Goal: Task Accomplishment & Management: Manage account settings

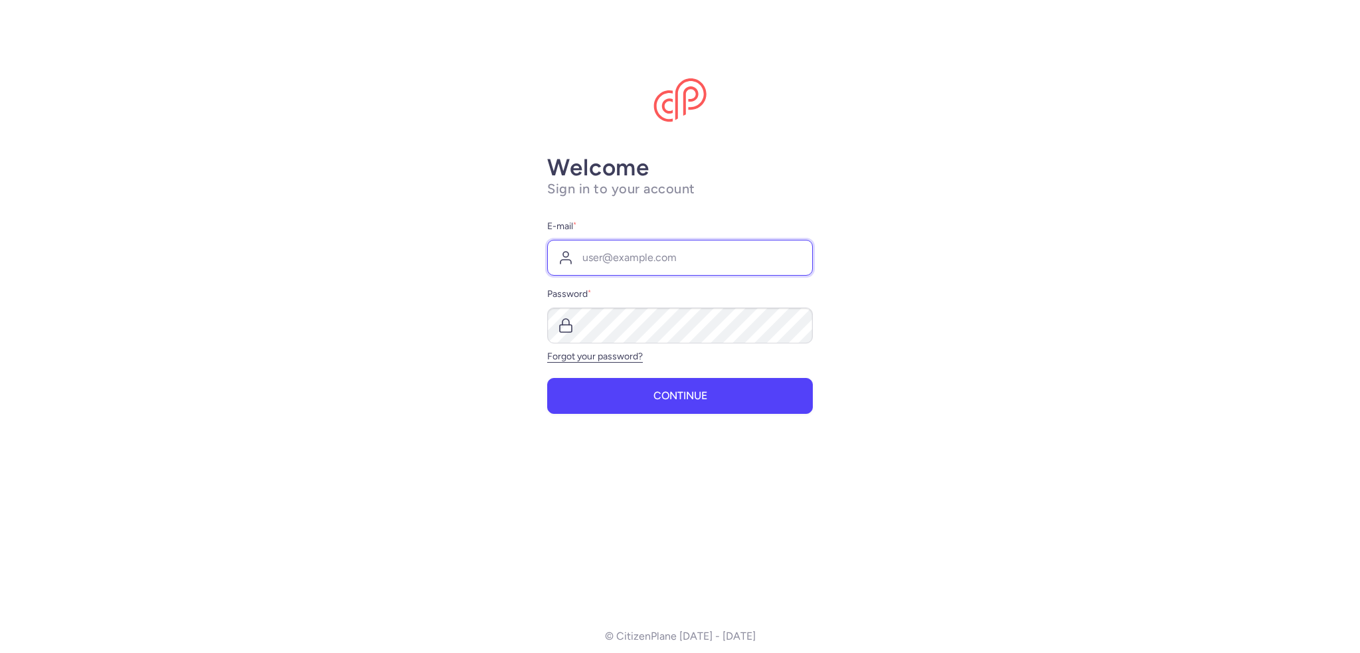
drag, startPoint x: 608, startPoint y: 243, endPoint x: 609, endPoint y: 250, distance: 6.7
click at [608, 244] on input "E-mail *" at bounding box center [680, 258] width 266 height 36
type input "[EMAIL_ADDRESS][DOMAIN_NAME]"
click at [547, 378] on button "Continue" at bounding box center [680, 396] width 266 height 36
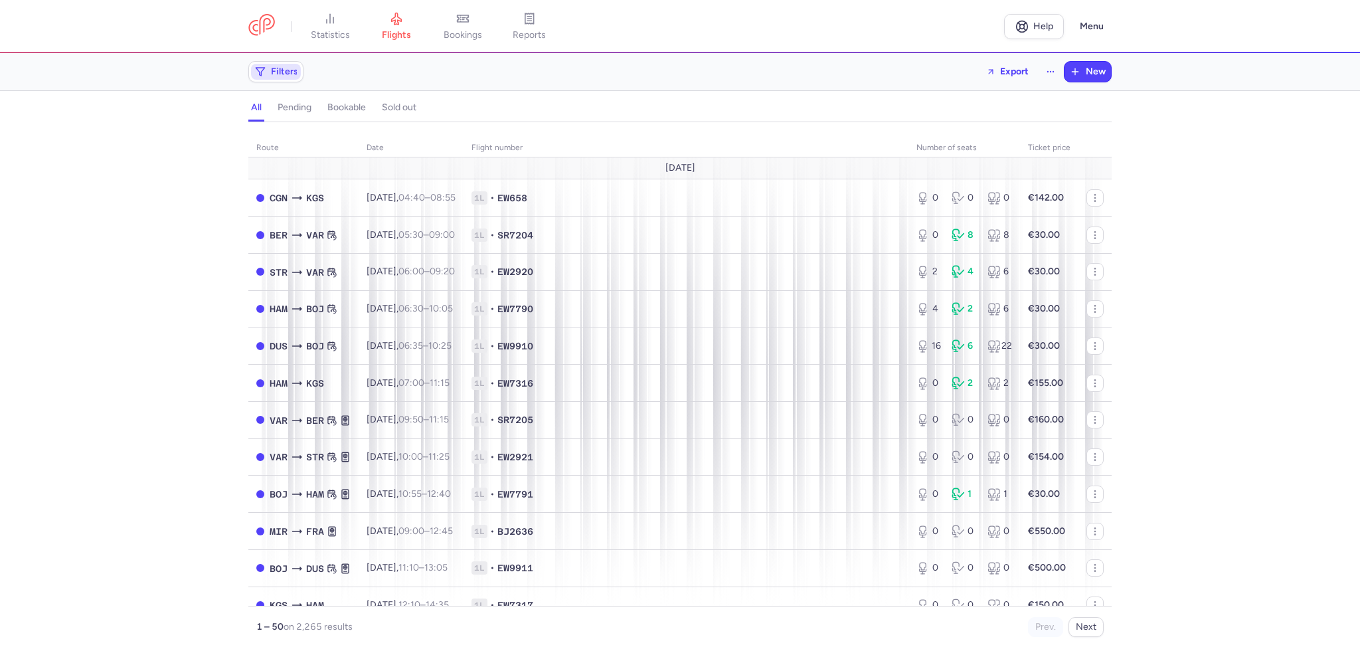
click at [290, 76] on span "Filters" at bounding box center [284, 71] width 27 height 11
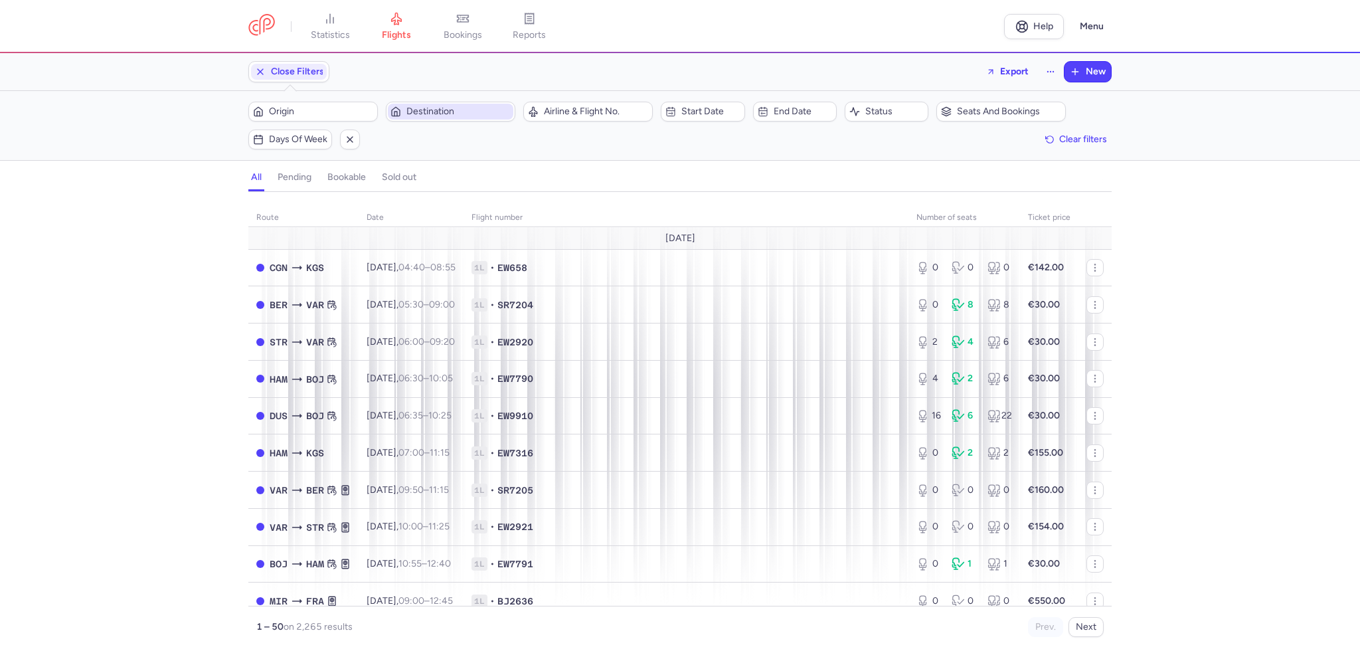
click at [438, 106] on span "Destination" at bounding box center [458, 111] width 104 height 11
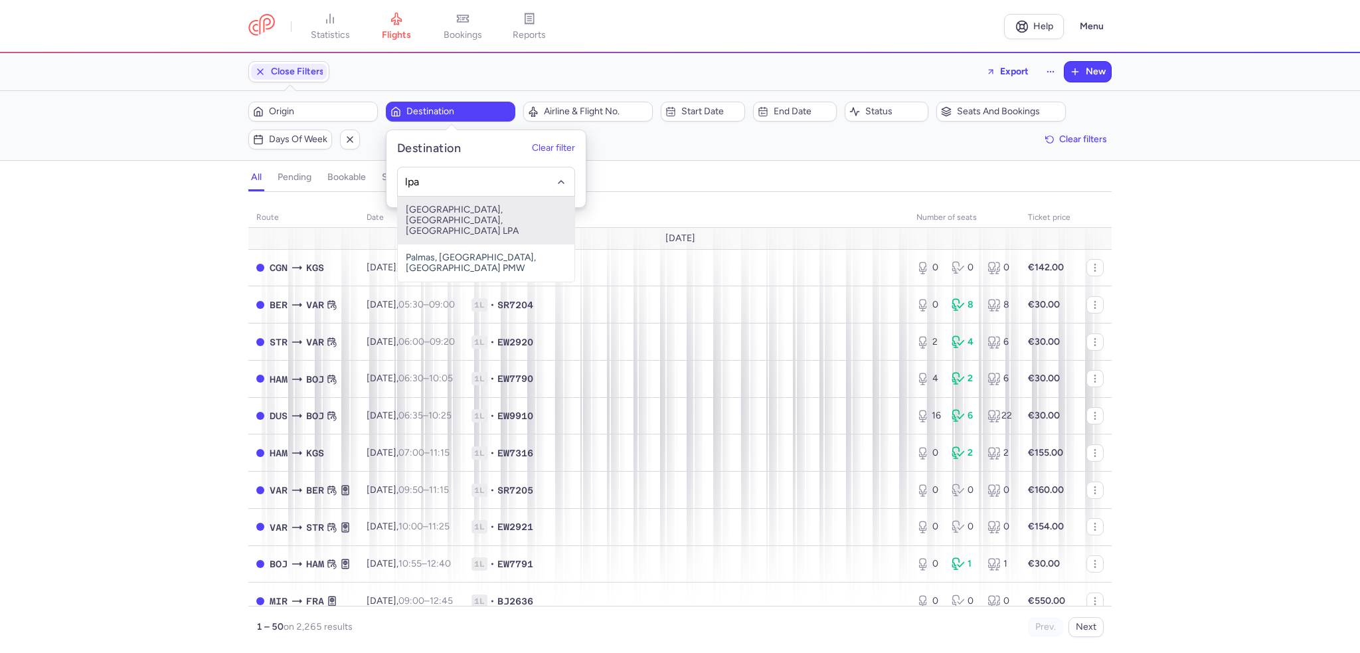
click at [460, 212] on span "[GEOGRAPHIC_DATA], [GEOGRAPHIC_DATA], [GEOGRAPHIC_DATA] LPA" at bounding box center [486, 221] width 177 height 48
type input "lpa"
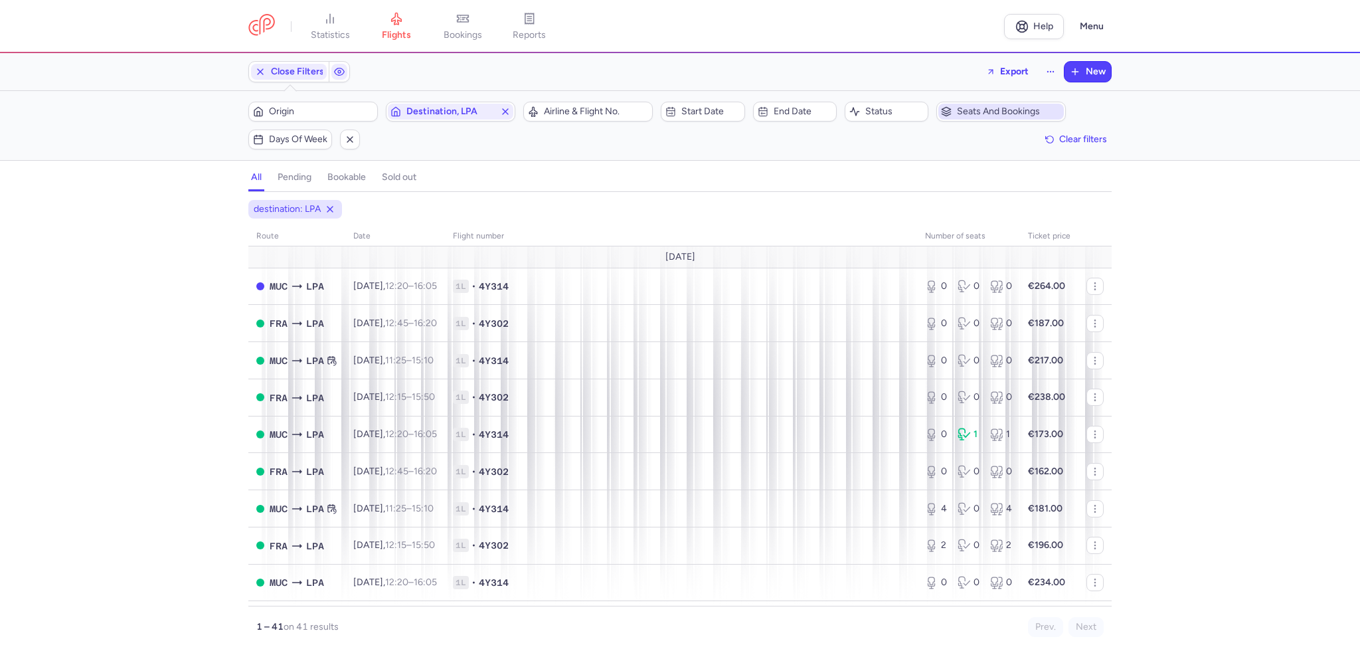
click at [964, 112] on span "Seats and bookings" at bounding box center [1009, 111] width 104 height 11
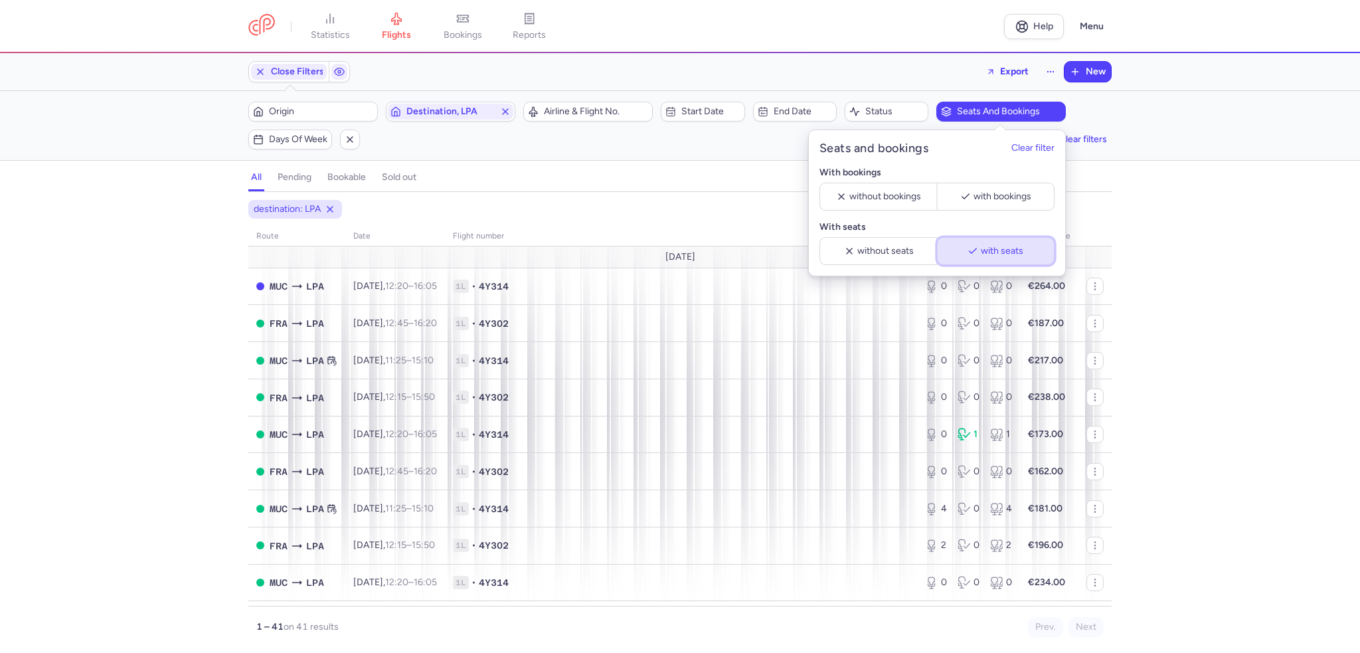
click at [973, 246] on icon "button" at bounding box center [972, 251] width 11 height 11
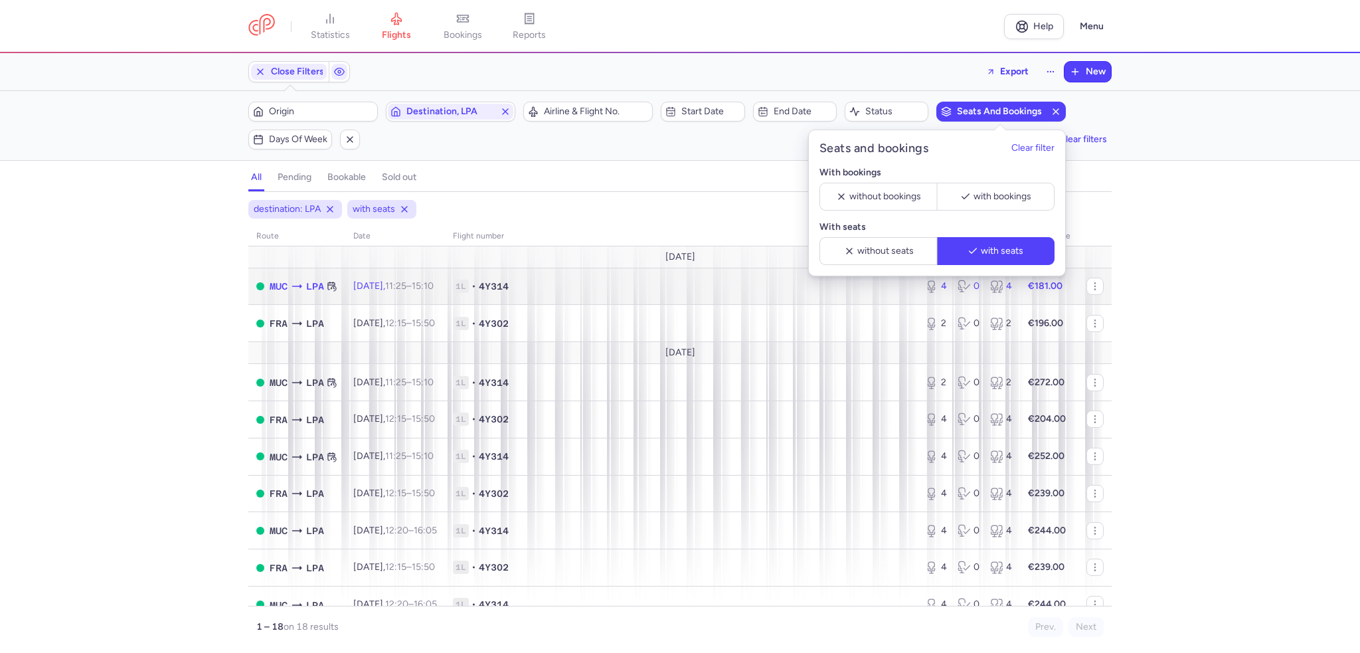
click at [305, 279] on div "MUC LPA" at bounding box center [304, 286] width 68 height 15
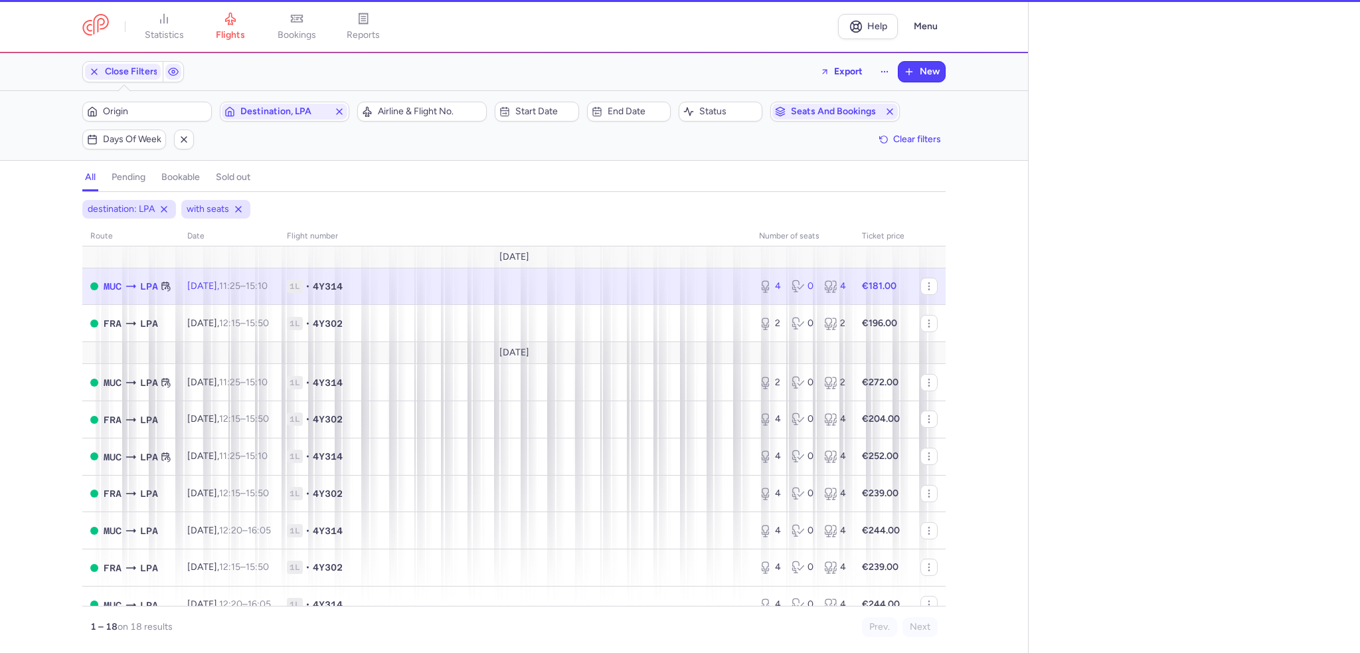
select select "days"
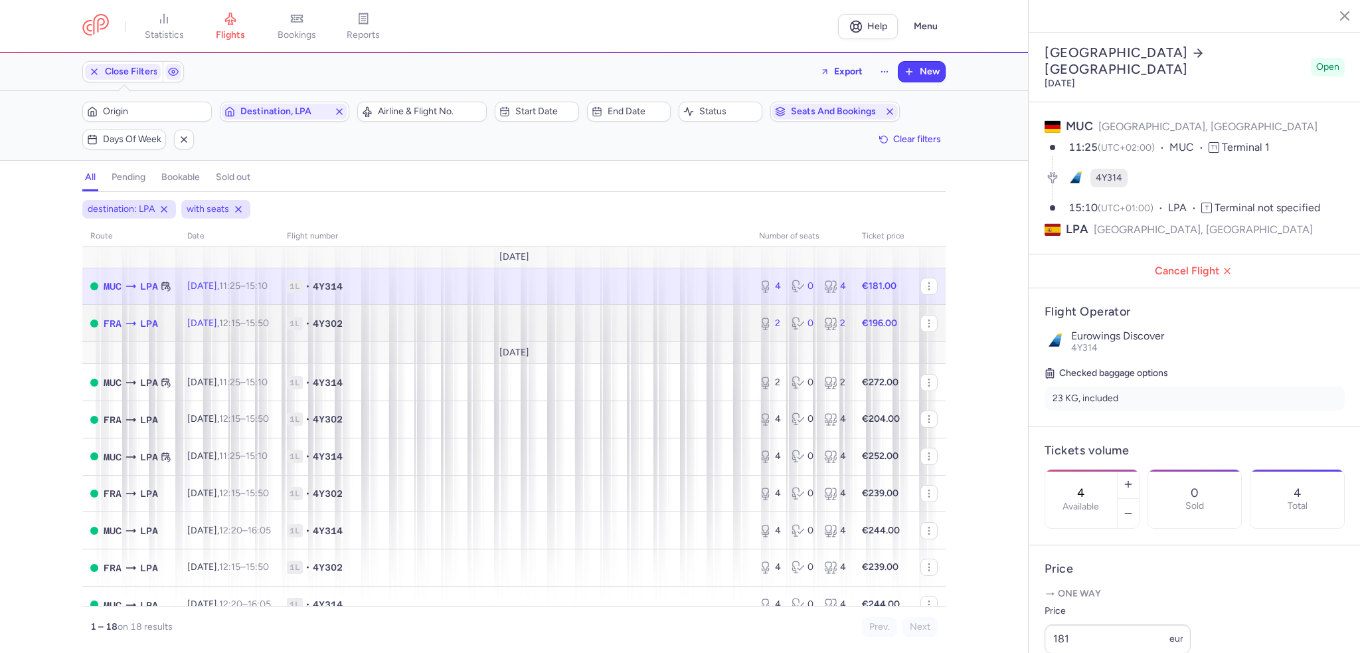
drag, startPoint x: 183, startPoint y: 317, endPoint x: 30, endPoint y: 296, distance: 154.2
click at [183, 317] on td "[DATE] 12:15 – 15:50 +0" at bounding box center [229, 323] width 100 height 37
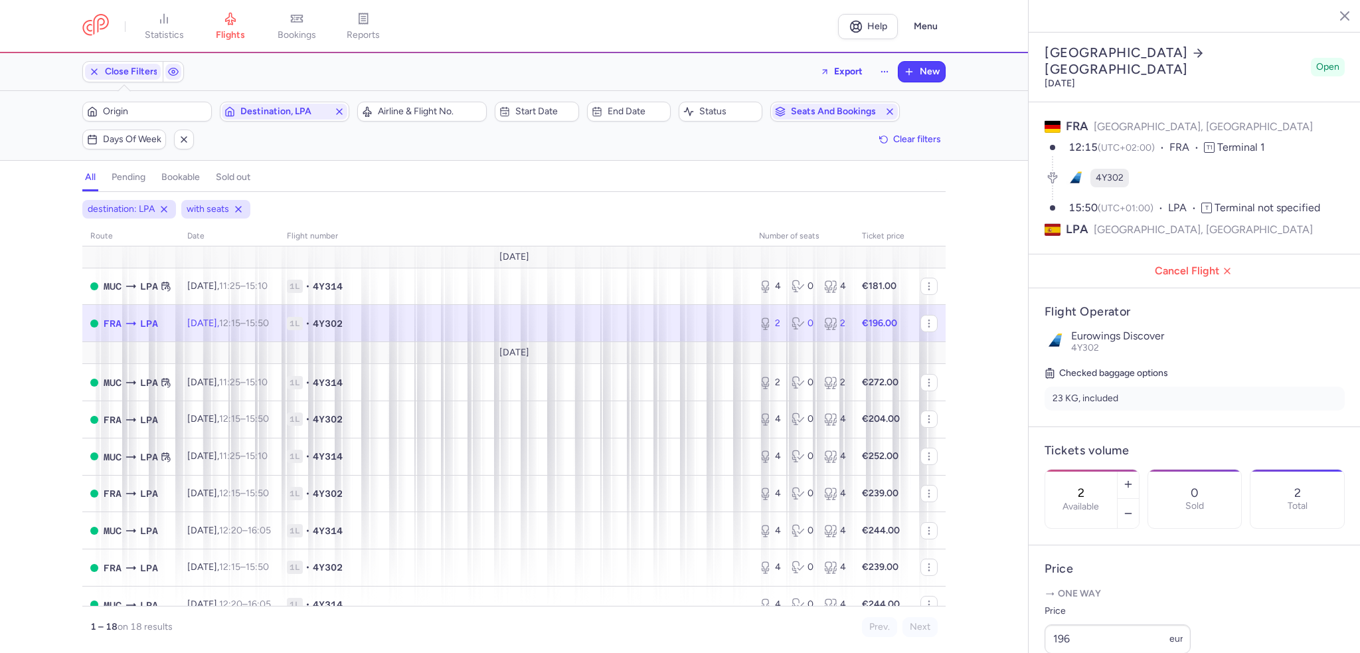
drag, startPoint x: 547, startPoint y: 308, endPoint x: 600, endPoint y: 322, distance: 54.9
click at [854, 308] on td "1L • 4Y302" at bounding box center [883, 323] width 58 height 37
click at [1133, 508] on icon "button" at bounding box center [1128, 513] width 11 height 11
click at [1093, 623] on span "Save changes" at bounding box center [1089, 627] width 66 height 12
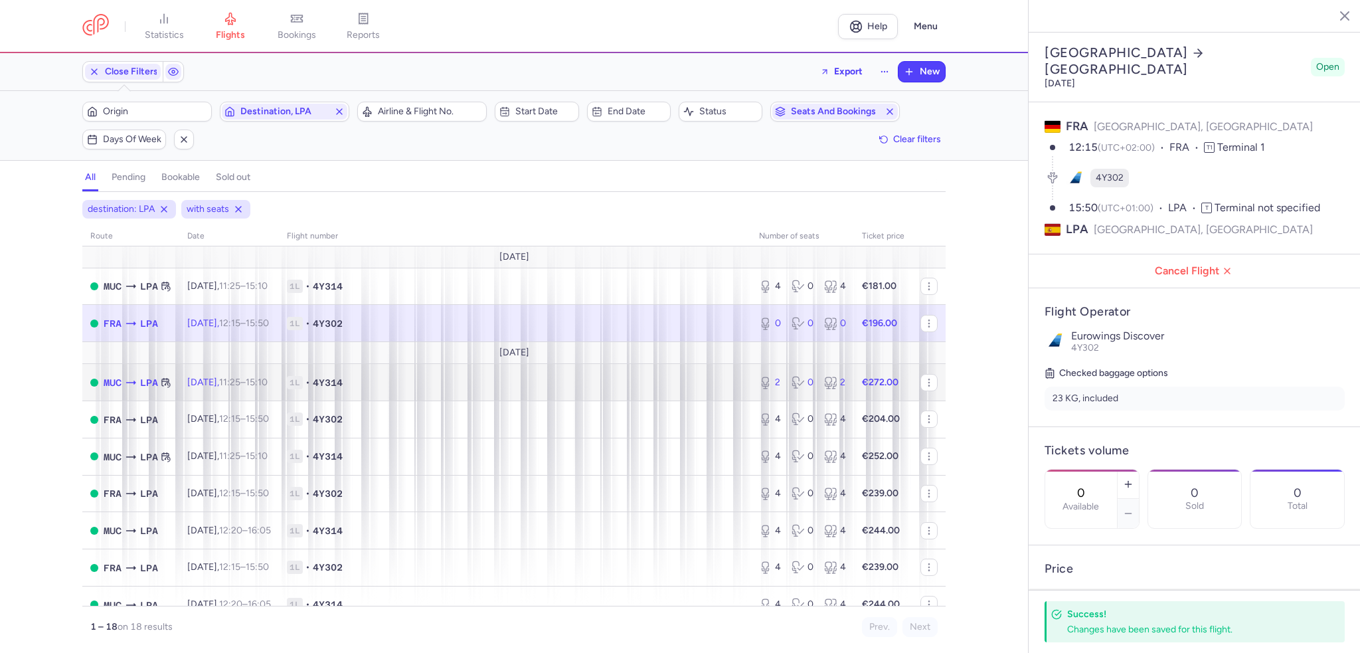
click at [517, 384] on span "1L • 4Y314" at bounding box center [515, 382] width 456 height 13
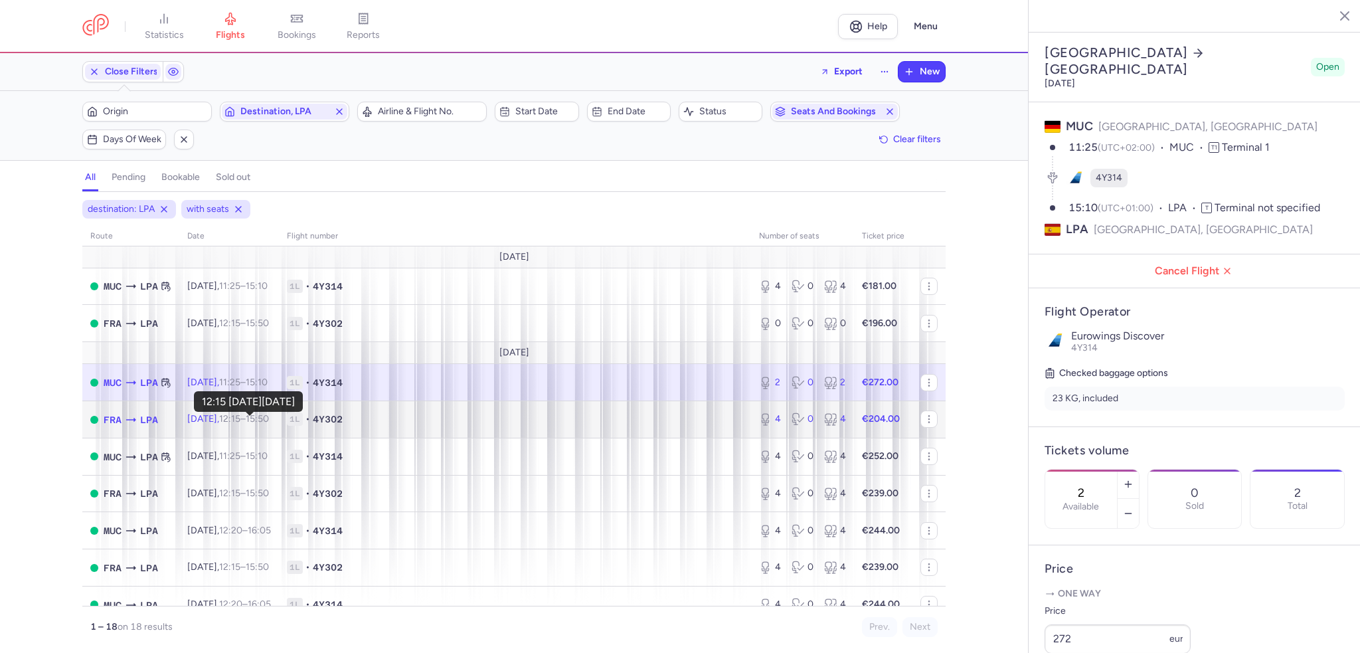
click at [240, 421] on time "12:15" at bounding box center [229, 418] width 21 height 11
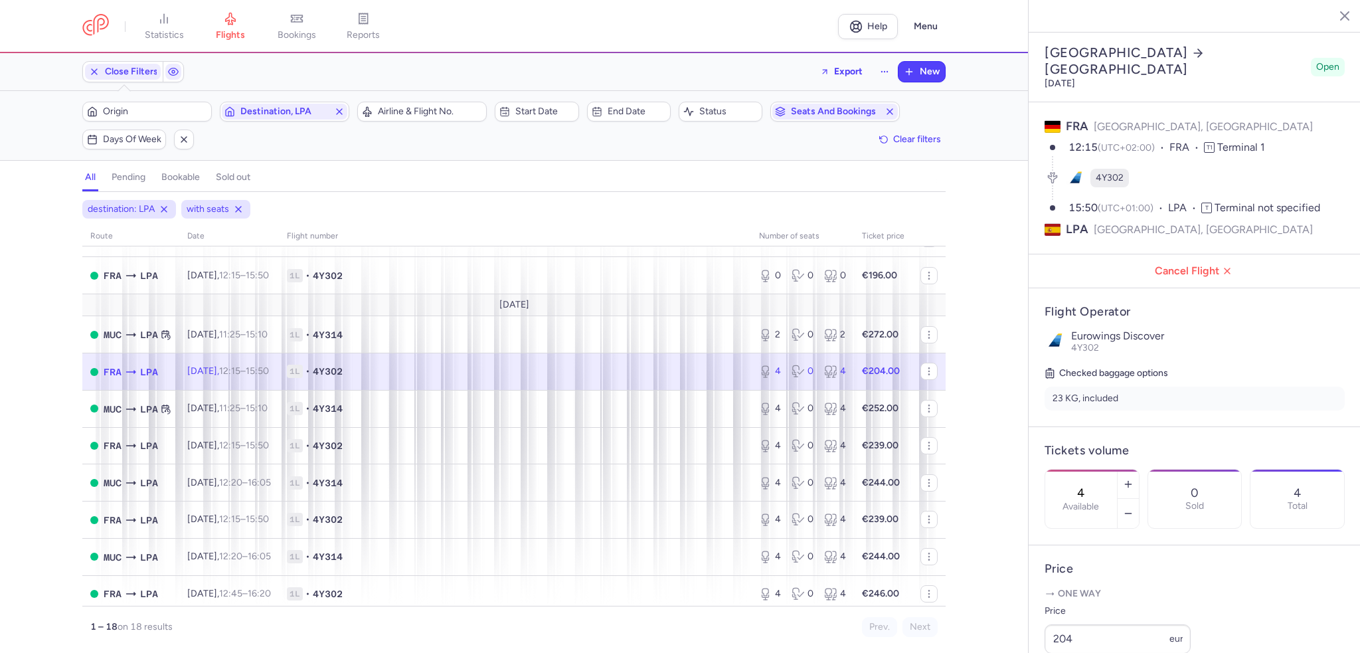
scroll to position [66, 0]
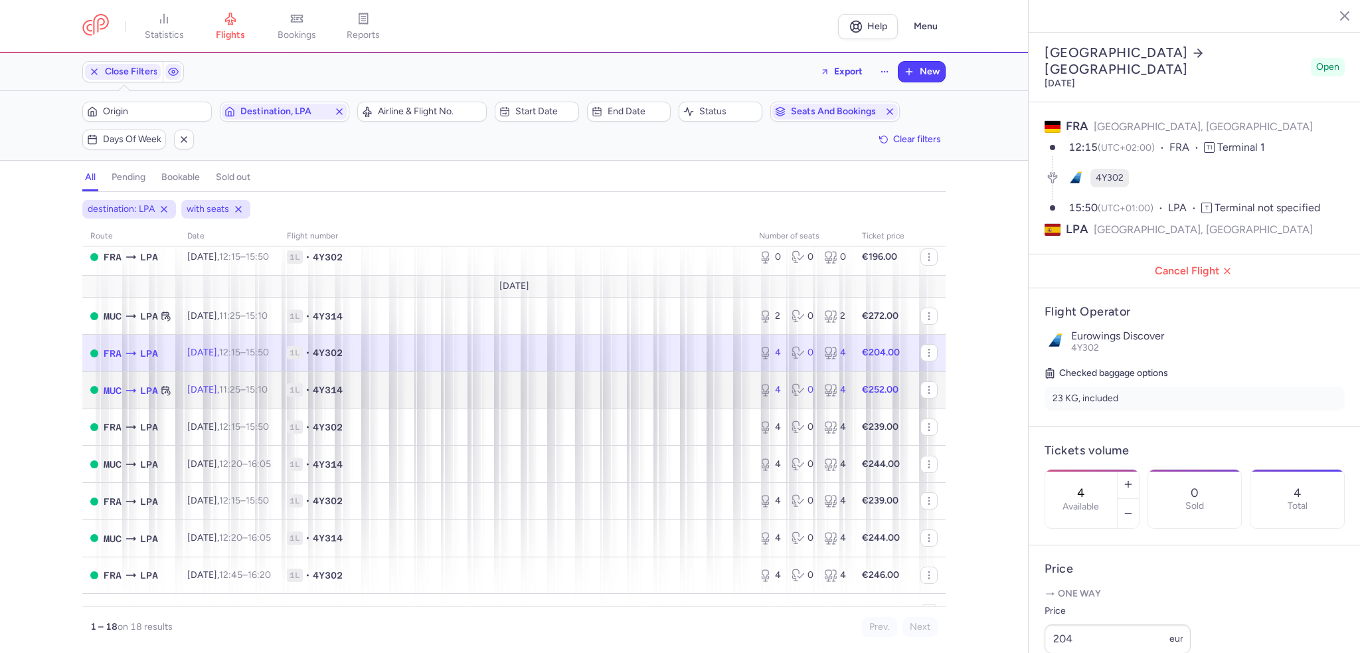
click at [268, 387] on time "15:10 +0" at bounding box center [257, 389] width 22 height 11
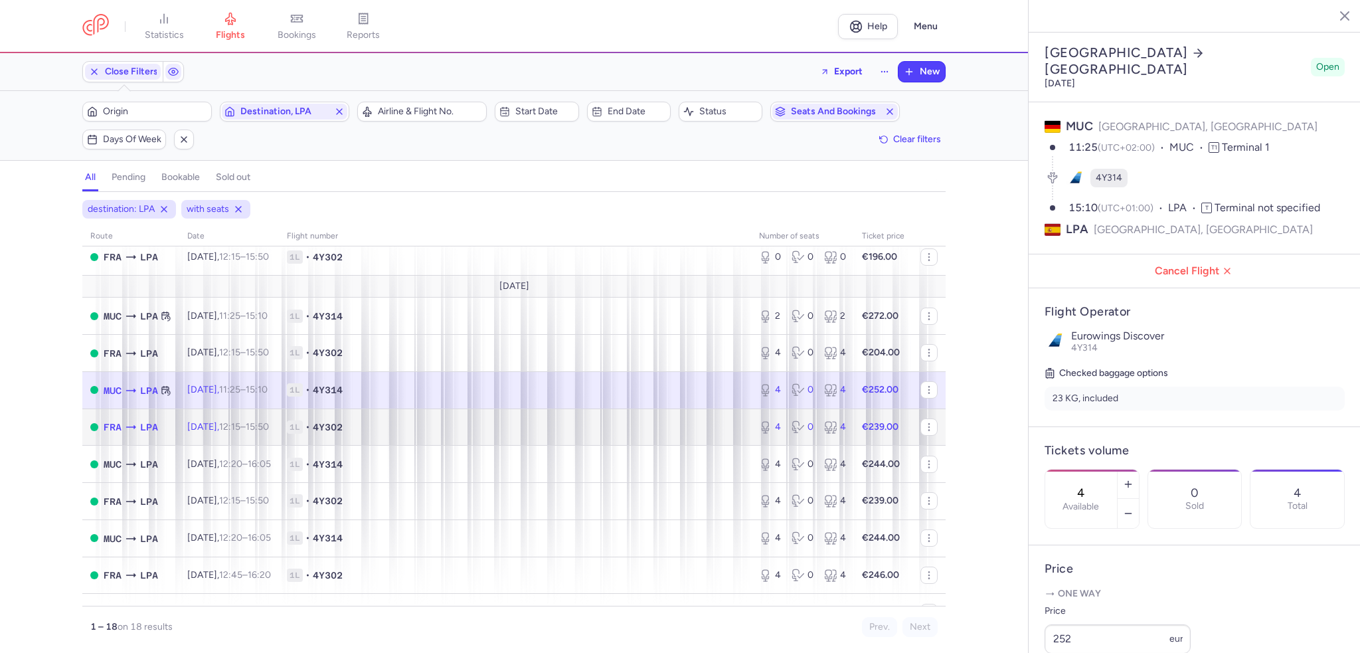
click at [235, 432] on span "[DATE] 12:15 – 15:50 +0" at bounding box center [228, 426] width 82 height 11
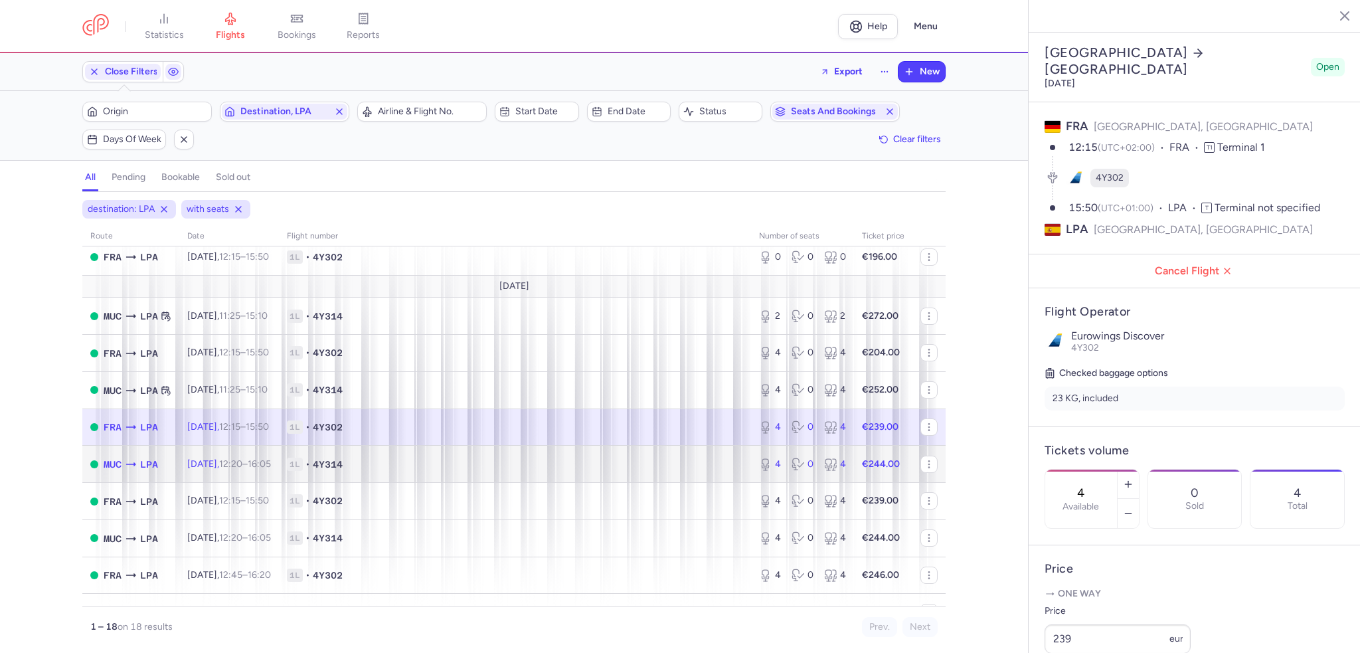
drag, startPoint x: 180, startPoint y: 459, endPoint x: 162, endPoint y: 458, distance: 17.9
click at [180, 459] on td "[DATE] 12:20 – 16:05 +0" at bounding box center [229, 464] width 100 height 37
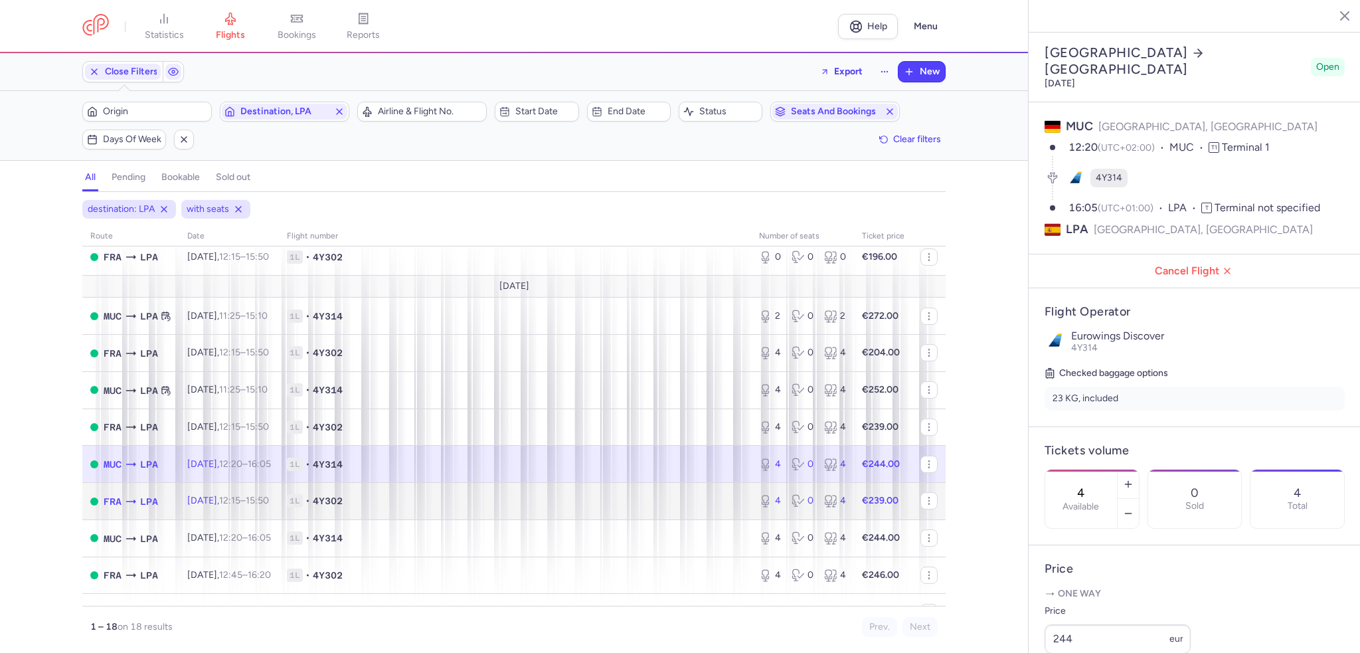
drag, startPoint x: 225, startPoint y: 507, endPoint x: 170, endPoint y: 489, distance: 58.0
click at [225, 506] on span "[DATE] 12:15 – 15:50 +0" at bounding box center [228, 500] width 82 height 11
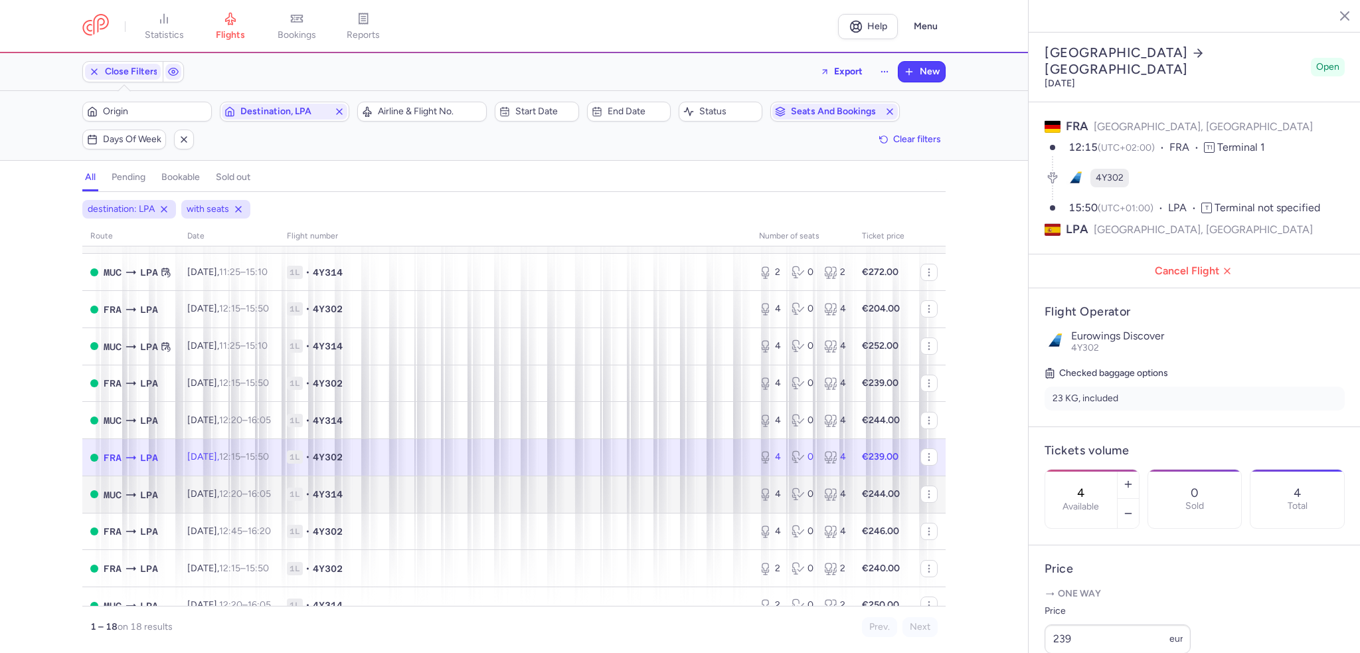
scroll to position [133, 0]
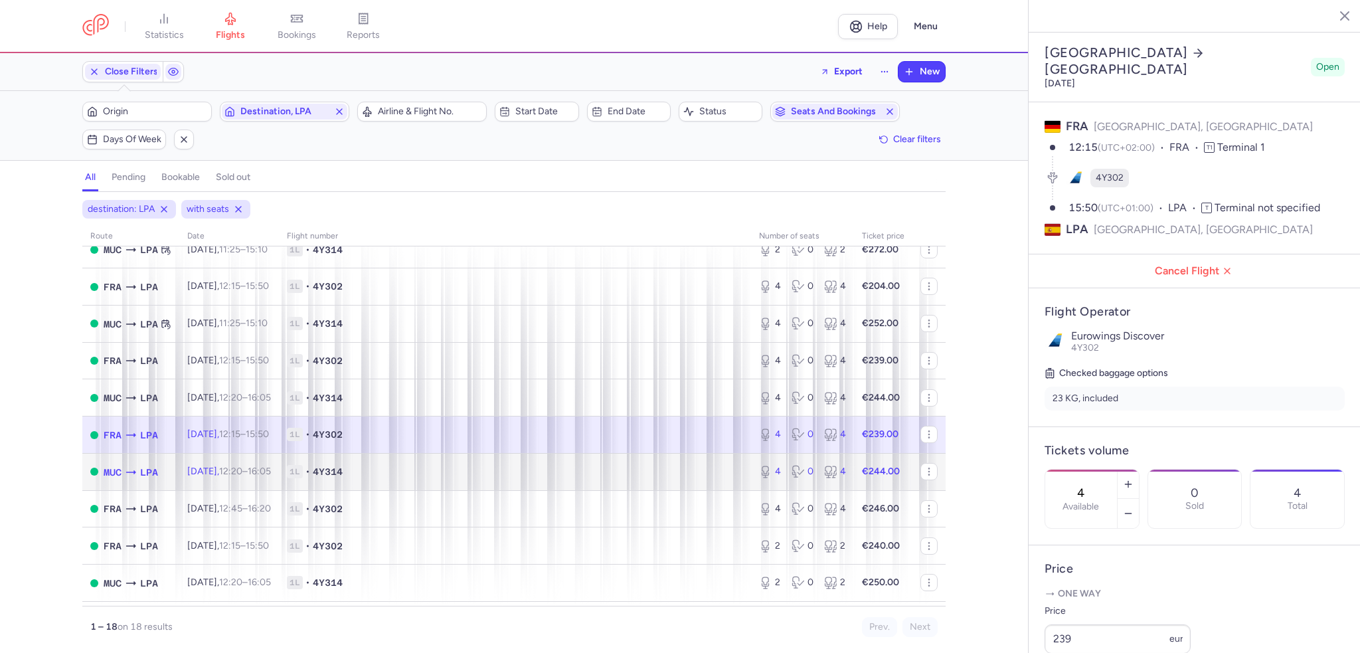
drag, startPoint x: 317, startPoint y: 479, endPoint x: 308, endPoint y: 475, distance: 10.4
click at [303, 478] on span "1L" at bounding box center [295, 471] width 16 height 13
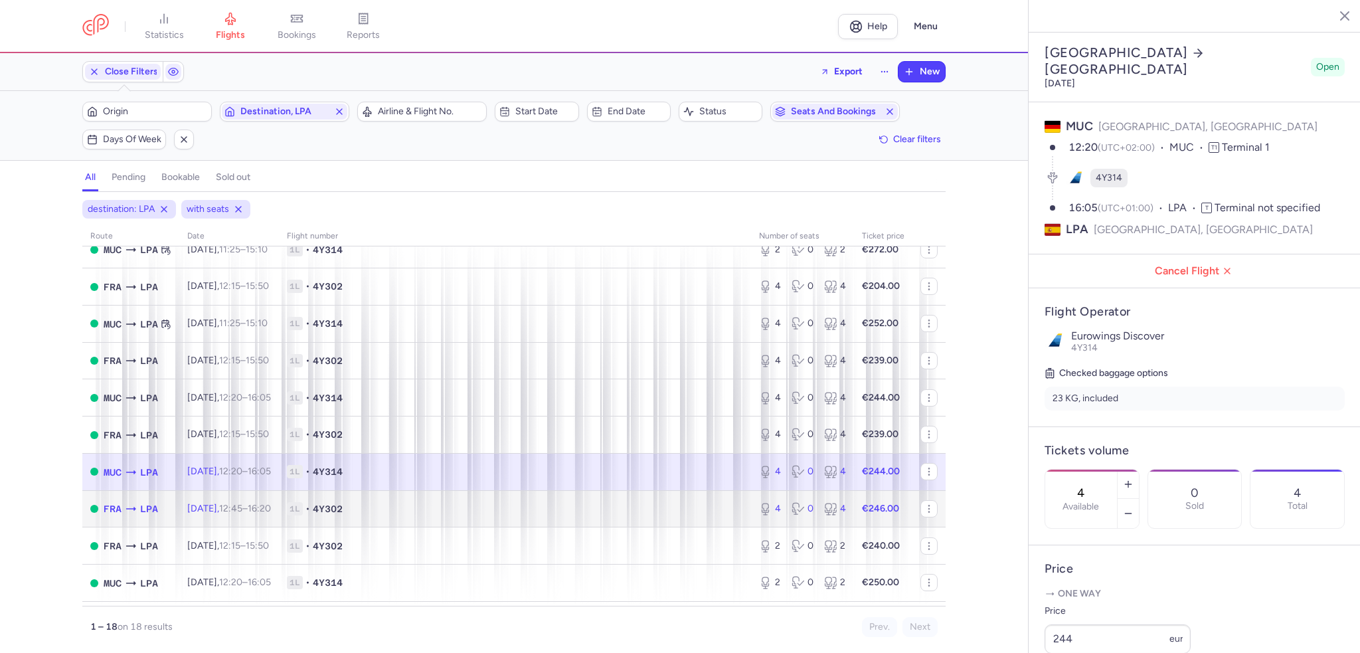
drag, startPoint x: 167, startPoint y: 515, endPoint x: 61, endPoint y: 463, distance: 118.5
click at [167, 515] on td "FRA LPA" at bounding box center [130, 508] width 97 height 37
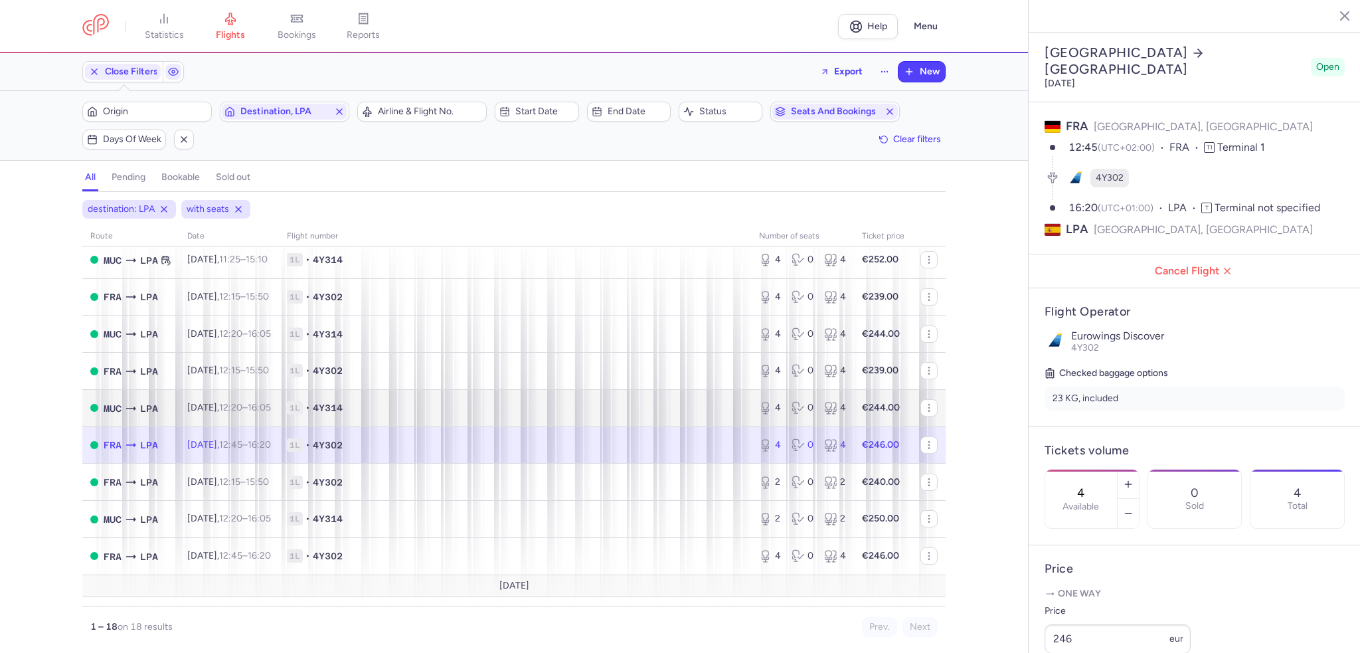
scroll to position [332, 0]
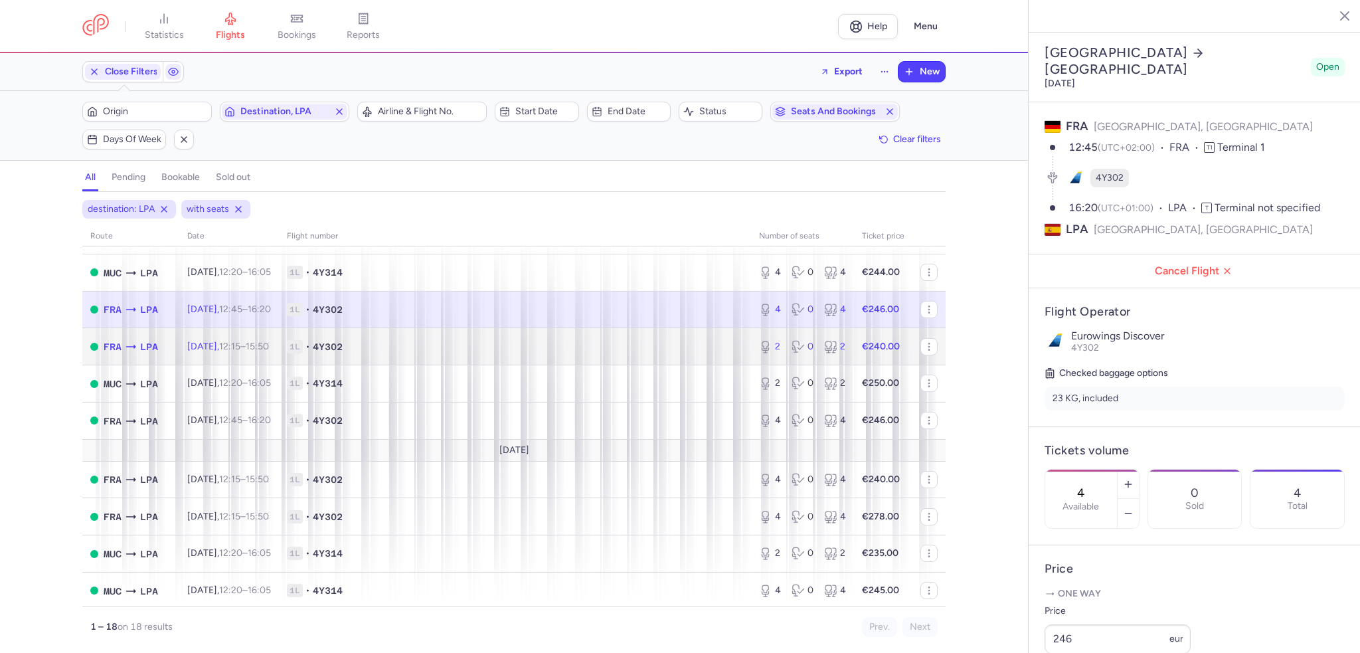
drag, startPoint x: 197, startPoint y: 351, endPoint x: 180, endPoint y: 347, distance: 16.9
click at [197, 351] on span "[DATE] 12:15 – 15:50 +0" at bounding box center [228, 346] width 82 height 11
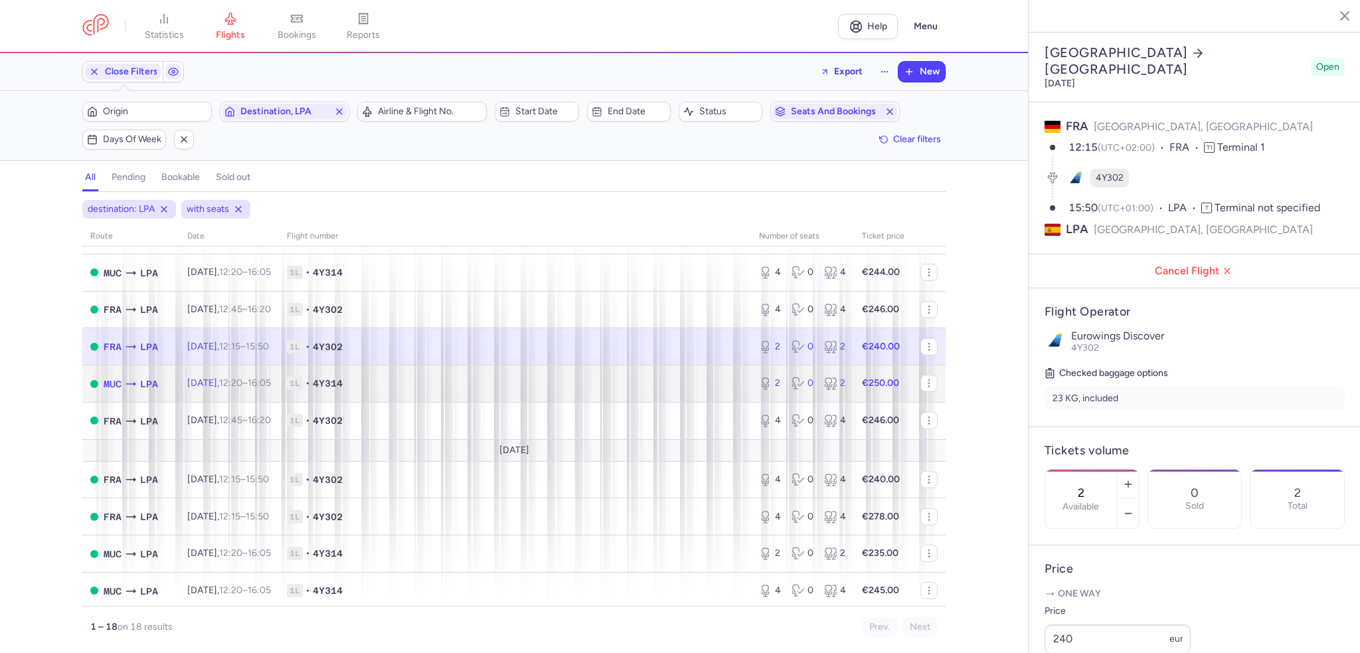
drag, startPoint x: 306, startPoint y: 396, endPoint x: 276, endPoint y: 386, distance: 31.5
click at [306, 396] on td "1L • 4Y314" at bounding box center [515, 383] width 472 height 37
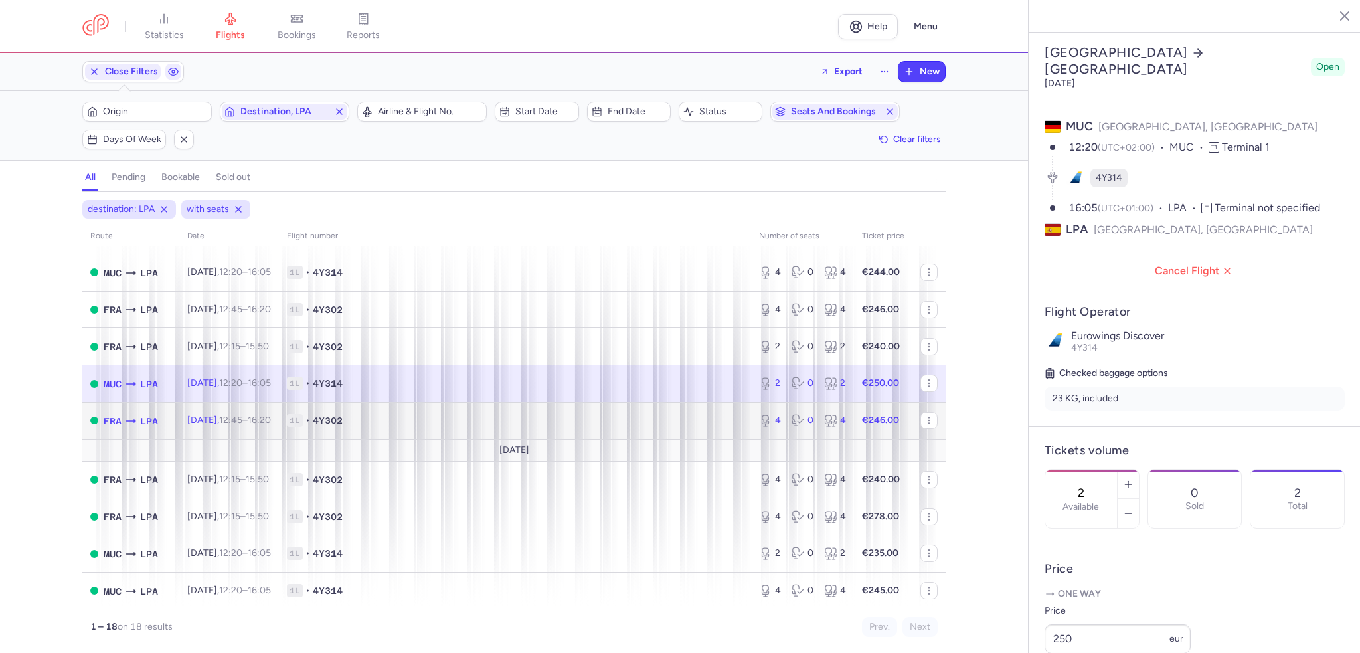
click at [205, 426] on span "[DATE] 12:45 – 16:20 +0" at bounding box center [229, 419] width 84 height 11
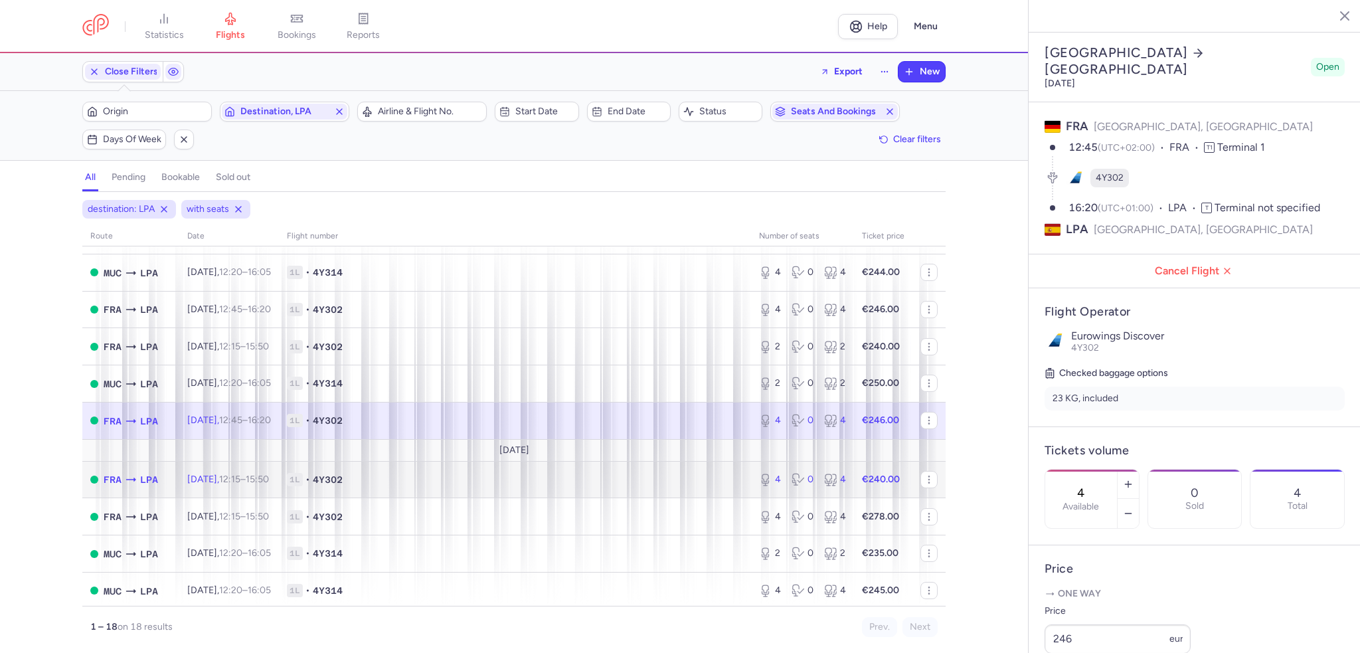
click at [224, 485] on span "[DATE] 12:15 – 15:50 +0" at bounding box center [228, 478] width 82 height 11
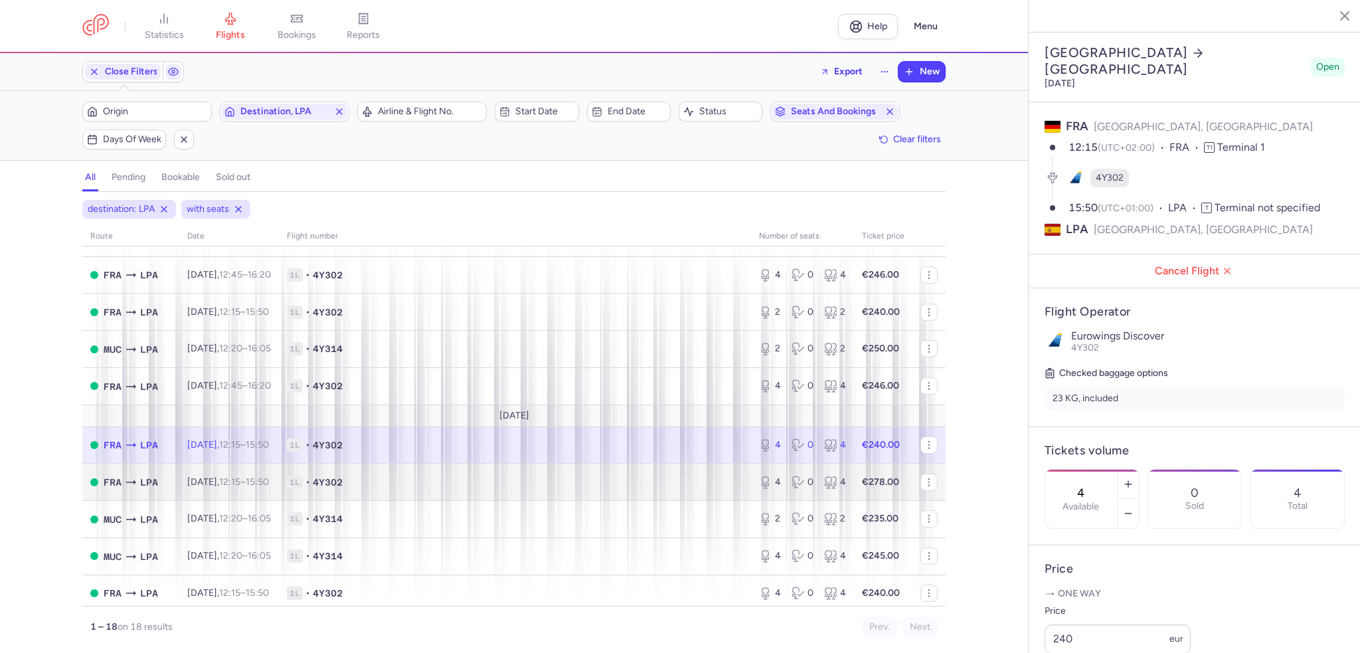
scroll to position [386, 0]
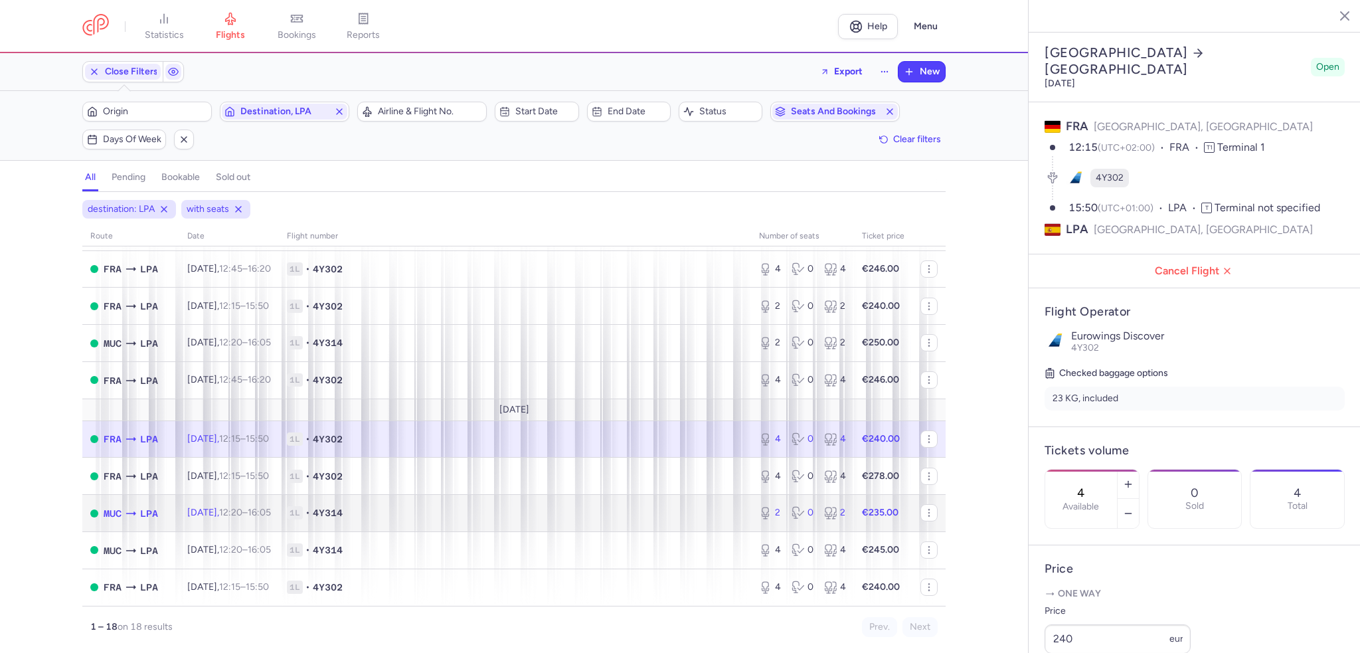
drag, startPoint x: 178, startPoint y: 511, endPoint x: 27, endPoint y: 438, distance: 168.1
click at [178, 511] on td "MUC LPA" at bounding box center [130, 513] width 97 height 37
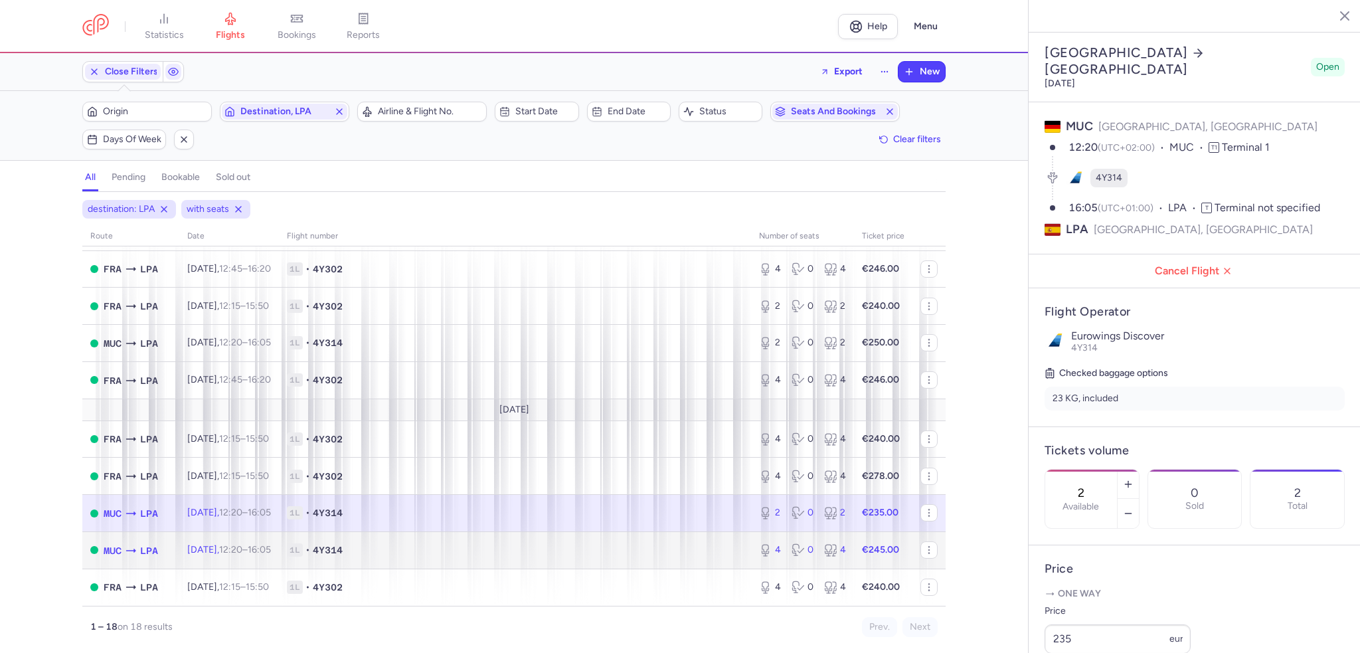
drag, startPoint x: 160, startPoint y: 549, endPoint x: 141, endPoint y: 540, distance: 20.5
click at [160, 549] on td "MUC LPA" at bounding box center [130, 549] width 97 height 37
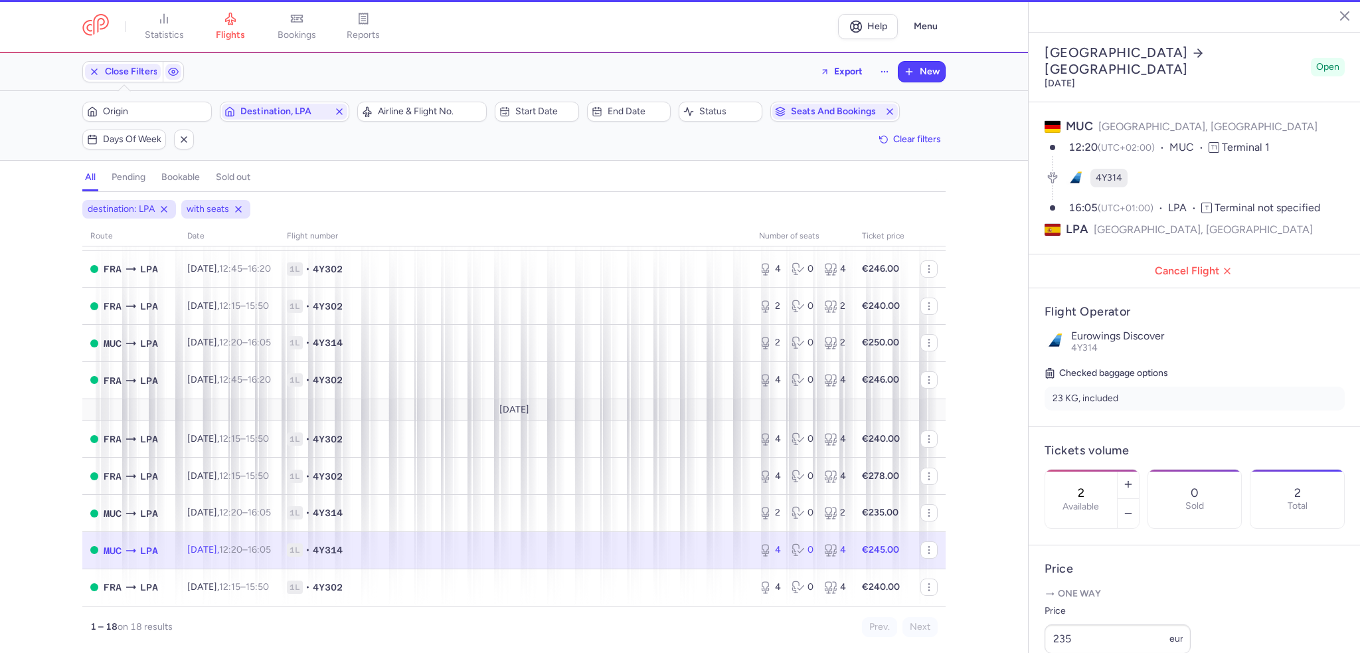
type input "4"
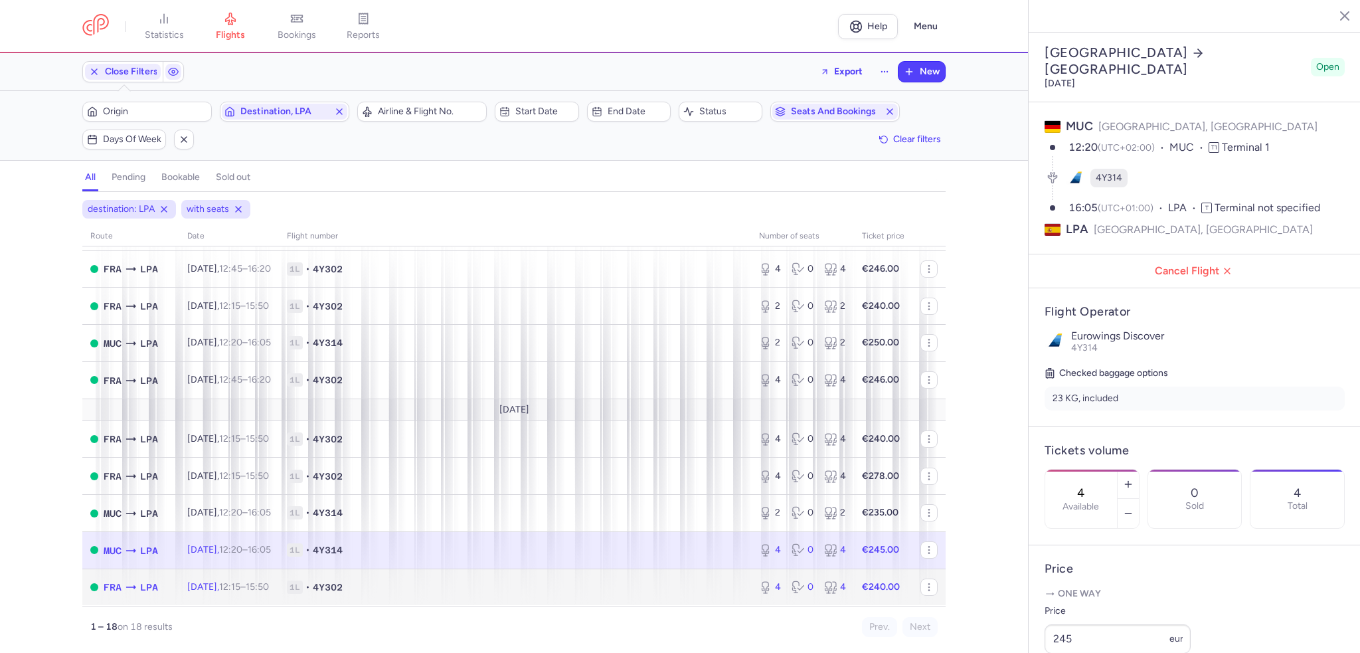
click at [279, 584] on td "[DATE] 12:15 – 15:50 +0" at bounding box center [229, 586] width 100 height 37
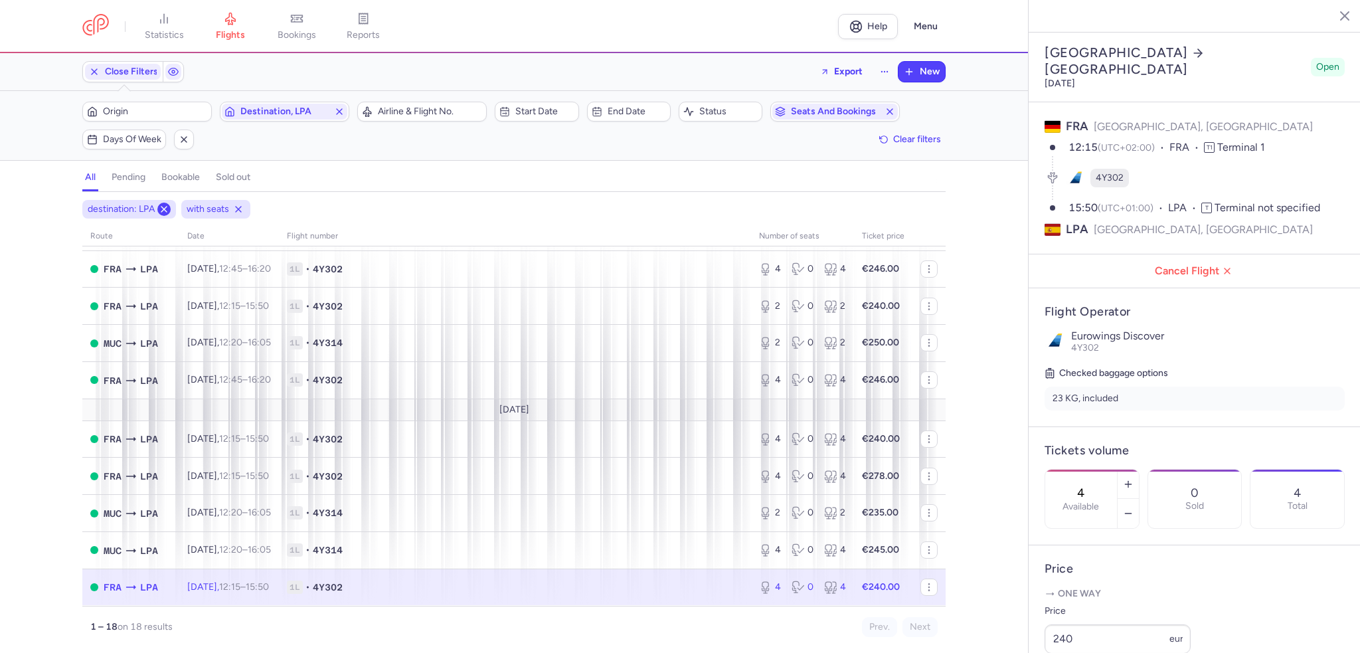
click at [167, 206] on icon at bounding box center [164, 209] width 11 height 11
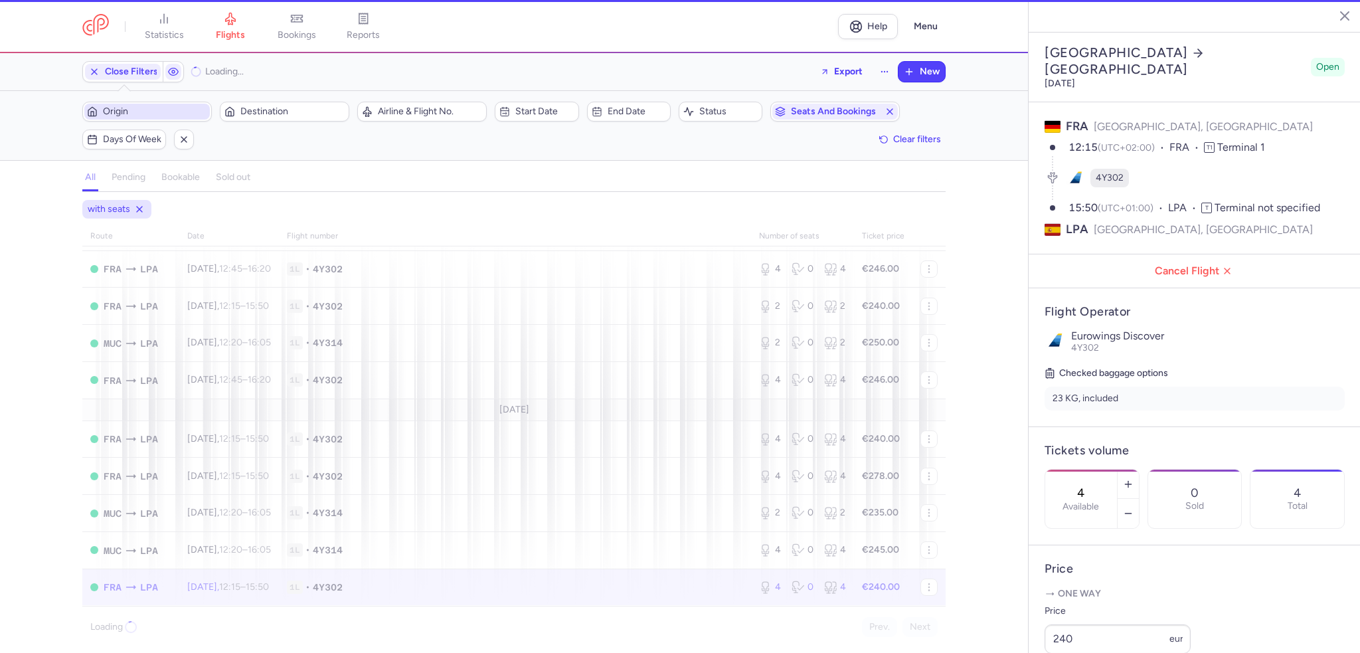
click at [139, 114] on span "Origin" at bounding box center [155, 111] width 104 height 11
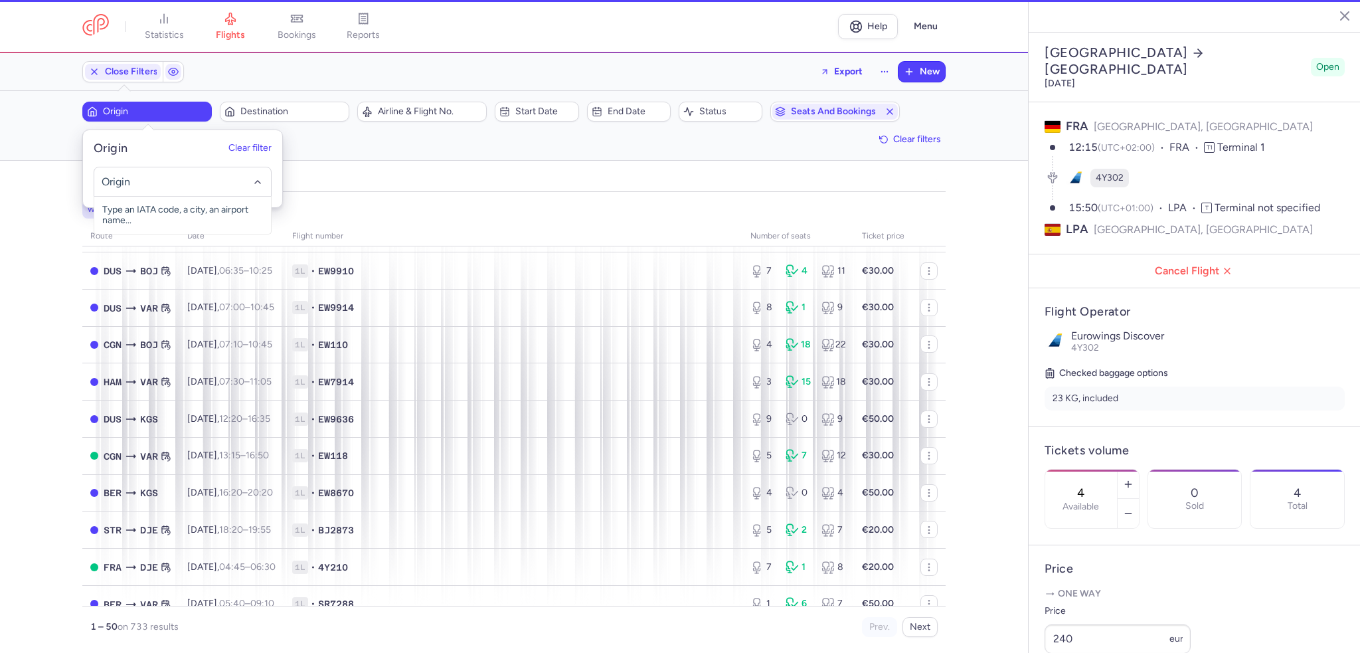
scroll to position [402, 0]
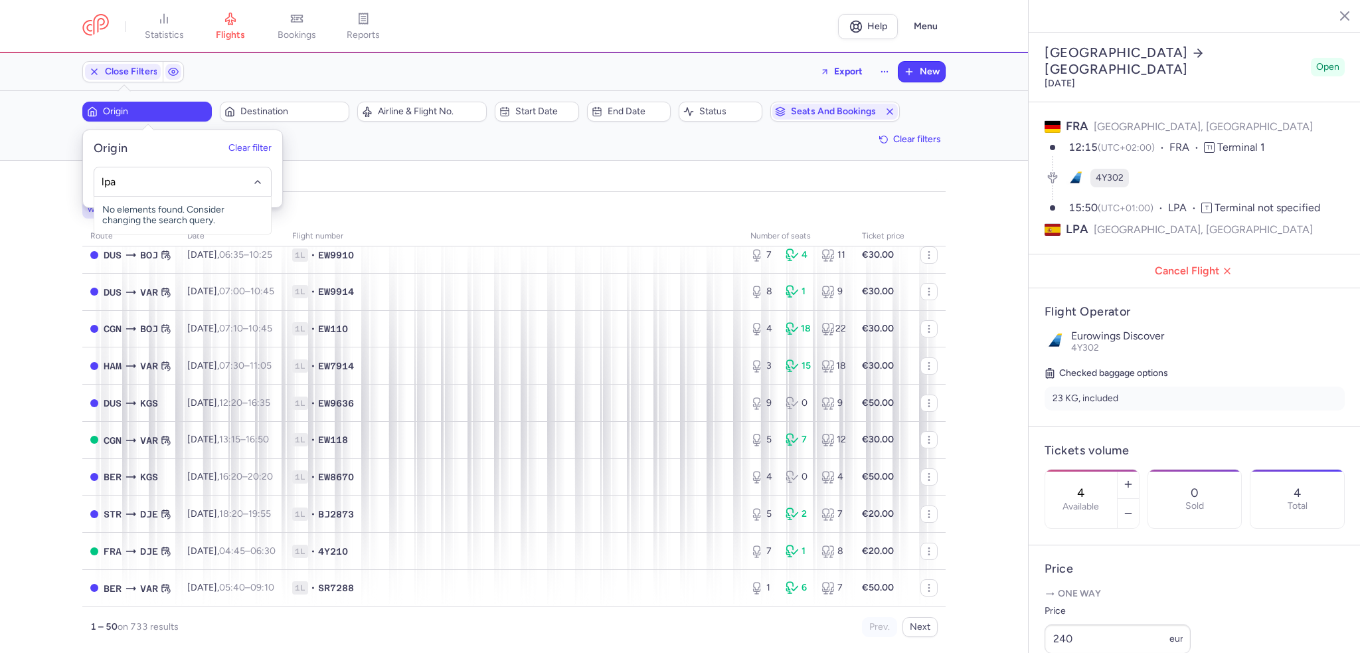
type input "lpa"
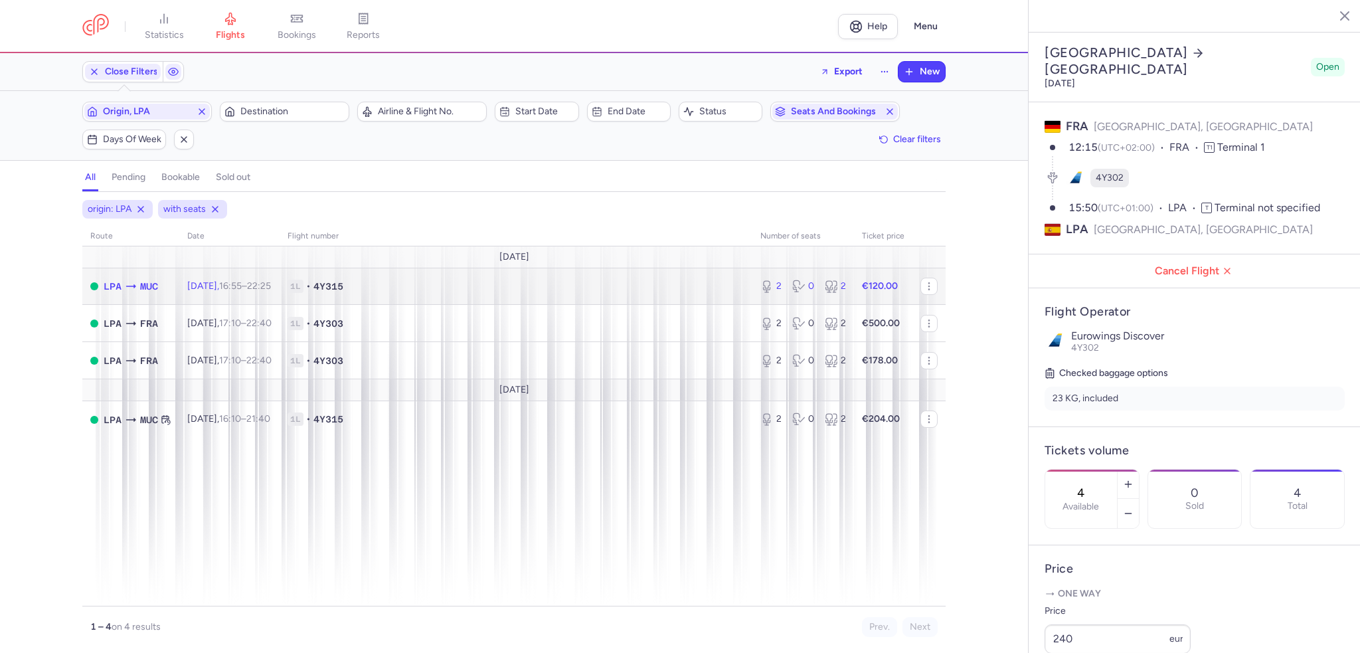
click at [172, 288] on td "LPA MUC" at bounding box center [130, 286] width 97 height 37
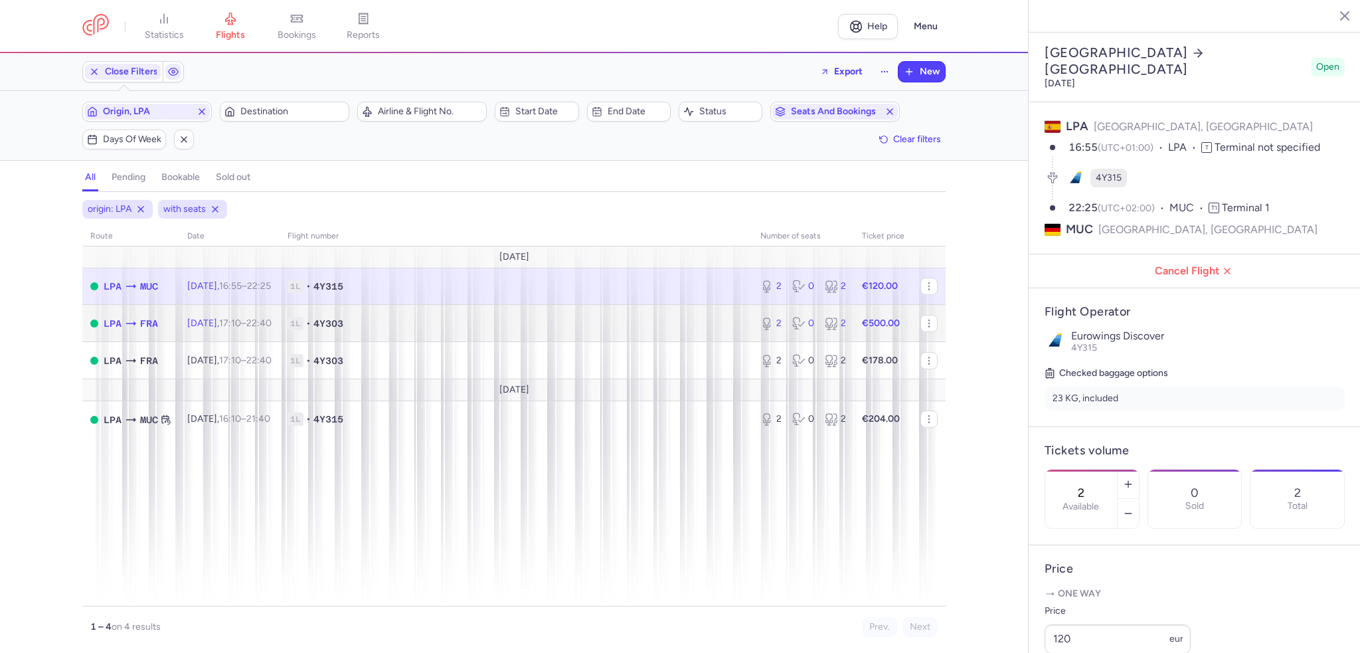
click at [135, 318] on icon at bounding box center [130, 323] width 13 height 13
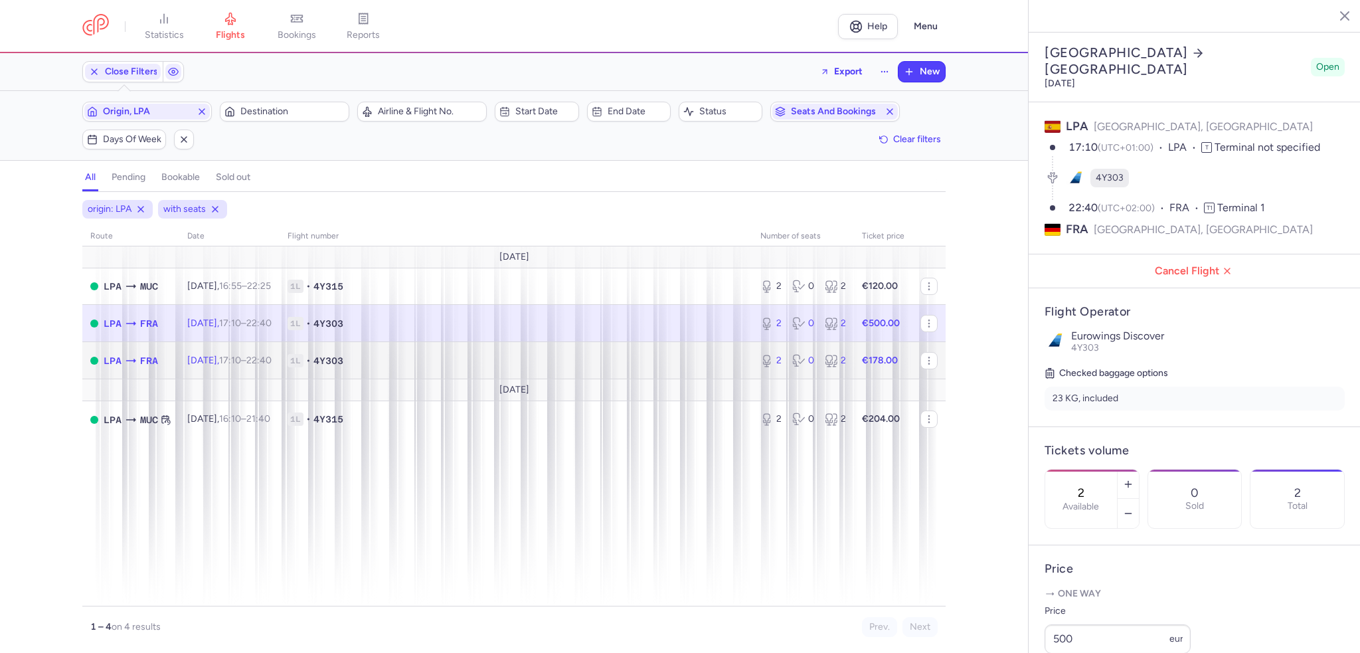
click at [311, 357] on span "•" at bounding box center [308, 360] width 5 height 13
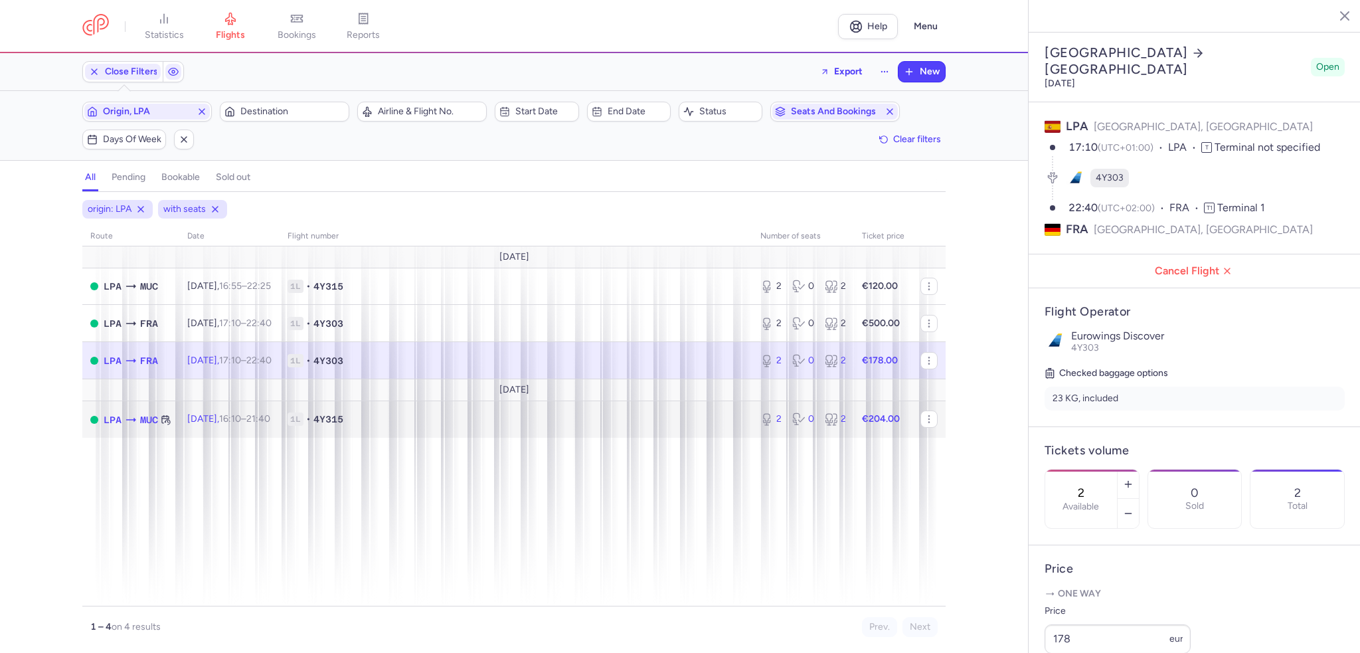
click at [216, 417] on span "[DATE] 16:10 – 21:40 +0" at bounding box center [228, 418] width 83 height 11
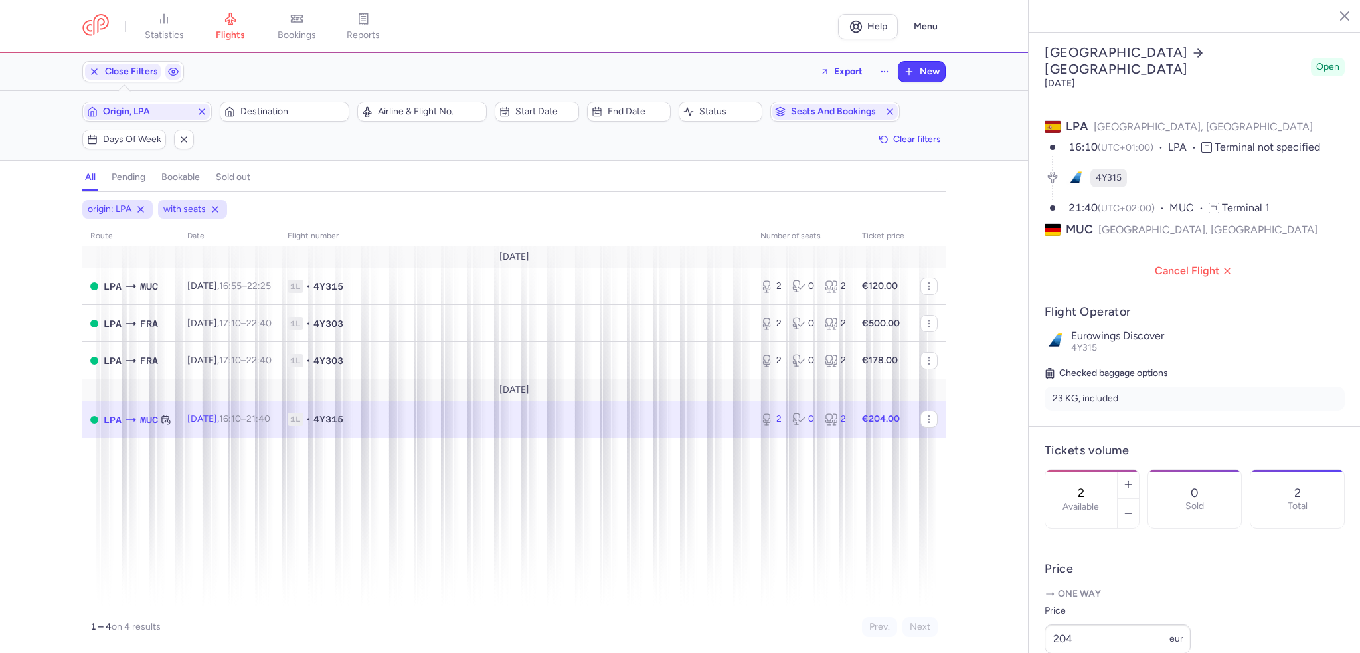
click at [461, 420] on span "1L • 4Y315" at bounding box center [516, 418] width 457 height 13
click at [1133, 508] on icon "button" at bounding box center [1128, 513] width 11 height 11
type input "0"
click at [1086, 623] on span "Save changes" at bounding box center [1089, 627] width 66 height 12
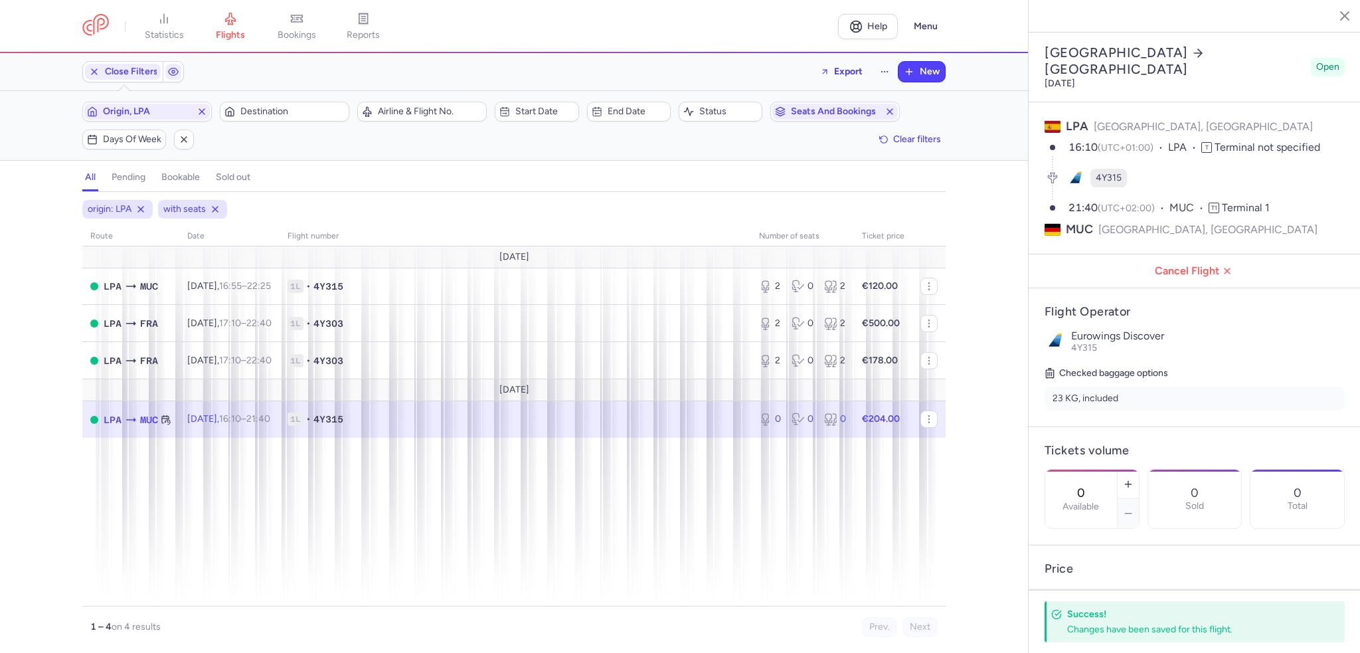
click at [480, 418] on span "1L • 4Y315" at bounding box center [515, 418] width 455 height 13
click at [141, 204] on icon at bounding box center [140, 209] width 11 height 11
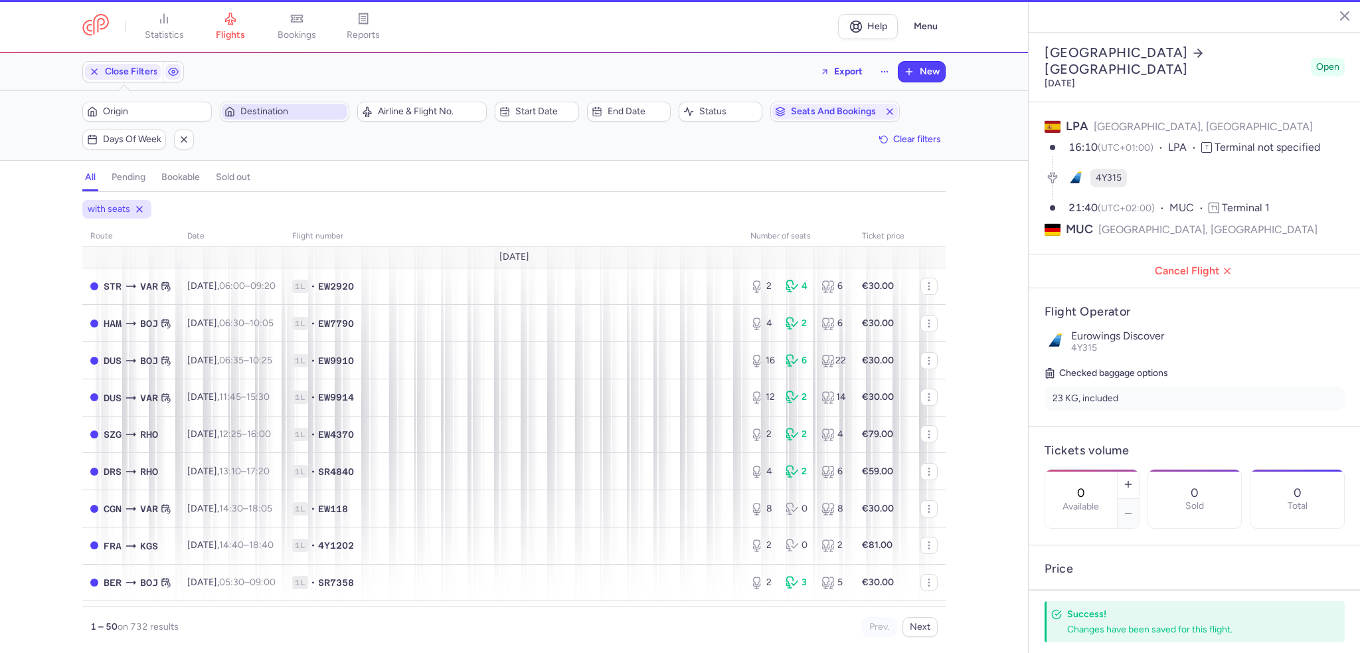
click at [251, 110] on span "Destination" at bounding box center [292, 111] width 104 height 11
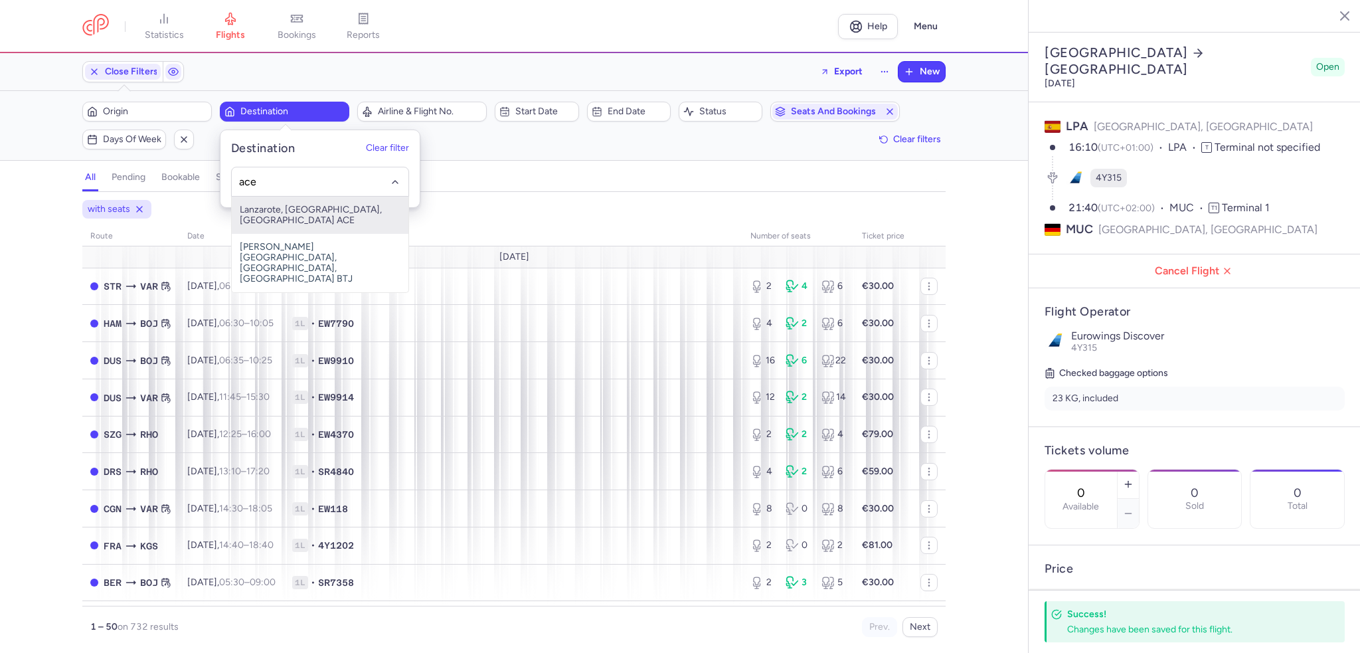
click at [294, 201] on span "Lanzarote, [GEOGRAPHIC_DATA], [GEOGRAPHIC_DATA] ACE" at bounding box center [320, 215] width 177 height 37
type input "ace"
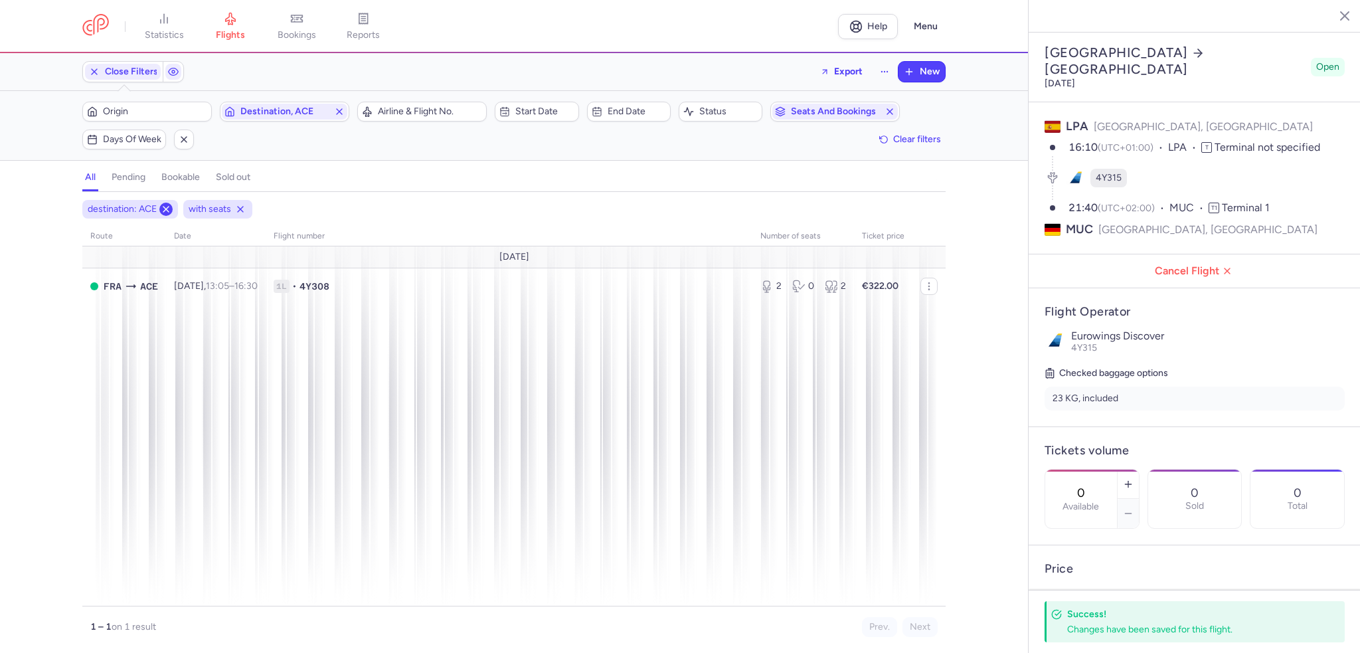
click at [167, 206] on line at bounding box center [165, 208] width 5 height 5
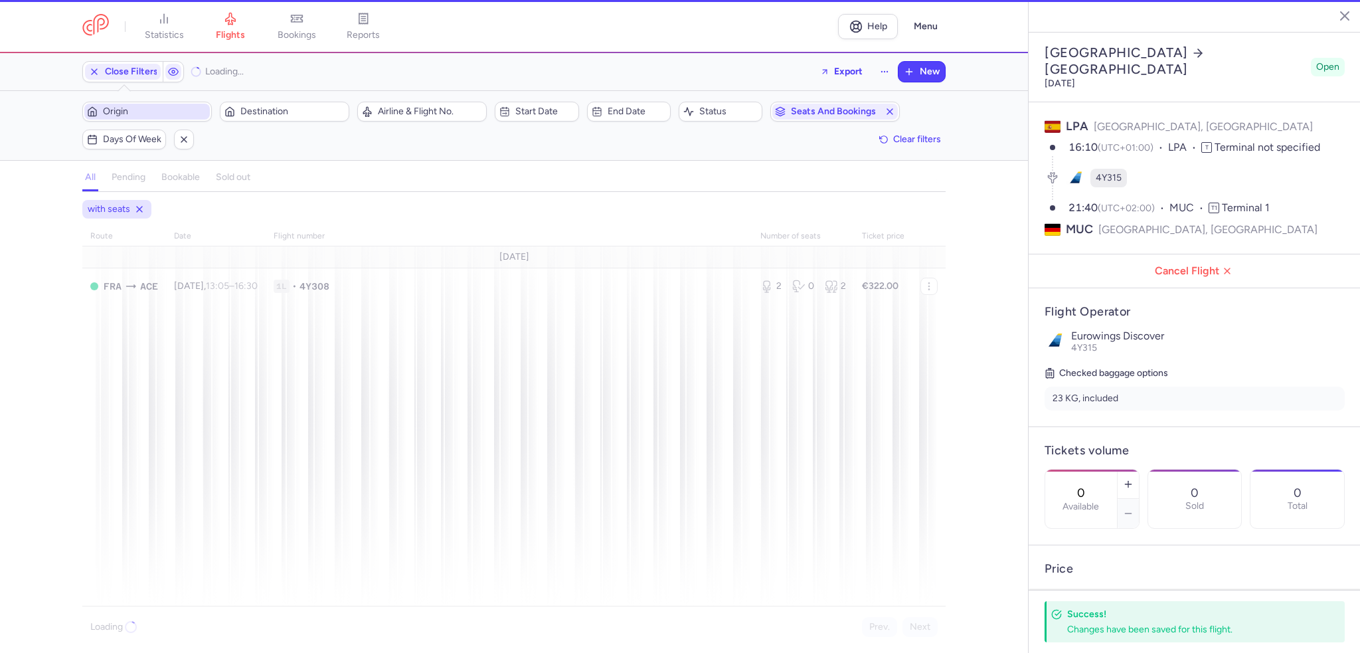
click at [125, 112] on span "Origin" at bounding box center [155, 111] width 104 height 11
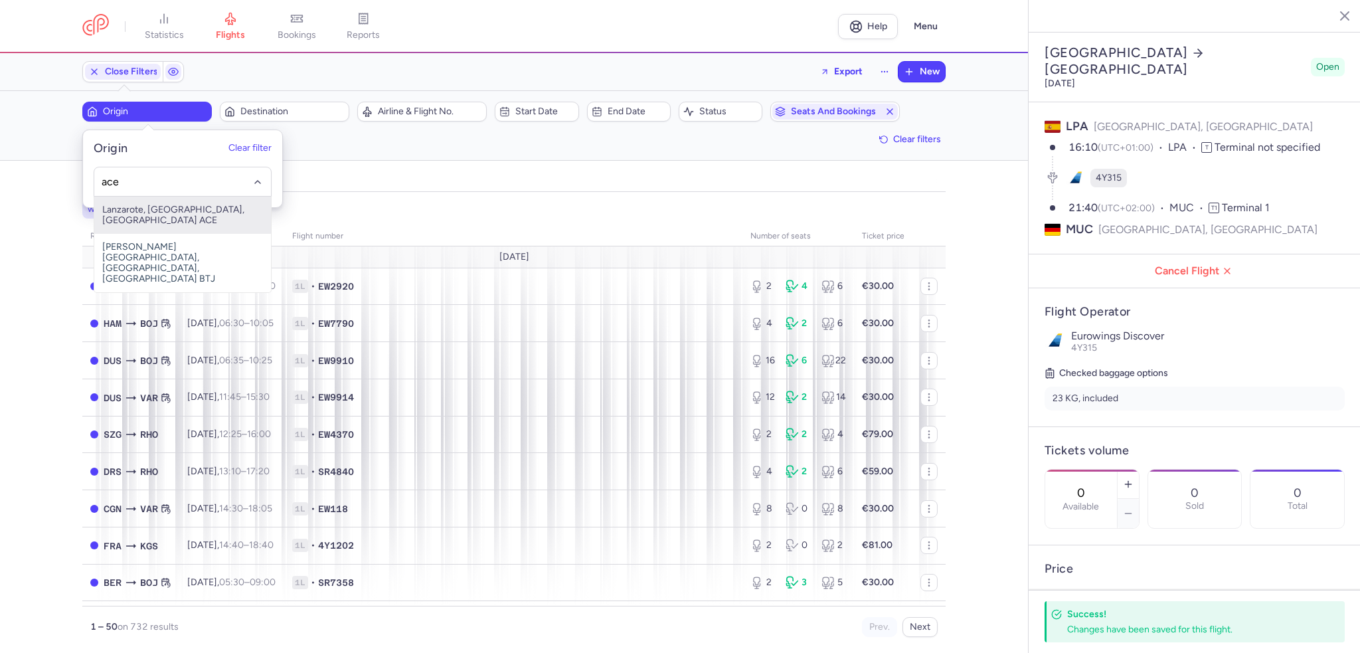
click at [148, 208] on span "Lanzarote, [GEOGRAPHIC_DATA], [GEOGRAPHIC_DATA] ACE" at bounding box center [182, 215] width 177 height 37
type input "ace"
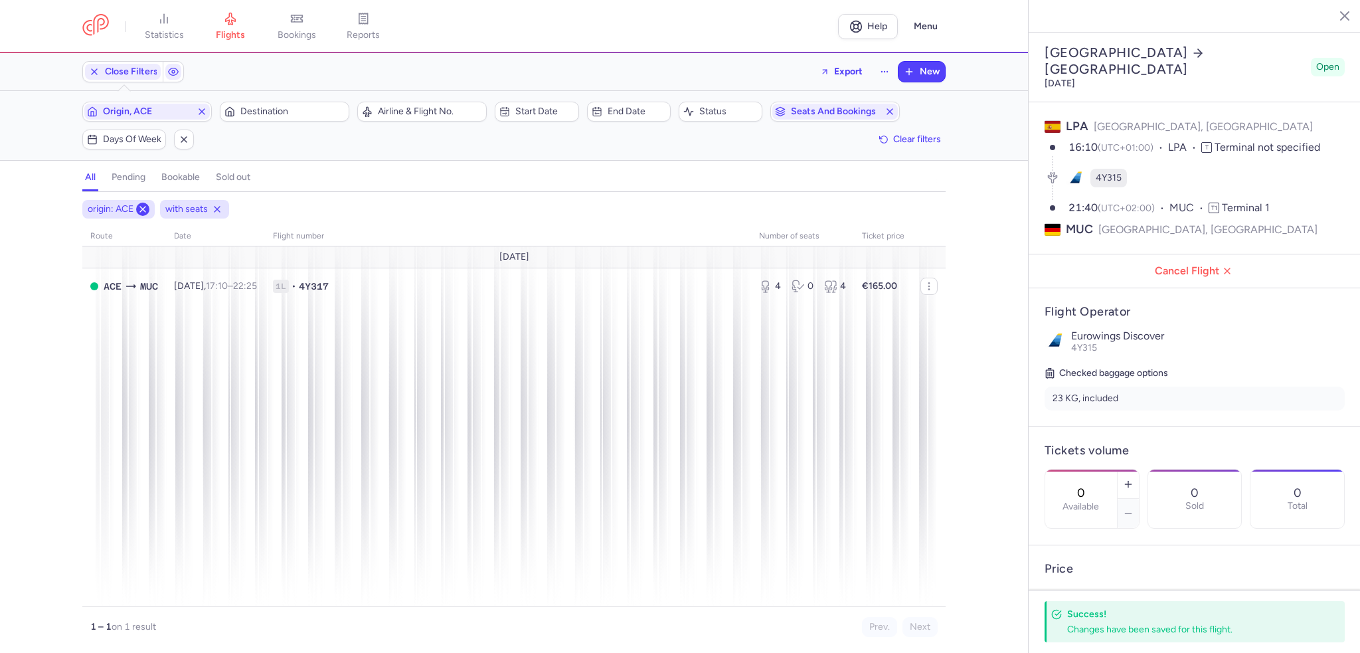
click at [141, 209] on line at bounding box center [142, 208] width 5 height 5
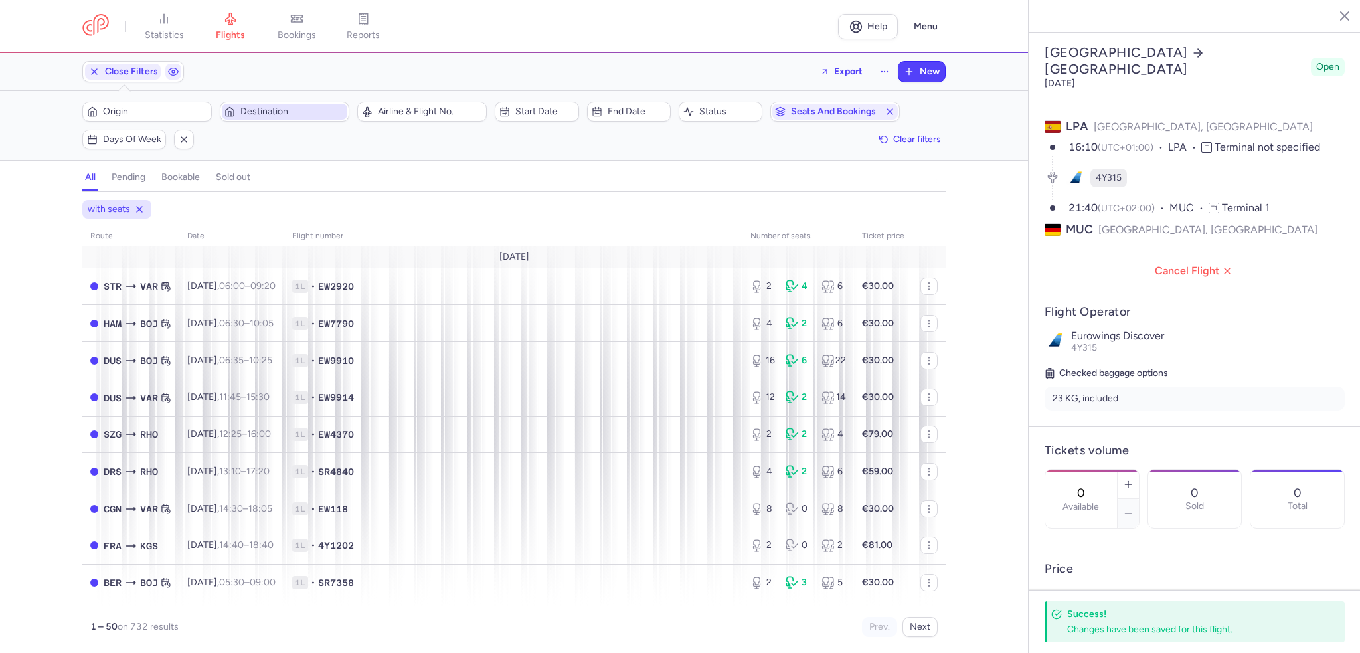
click at [252, 110] on span "Destination" at bounding box center [292, 111] width 104 height 11
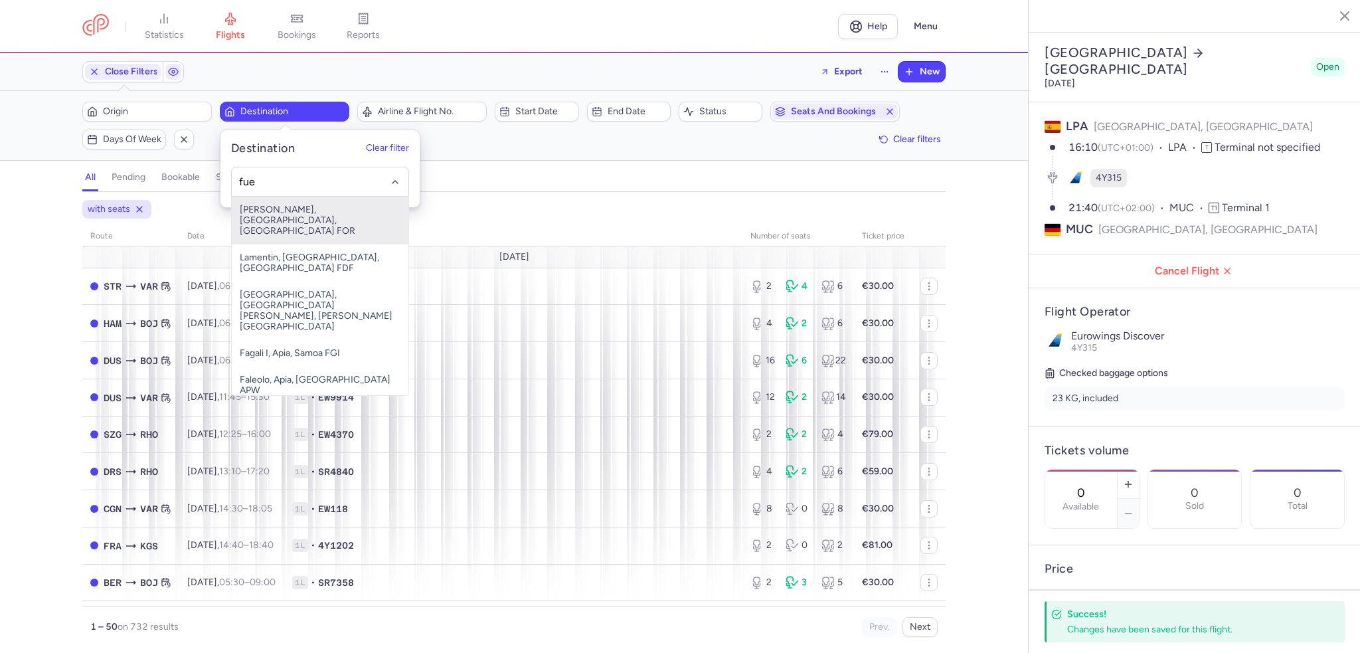
type input "fue"
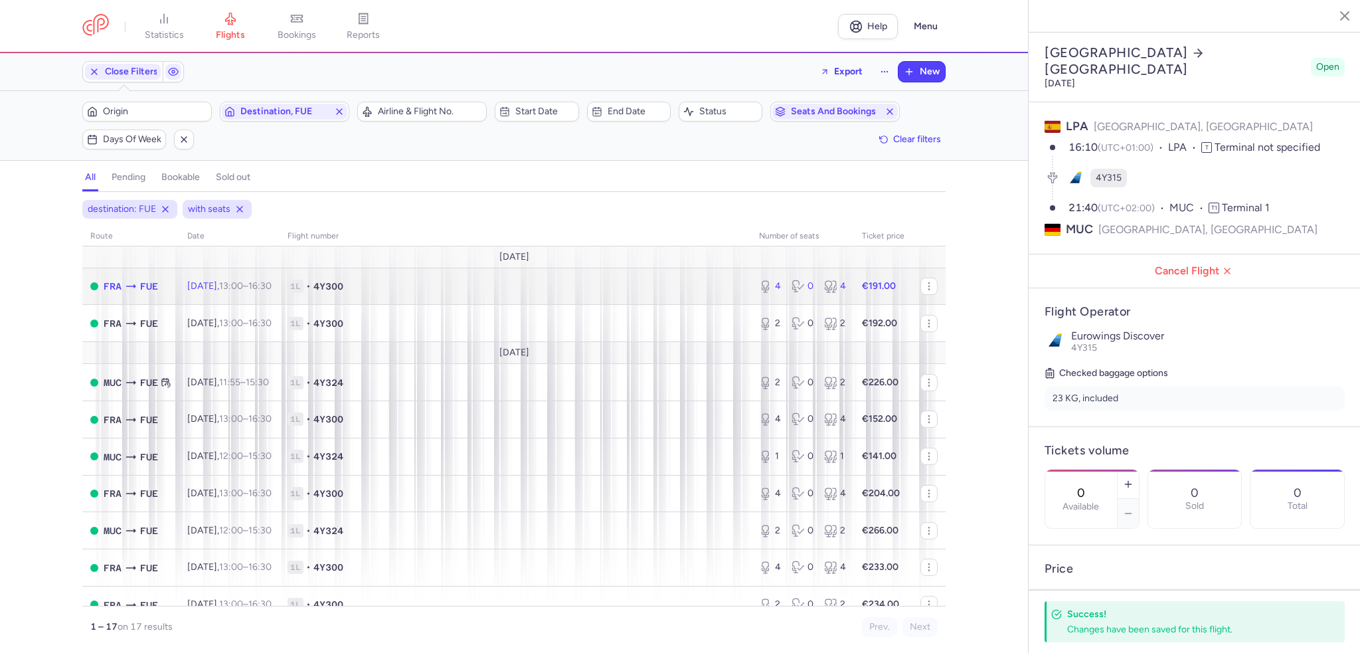
drag, startPoint x: 382, startPoint y: 286, endPoint x: 427, endPoint y: 285, distance: 44.5
click at [382, 286] on span "1L • 4Y300" at bounding box center [515, 286] width 455 height 13
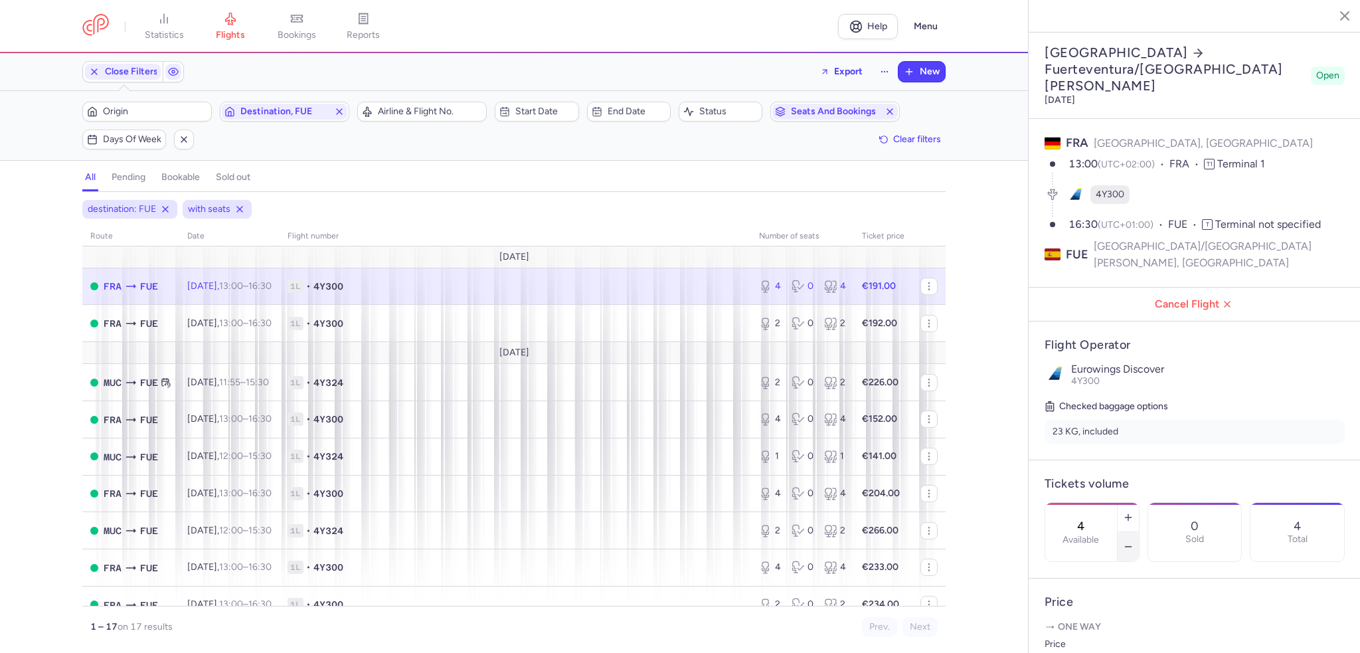
click at [1133, 541] on icon "button" at bounding box center [1128, 546] width 11 height 11
click at [1093, 624] on span "Save changes" at bounding box center [1089, 627] width 66 height 12
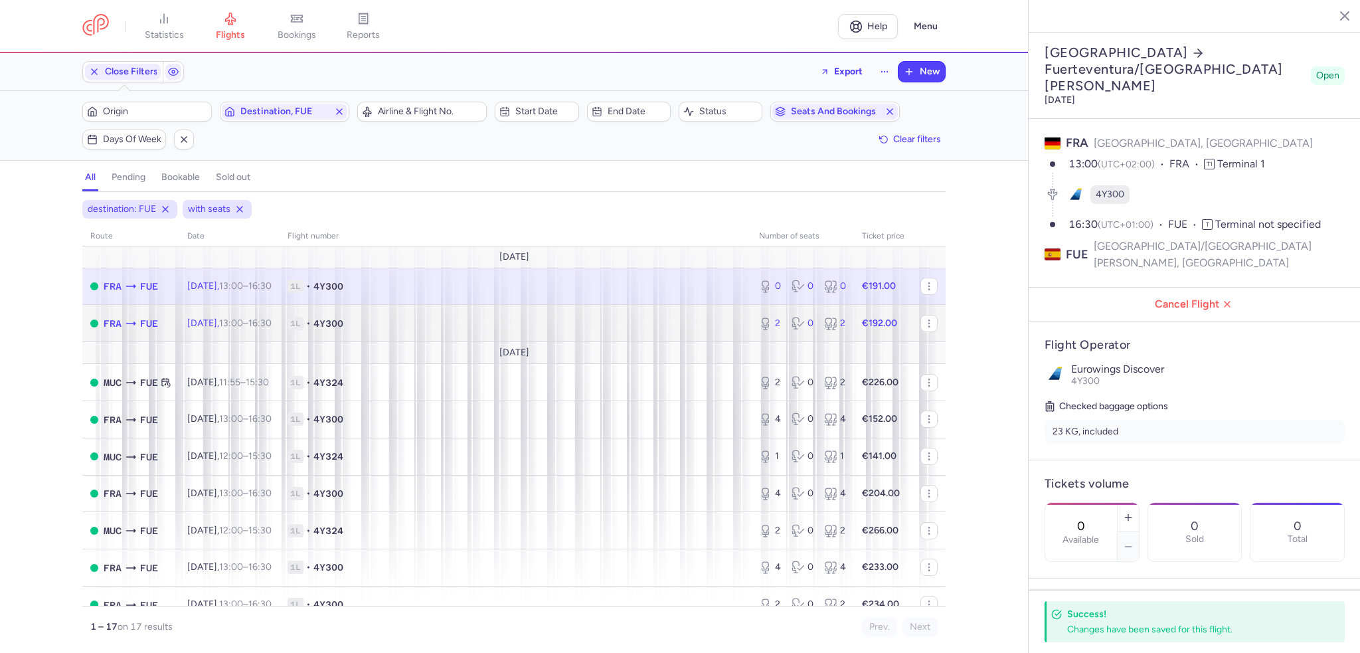
click at [652, 321] on span "1L • 4Y300" at bounding box center [515, 323] width 455 height 13
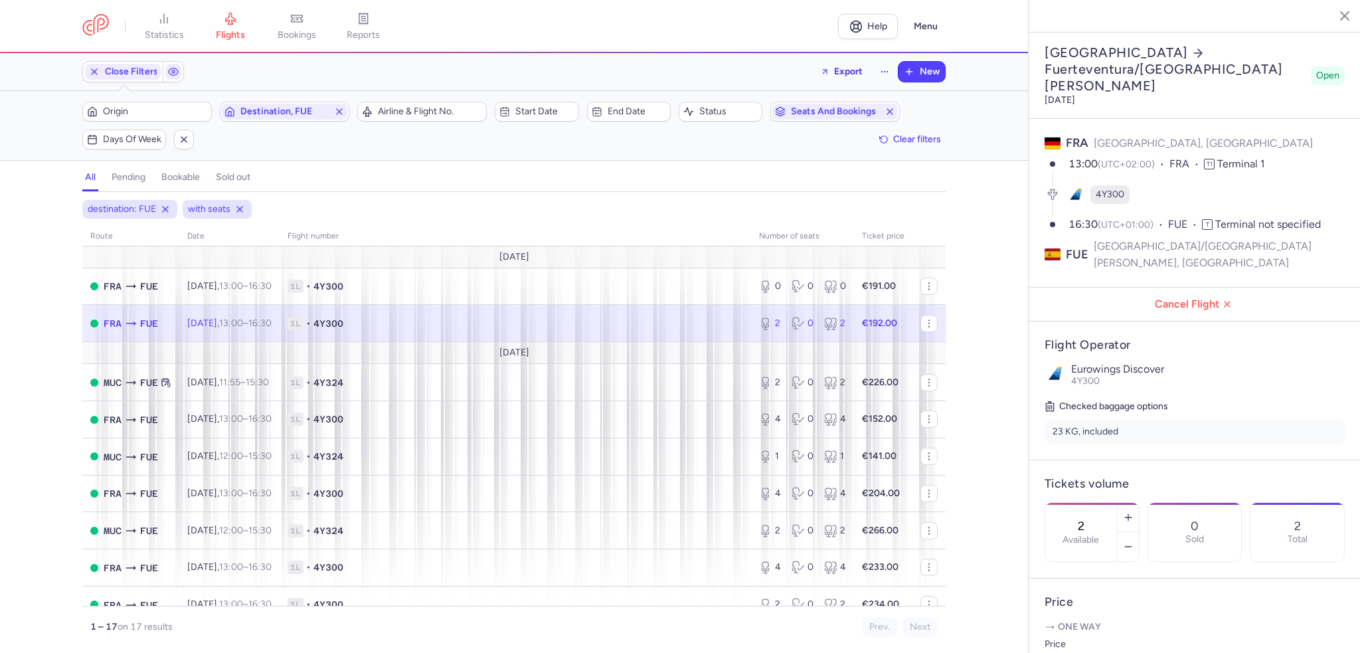
drag, startPoint x: 383, startPoint y: 320, endPoint x: 423, endPoint y: 327, distance: 40.4
click at [383, 320] on span "1L • 4Y300" at bounding box center [515, 323] width 455 height 13
click at [1133, 541] on icon "button" at bounding box center [1128, 546] width 11 height 11
click at [1110, 621] on span "Save changes" at bounding box center [1089, 627] width 66 height 12
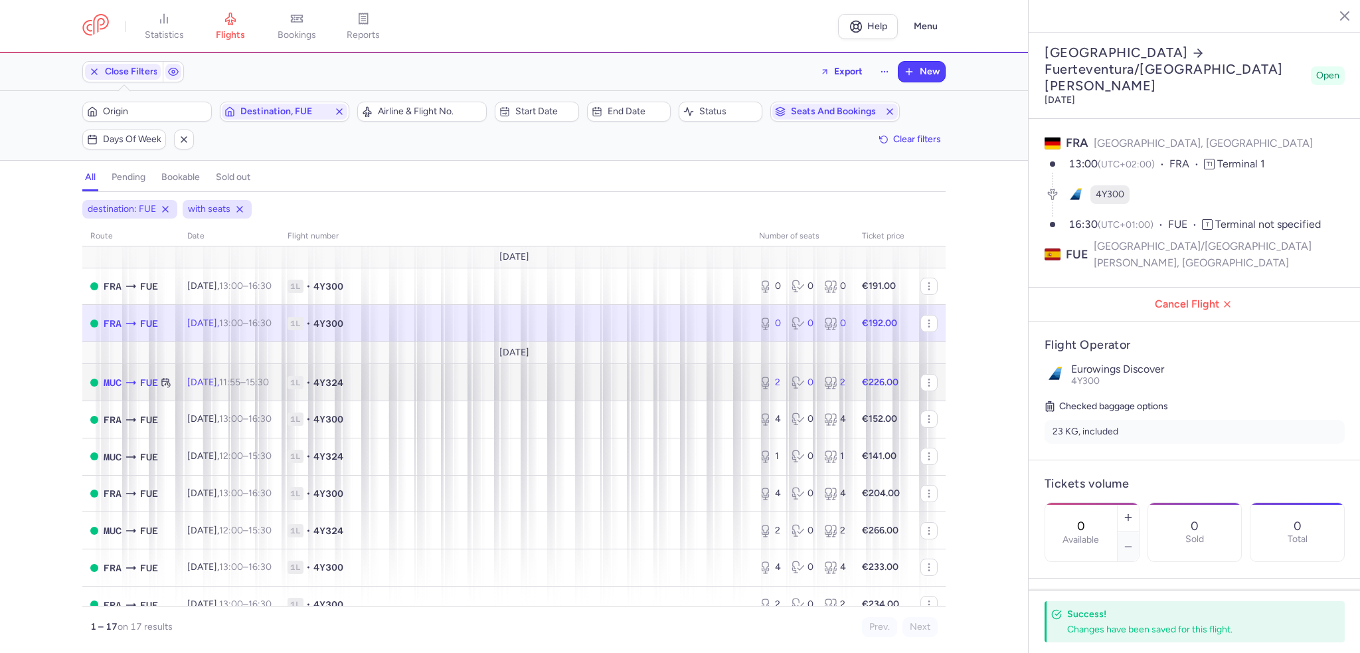
drag, startPoint x: 614, startPoint y: 387, endPoint x: 518, endPoint y: 371, distance: 97.6
click at [612, 386] on span "1L • 4Y324" at bounding box center [515, 382] width 455 height 13
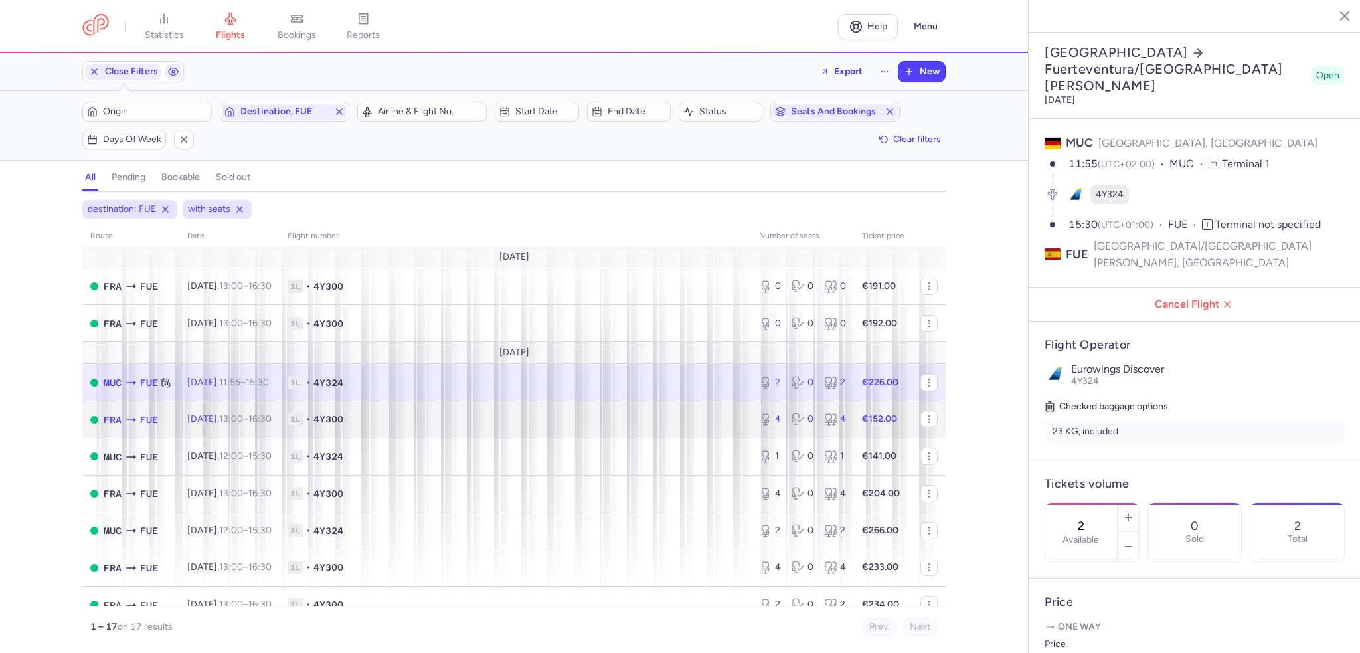
drag, startPoint x: 245, startPoint y: 411, endPoint x: 186, endPoint y: 405, distance: 59.4
click at [245, 411] on td "[DATE] 13:00 – 16:30 +0" at bounding box center [229, 419] width 100 height 37
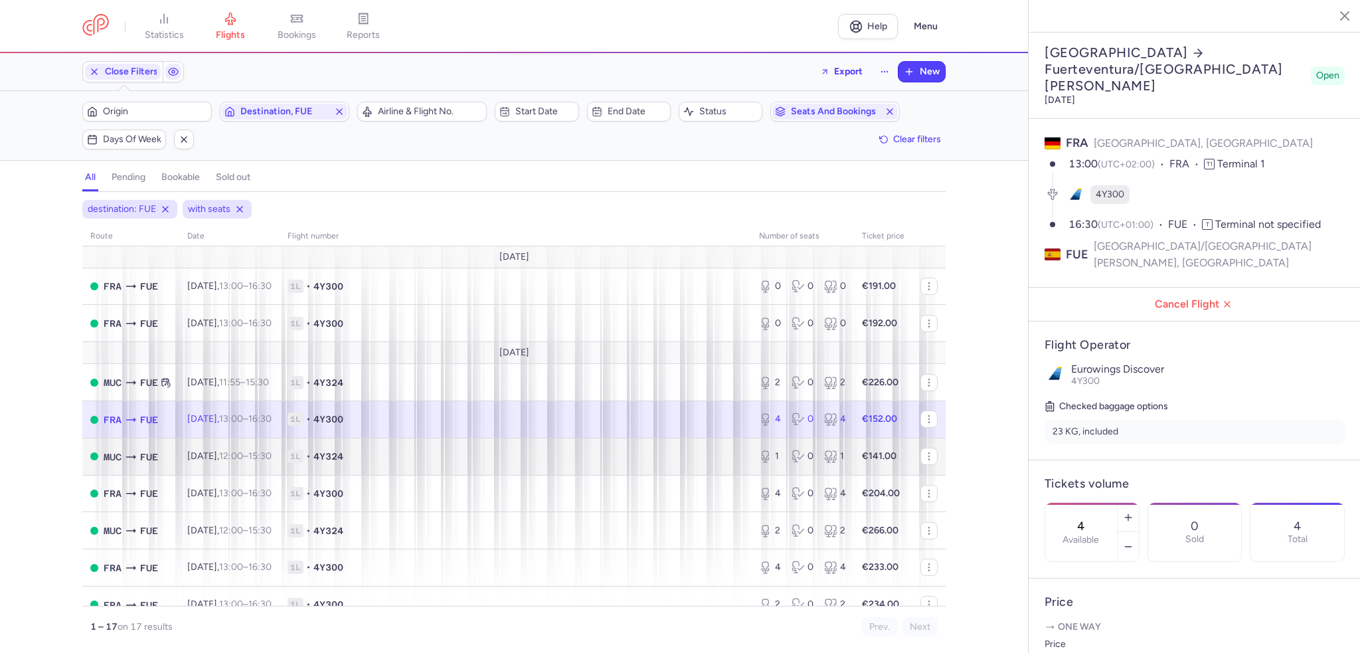
drag, startPoint x: 515, startPoint y: 408, endPoint x: 633, endPoint y: 440, distance: 121.8
click at [854, 408] on td "1L • 4Y300" at bounding box center [883, 419] width 58 height 37
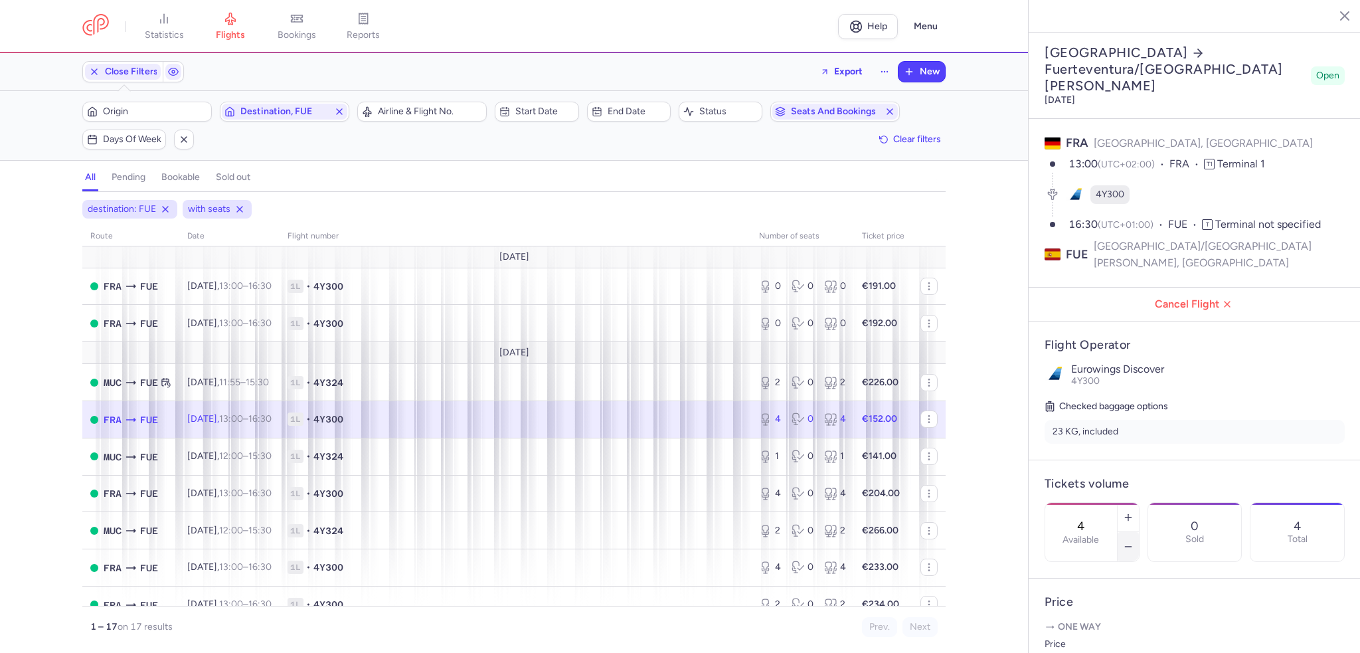
click at [1133, 541] on icon "button" at bounding box center [1128, 546] width 11 height 11
drag, startPoint x: 459, startPoint y: 418, endPoint x: 476, endPoint y: 418, distance: 16.6
click at [459, 418] on span "1L • 4Y300" at bounding box center [515, 418] width 455 height 13
click at [1133, 541] on icon "button" at bounding box center [1128, 546] width 11 height 11
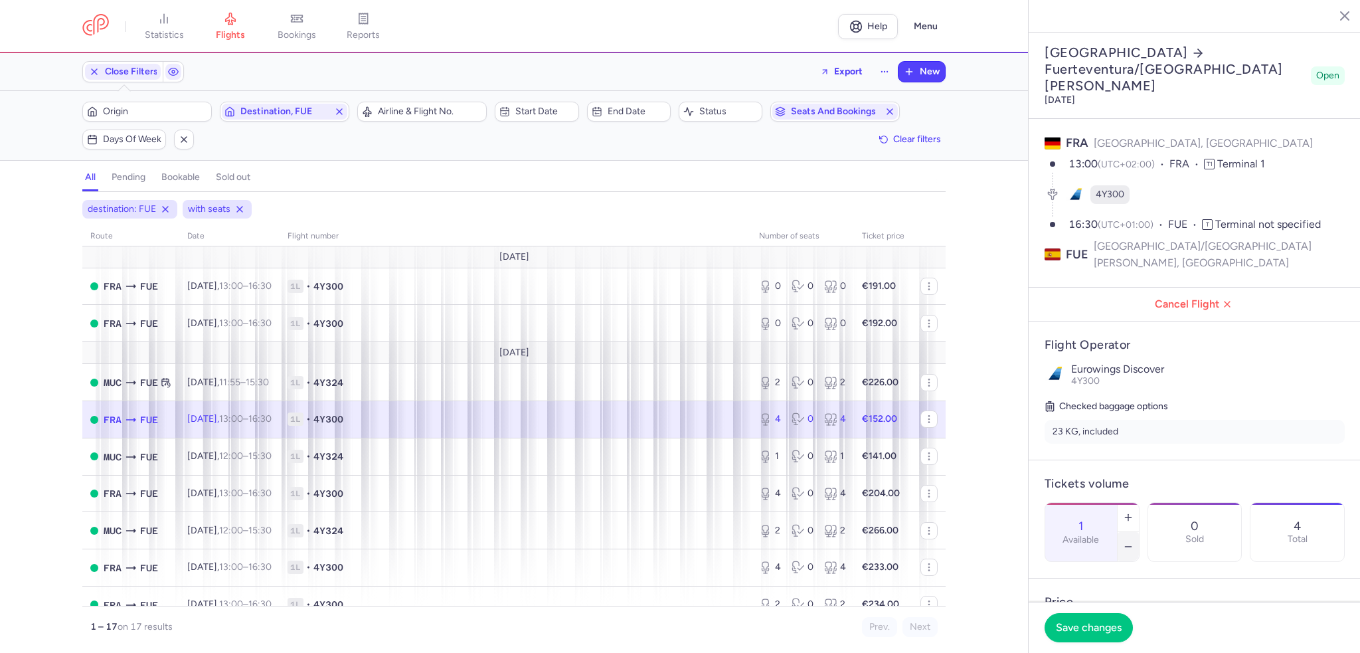
click at [1133, 541] on icon "button" at bounding box center [1128, 546] width 11 height 11
click at [1076, 626] on span "Save changes" at bounding box center [1089, 627] width 66 height 12
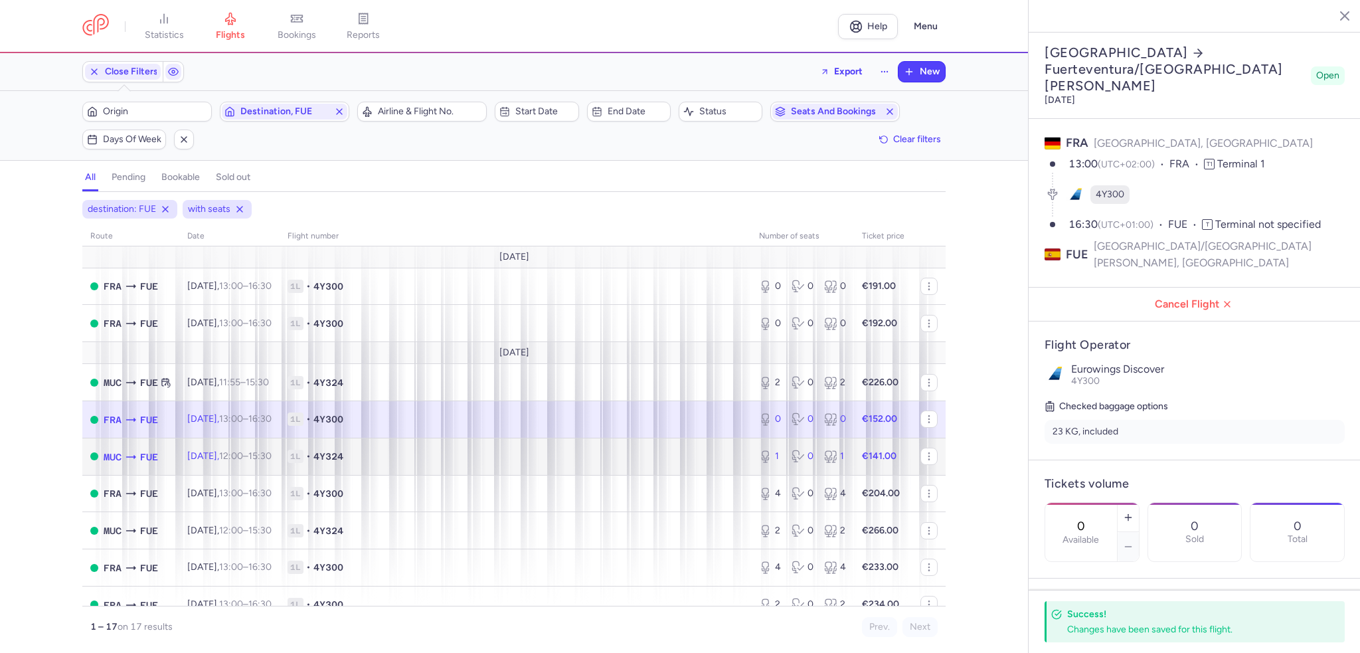
click at [671, 460] on span "1L • 4Y324" at bounding box center [515, 456] width 455 height 13
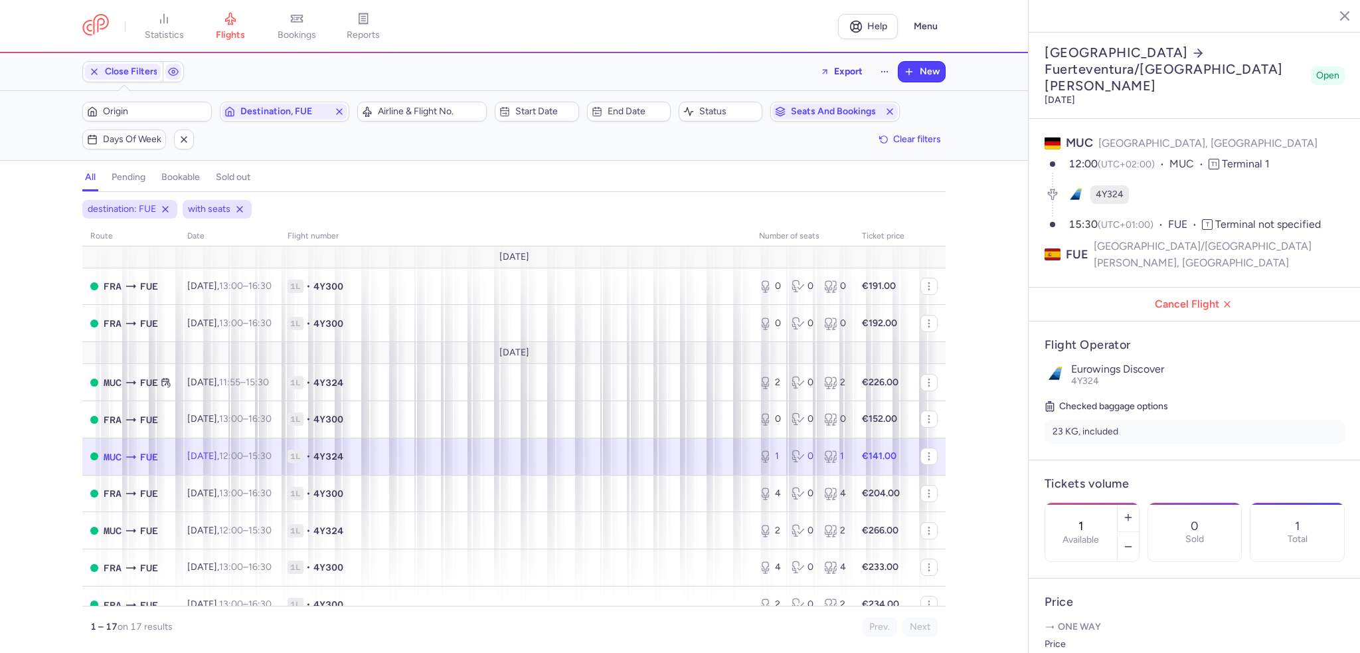
click at [539, 453] on span "1L • 4Y324" at bounding box center [515, 456] width 455 height 13
click at [1133, 541] on icon "button" at bounding box center [1128, 546] width 11 height 11
click at [1084, 621] on span "Save changes" at bounding box center [1089, 627] width 66 height 12
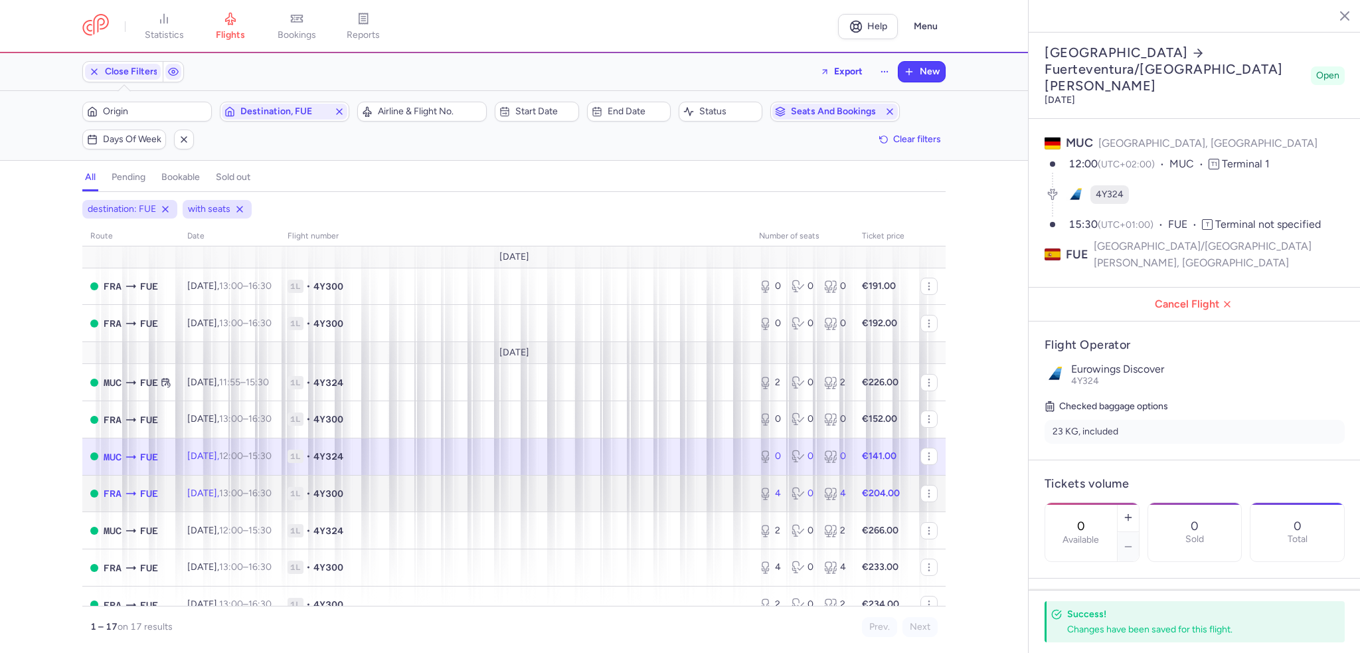
click at [669, 485] on td "1L • 4Y300" at bounding box center [515, 493] width 471 height 37
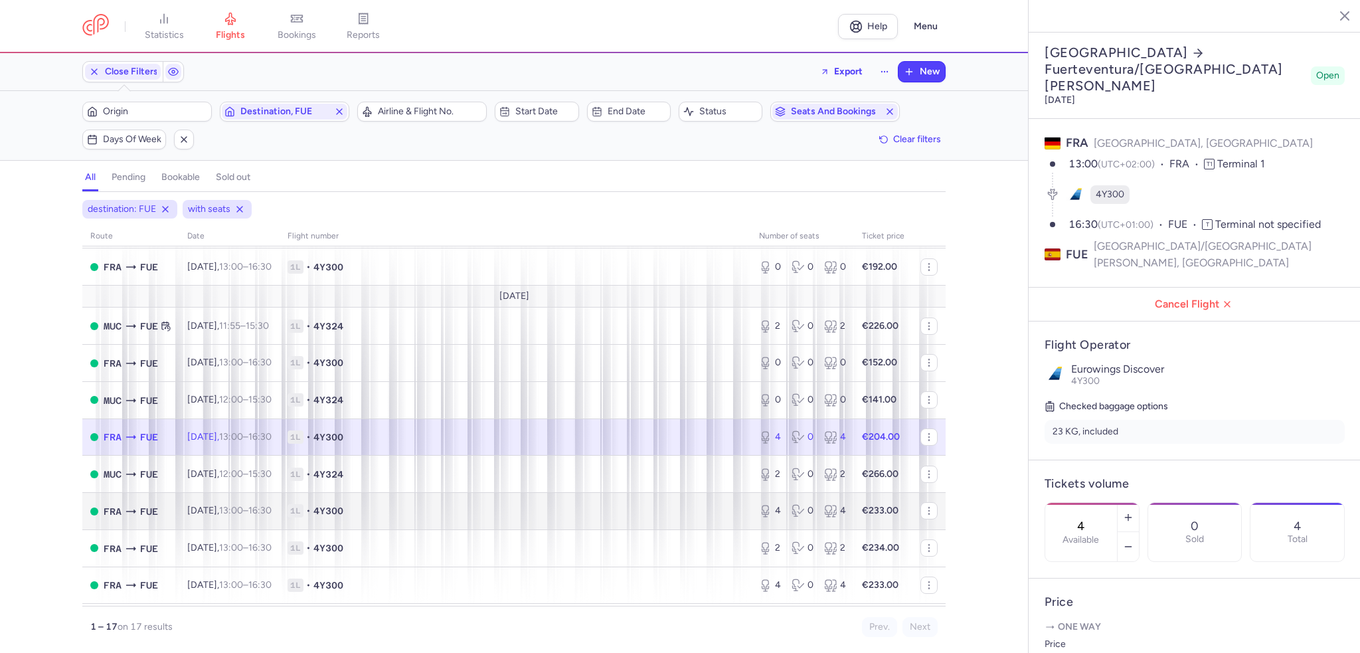
scroll to position [133, 0]
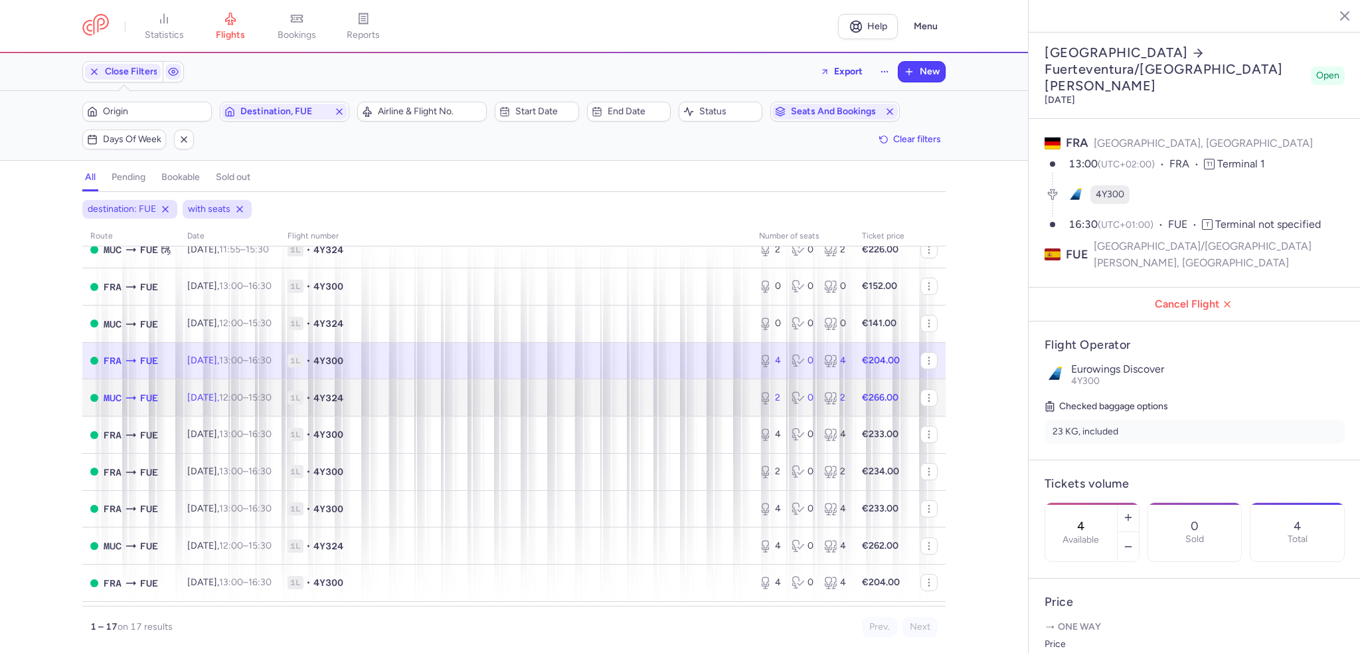
drag, startPoint x: 226, startPoint y: 403, endPoint x: 62, endPoint y: 363, distance: 168.3
click at [226, 403] on span "[DATE] 12:00 – 15:30 +0" at bounding box center [229, 397] width 84 height 11
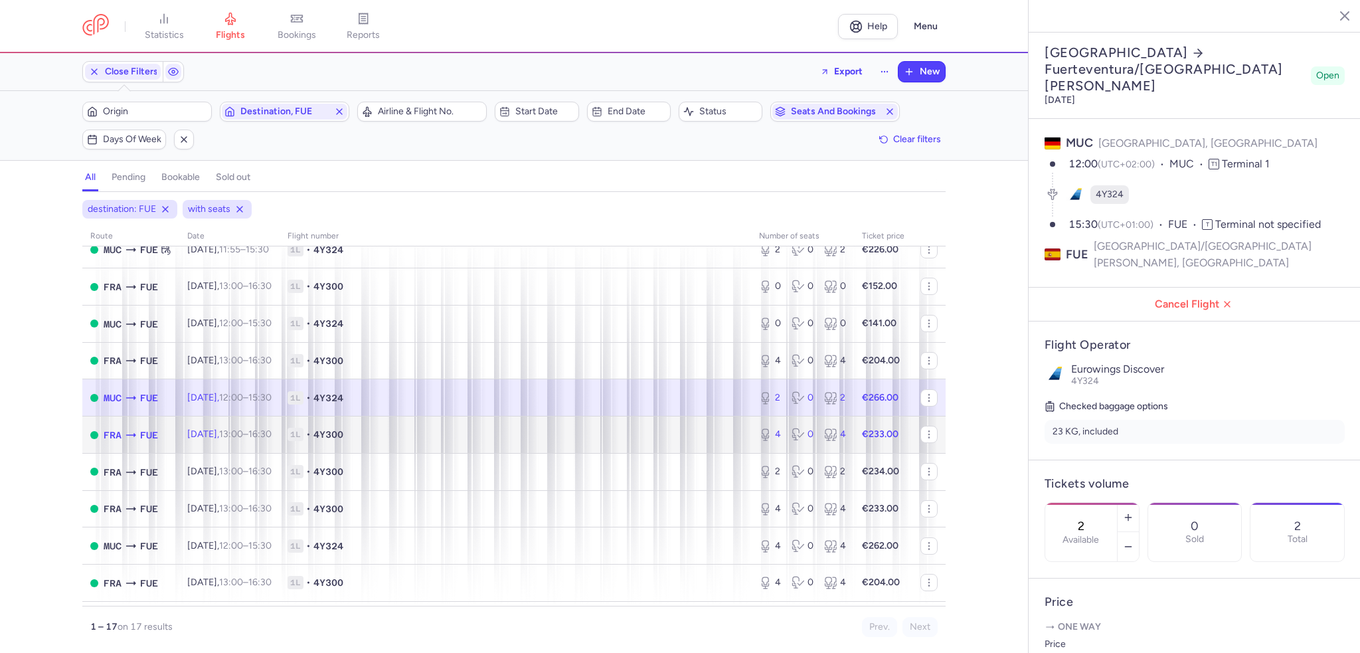
click at [217, 434] on span "[DATE] 13:00 – 16:30 +0" at bounding box center [229, 433] width 84 height 11
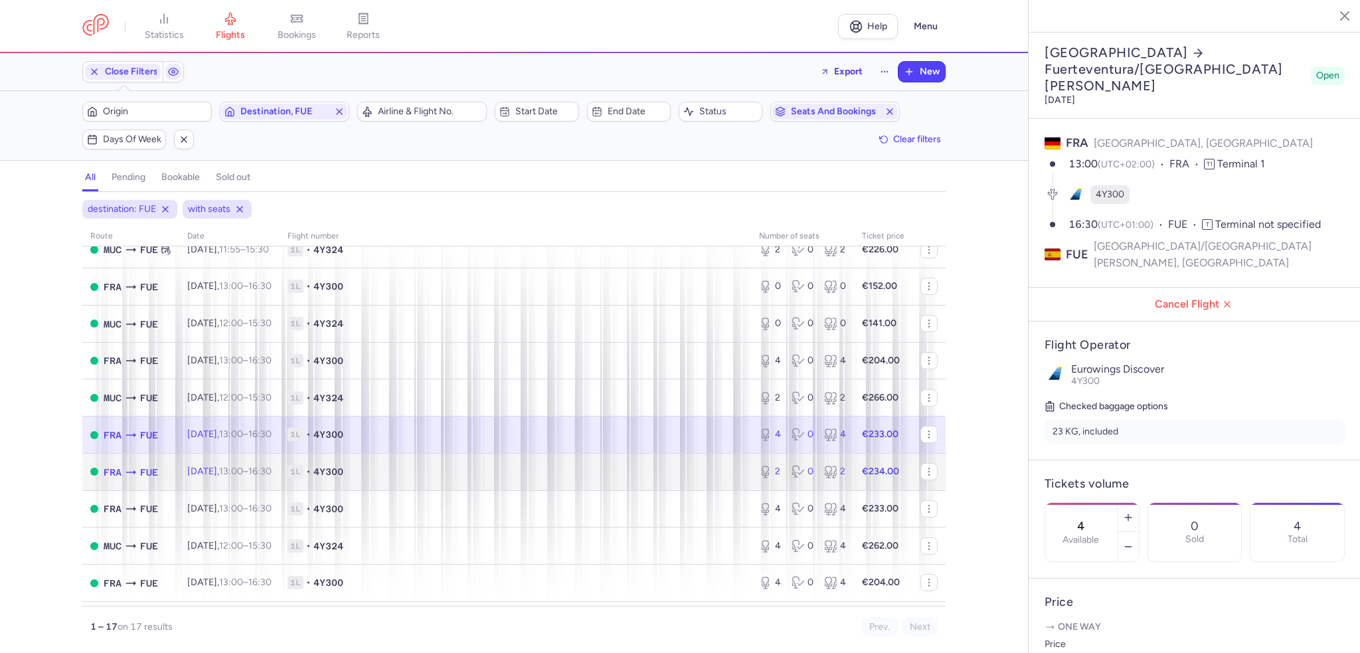
drag, startPoint x: 153, startPoint y: 472, endPoint x: 142, endPoint y: 463, distance: 13.7
click at [153, 472] on span "FUE" at bounding box center [149, 472] width 18 height 15
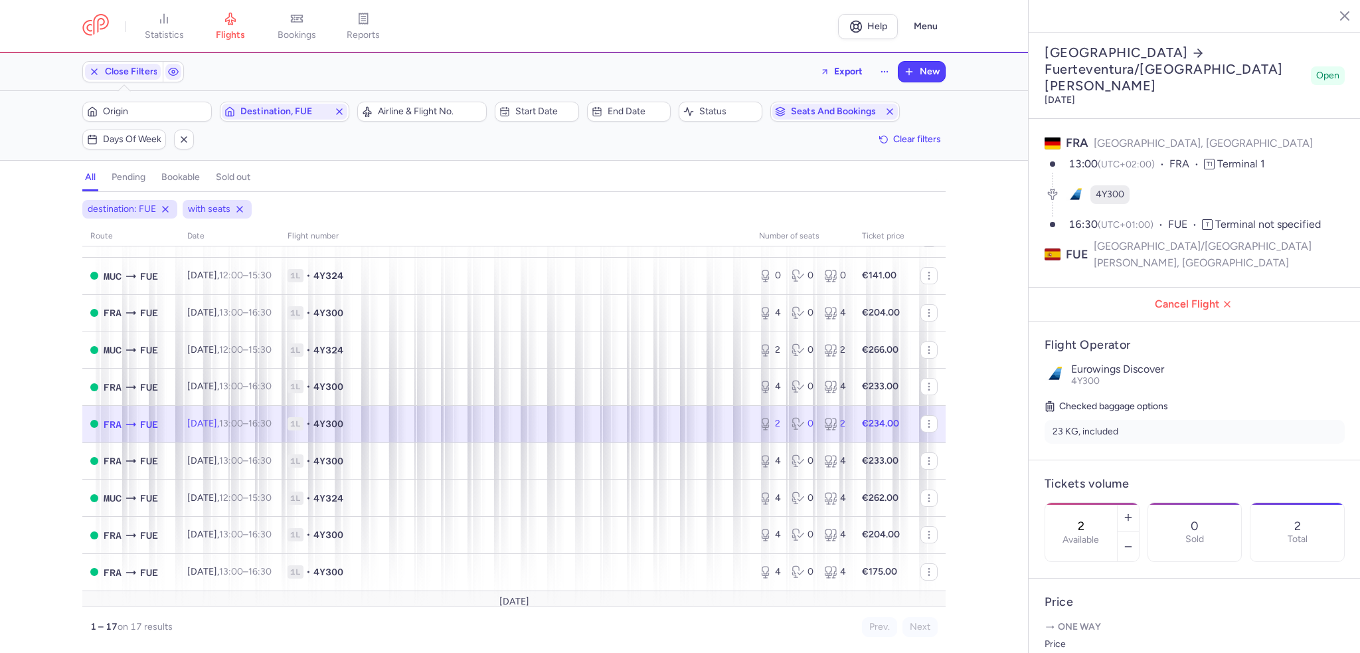
scroll to position [266, 0]
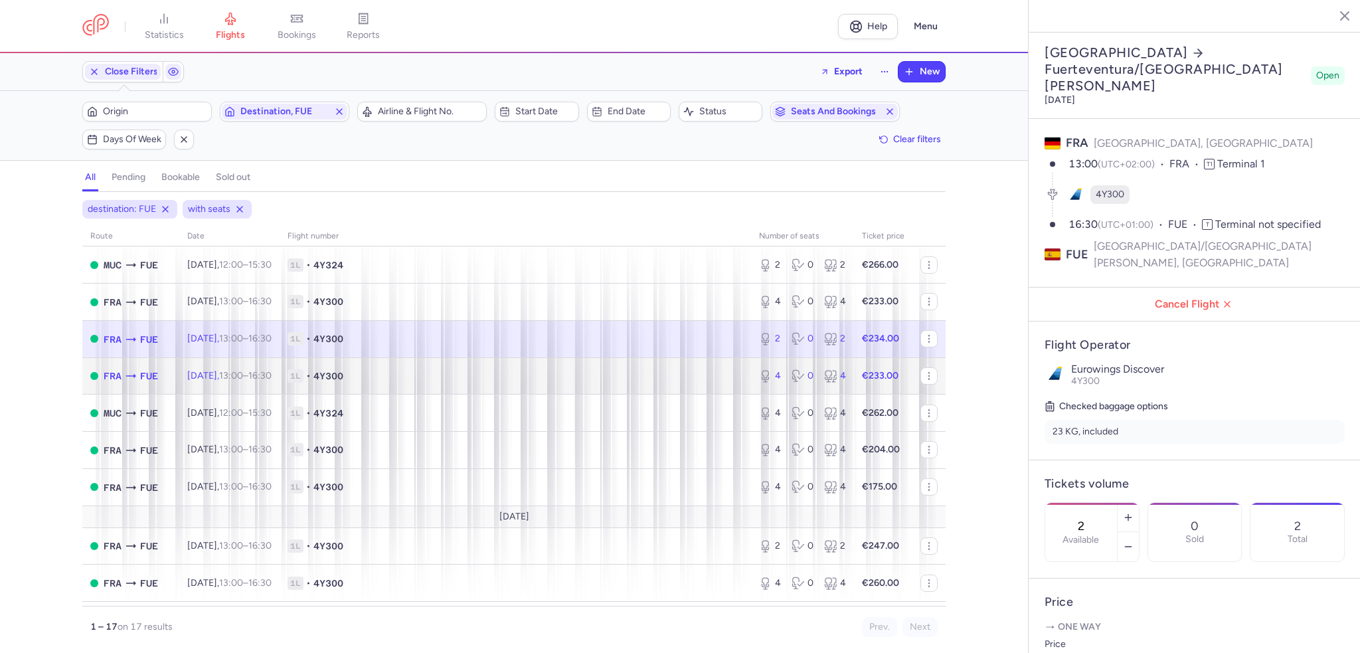
drag, startPoint x: 206, startPoint y: 377, endPoint x: 62, endPoint y: 343, distance: 147.4
click at [205, 378] on span "[DATE] 13:00 – 16:30 +0" at bounding box center [229, 375] width 84 height 11
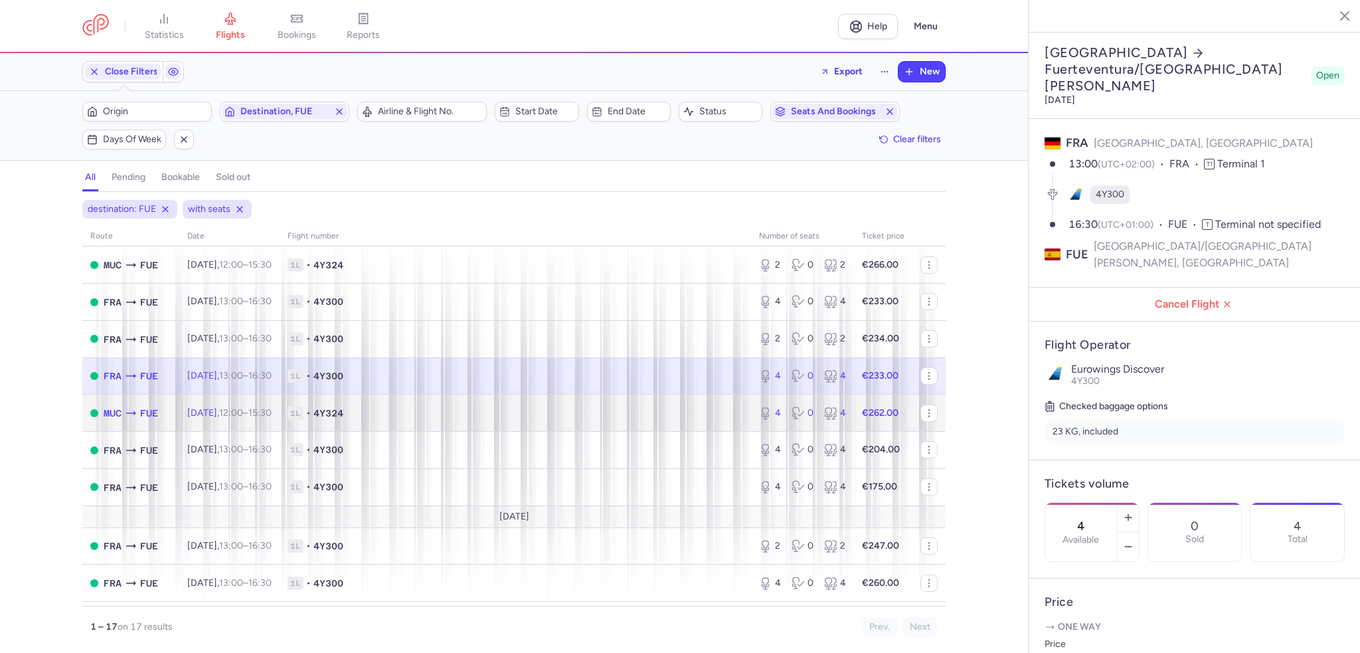
drag, startPoint x: 178, startPoint y: 419, endPoint x: 20, endPoint y: 362, distance: 168.0
click at [178, 419] on td "MUC FUE" at bounding box center [130, 412] width 97 height 37
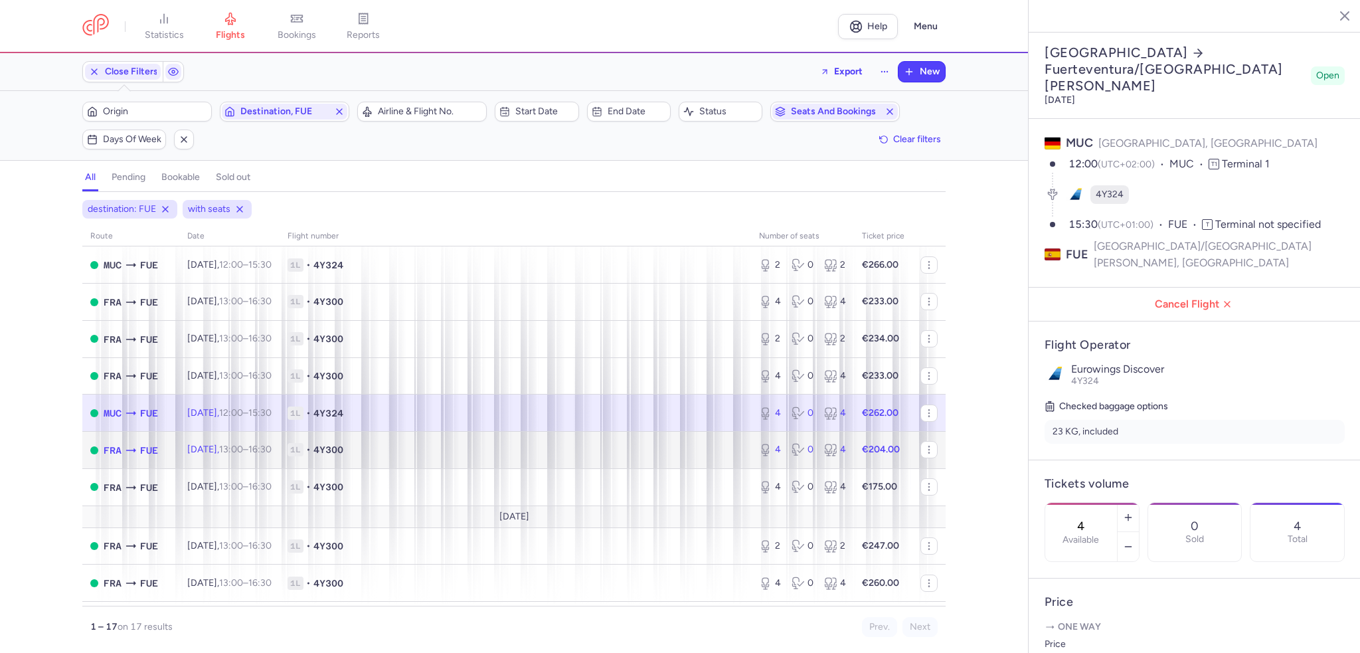
drag, startPoint x: 171, startPoint y: 458, endPoint x: 152, endPoint y: 446, distance: 23.0
click at [171, 458] on td "FRA FUE" at bounding box center [130, 450] width 97 height 37
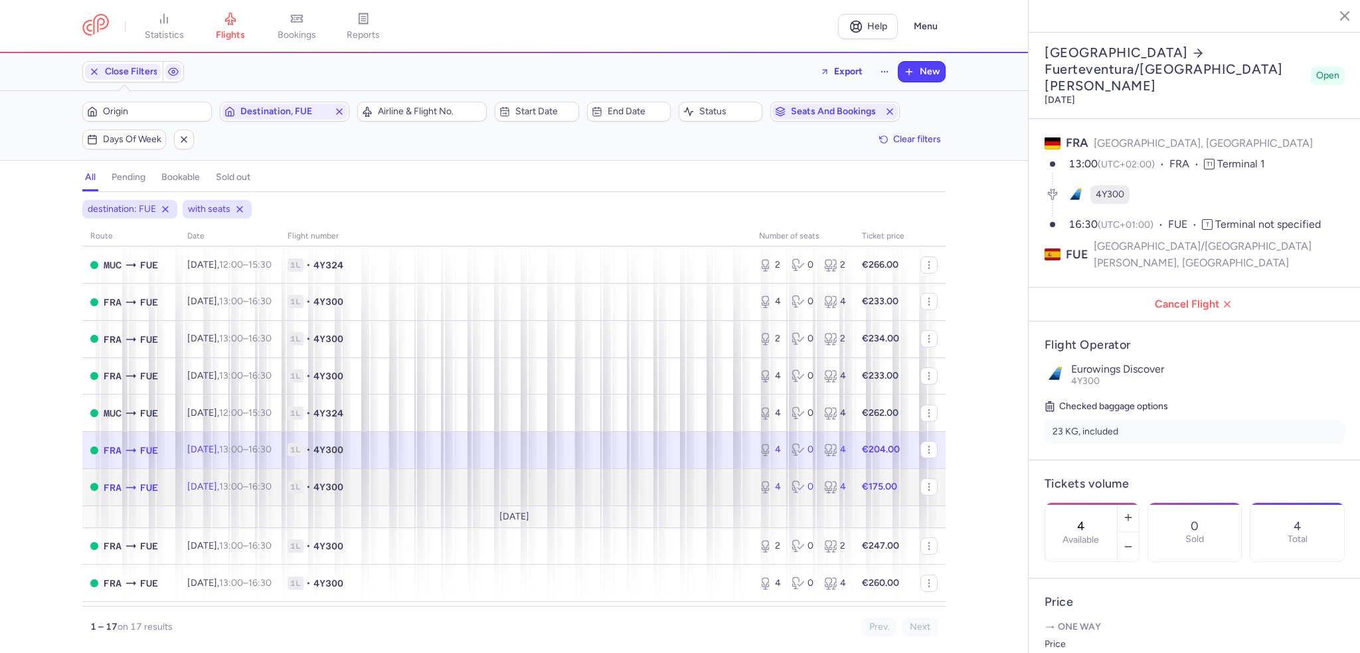
drag, startPoint x: 172, startPoint y: 493, endPoint x: 133, endPoint y: 476, distance: 42.2
click at [172, 493] on td "FRA FUE" at bounding box center [130, 486] width 97 height 37
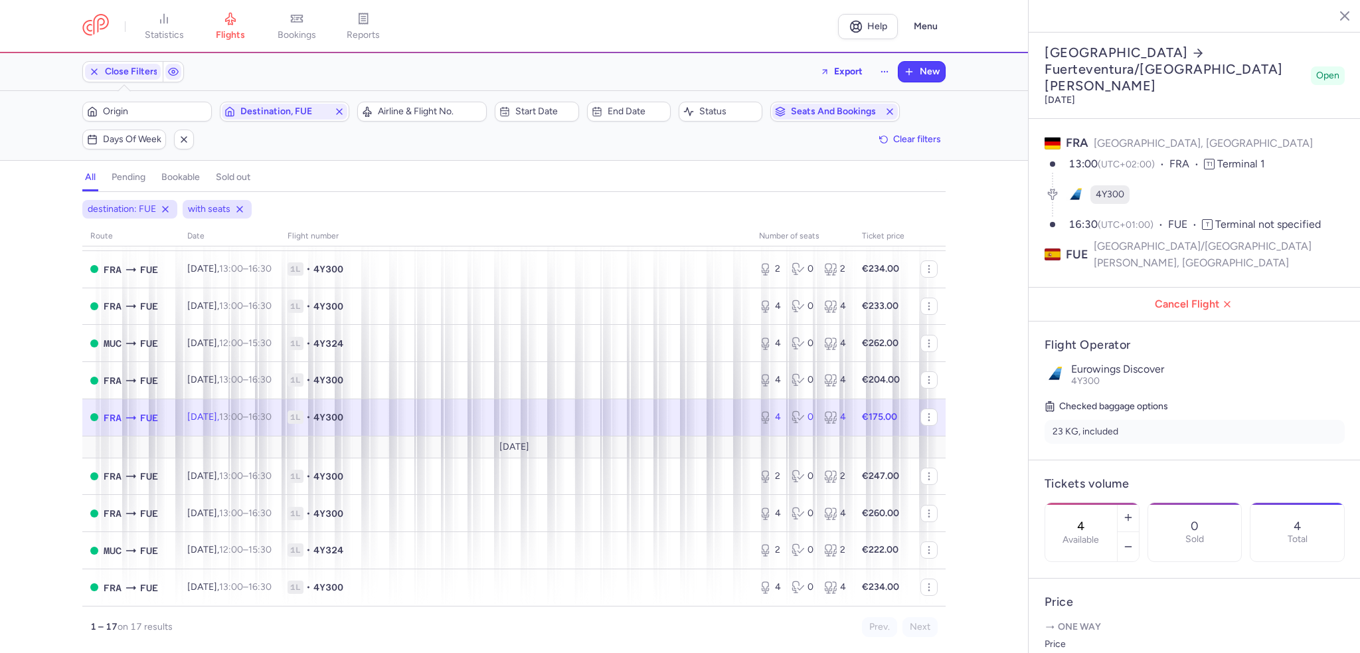
scroll to position [348, 0]
drag, startPoint x: 210, startPoint y: 475, endPoint x: 169, endPoint y: 467, distance: 41.4
click at [210, 475] on span "[DATE] 13:00 – 16:30 +0" at bounding box center [229, 475] width 84 height 11
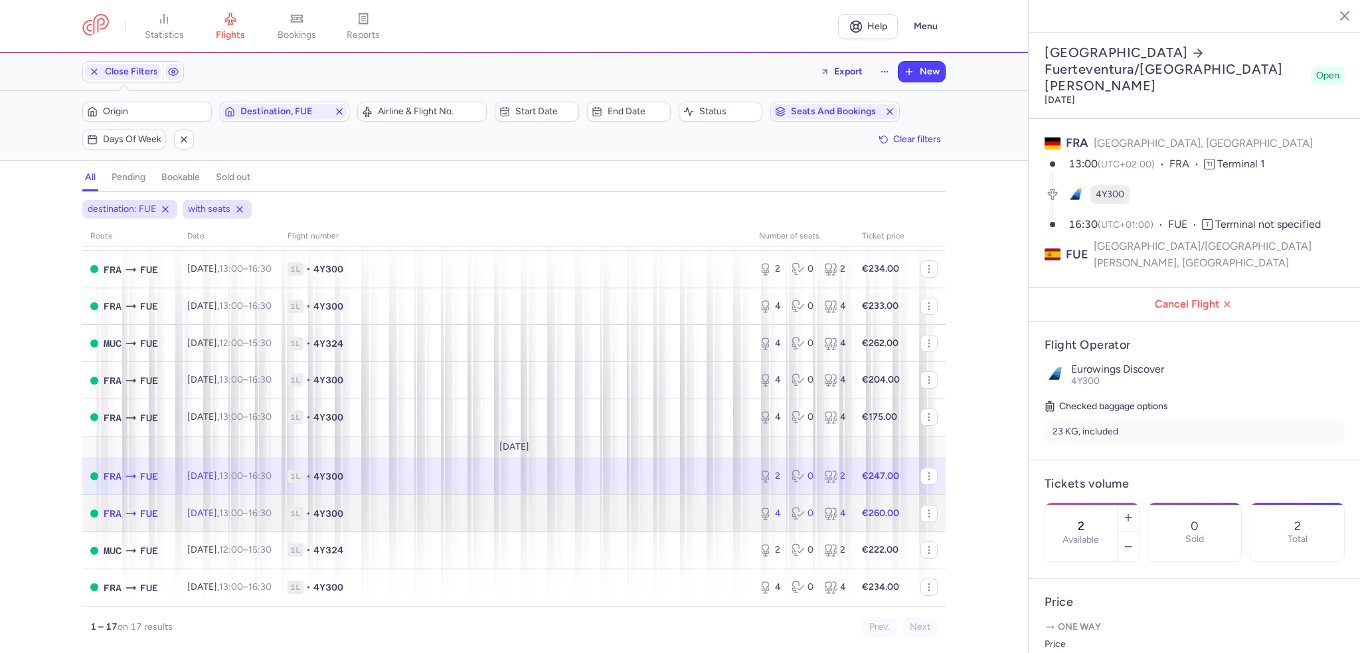
click at [268, 521] on td "[DATE] 13:00 – 16:30 +0" at bounding box center [229, 513] width 100 height 37
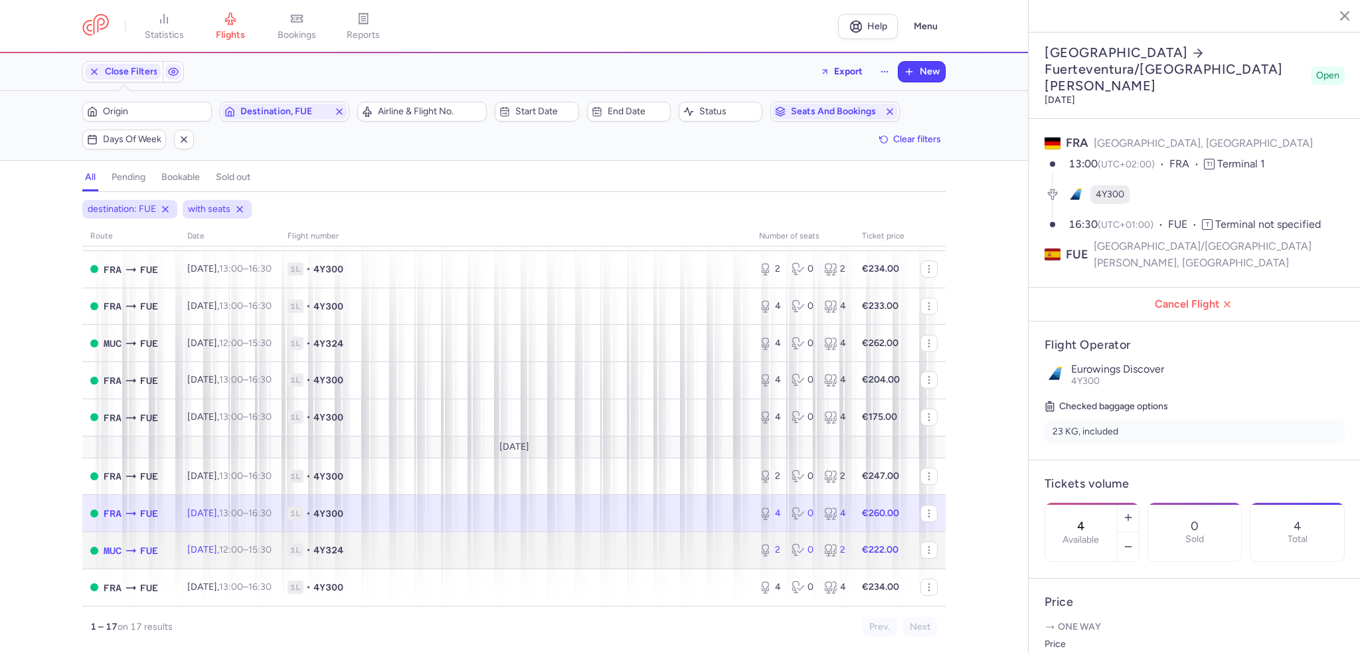
drag, startPoint x: 187, startPoint y: 546, endPoint x: 97, endPoint y: 512, distance: 96.7
click at [187, 547] on span "[DATE] 12:00 – 15:30 +0" at bounding box center [229, 549] width 84 height 11
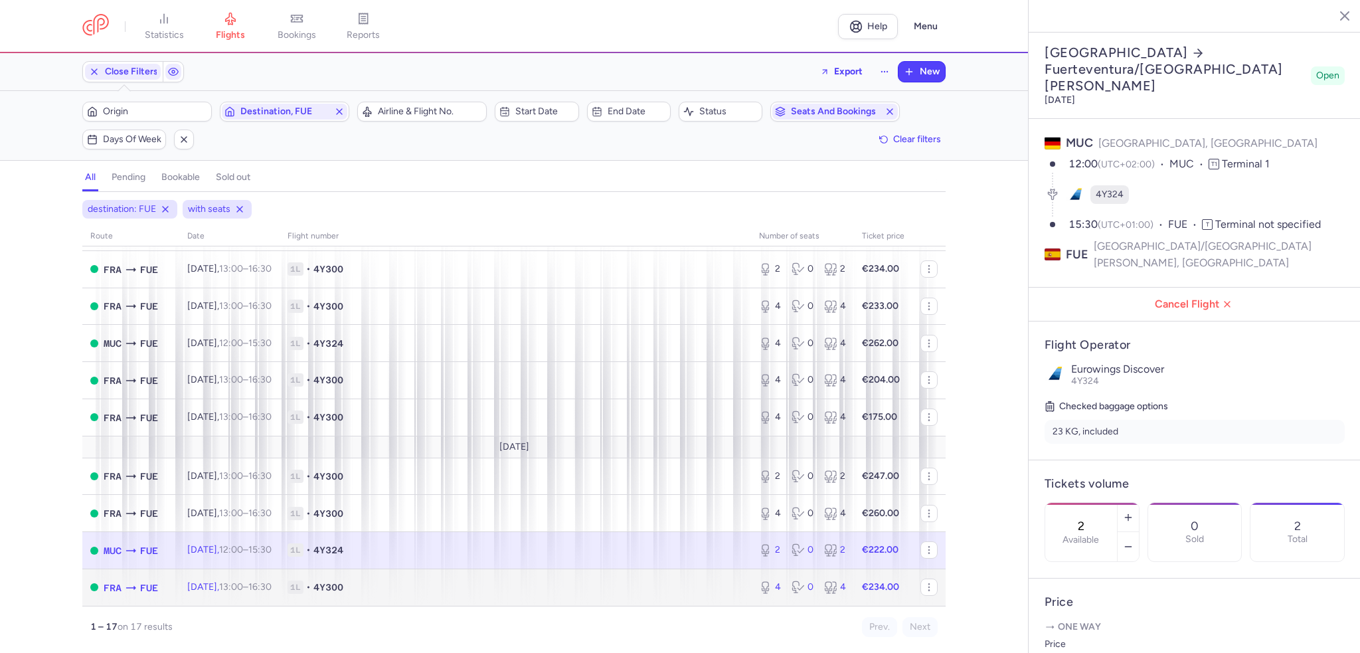
click at [206, 578] on td "[DATE] 13:00 – 16:30 +0" at bounding box center [229, 586] width 100 height 37
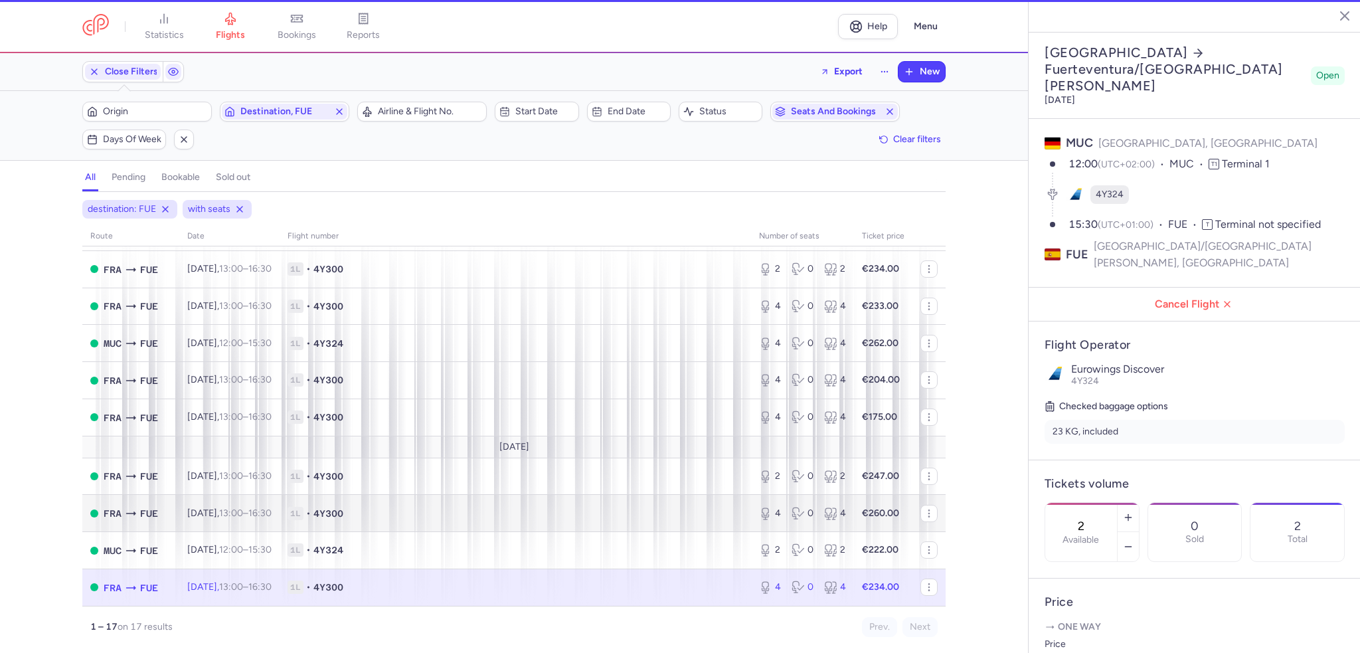
type input "4"
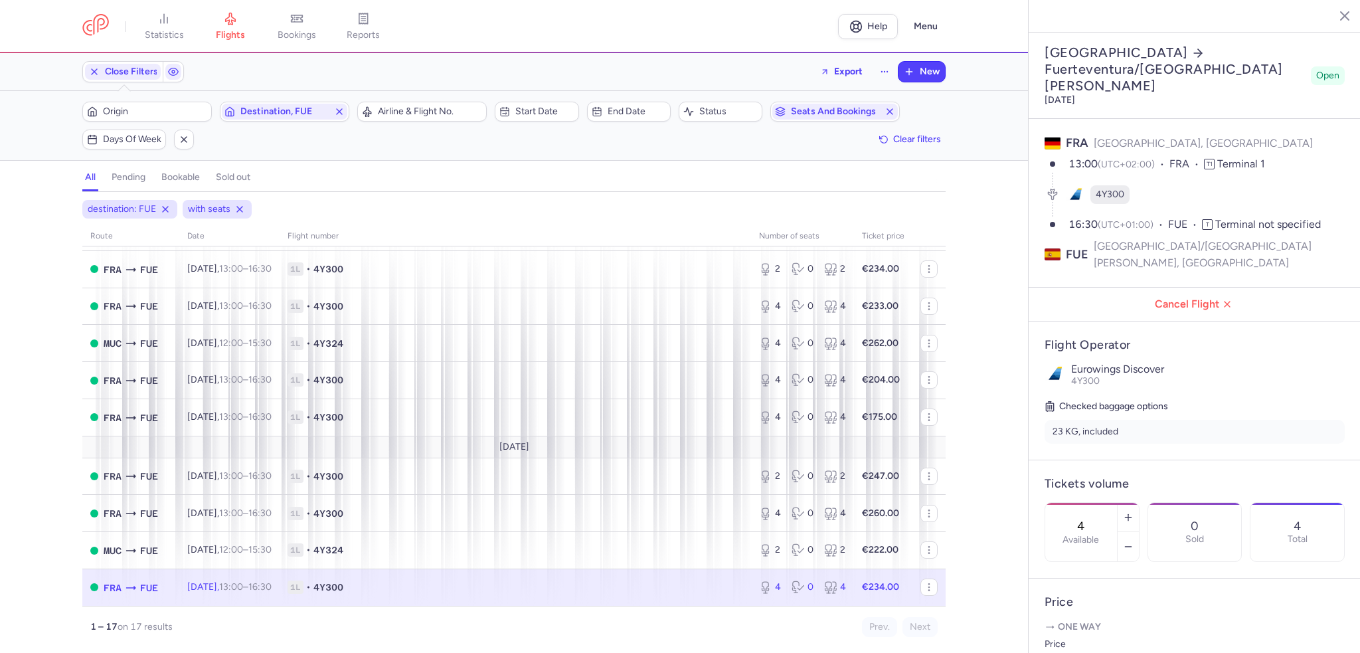
click at [169, 207] on icon at bounding box center [165, 209] width 11 height 11
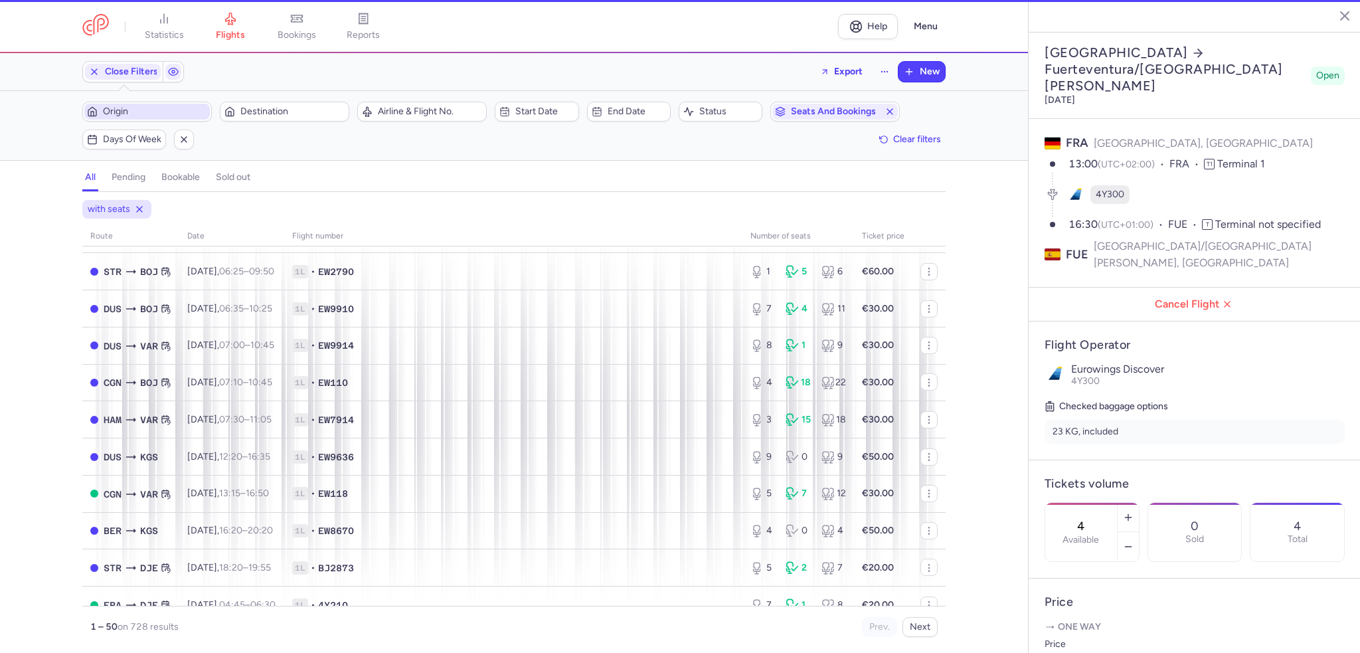
click at [117, 112] on span "Origin" at bounding box center [155, 111] width 104 height 11
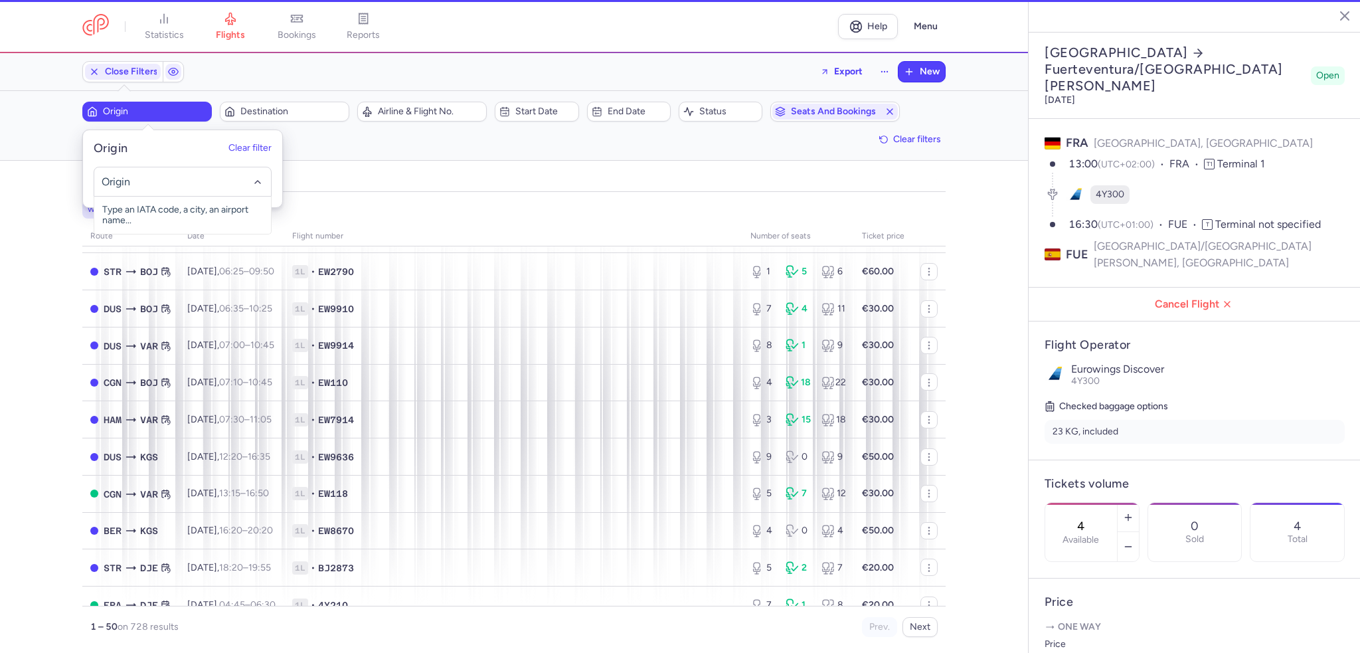
scroll to position [364, 0]
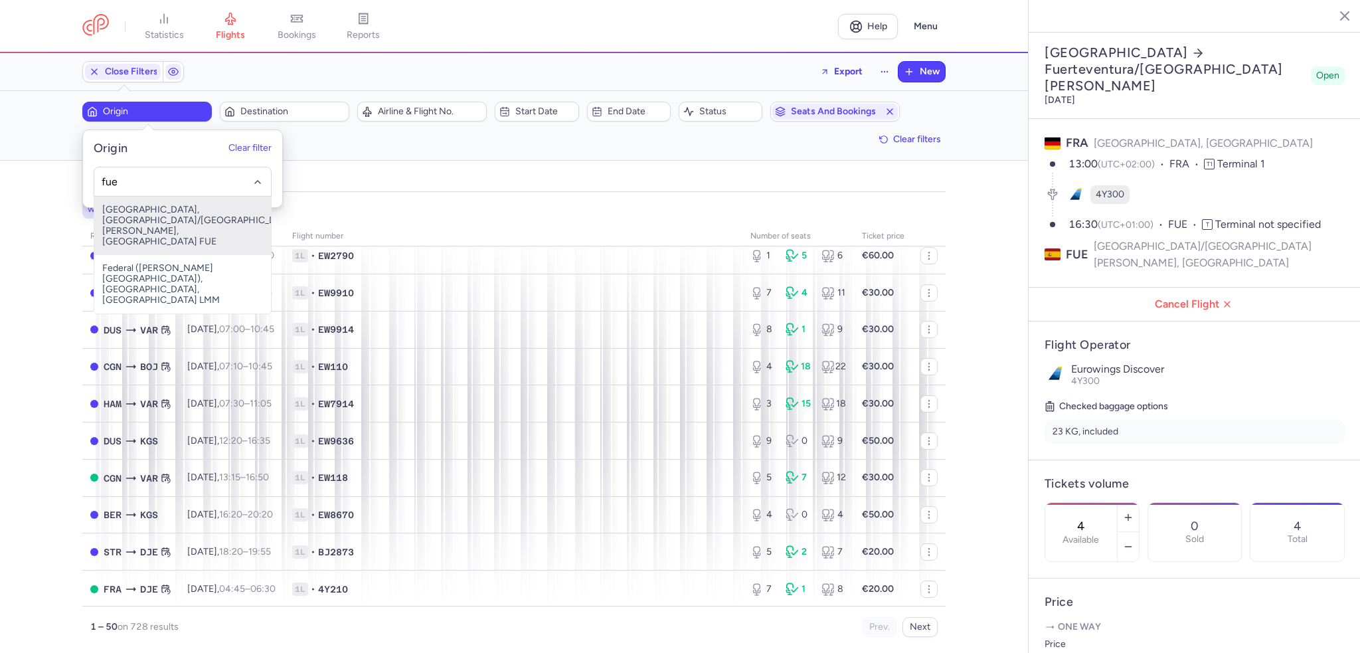
type input "fue"
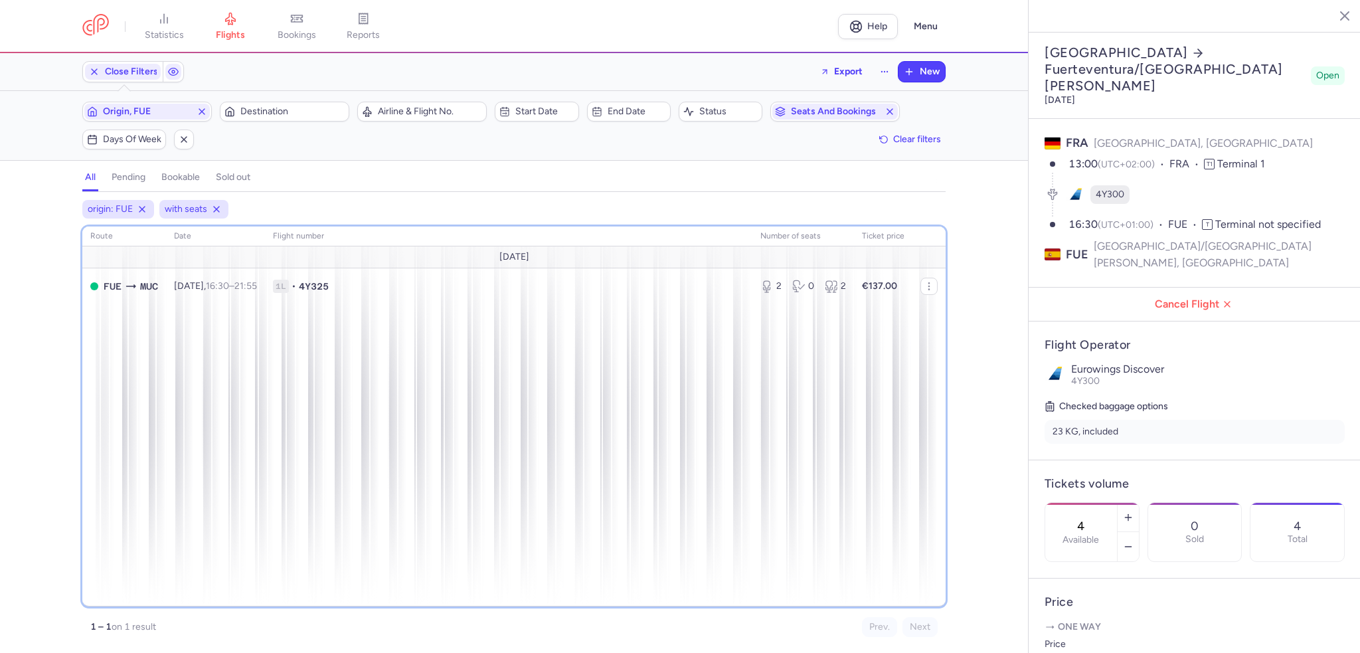
click at [419, 408] on div "route date Flight number number of seats Ticket price [DATE] FUE MUC [DATE] 16:…" at bounding box center [513, 416] width 863 height 380
click at [218, 204] on icon at bounding box center [216, 209] width 11 height 11
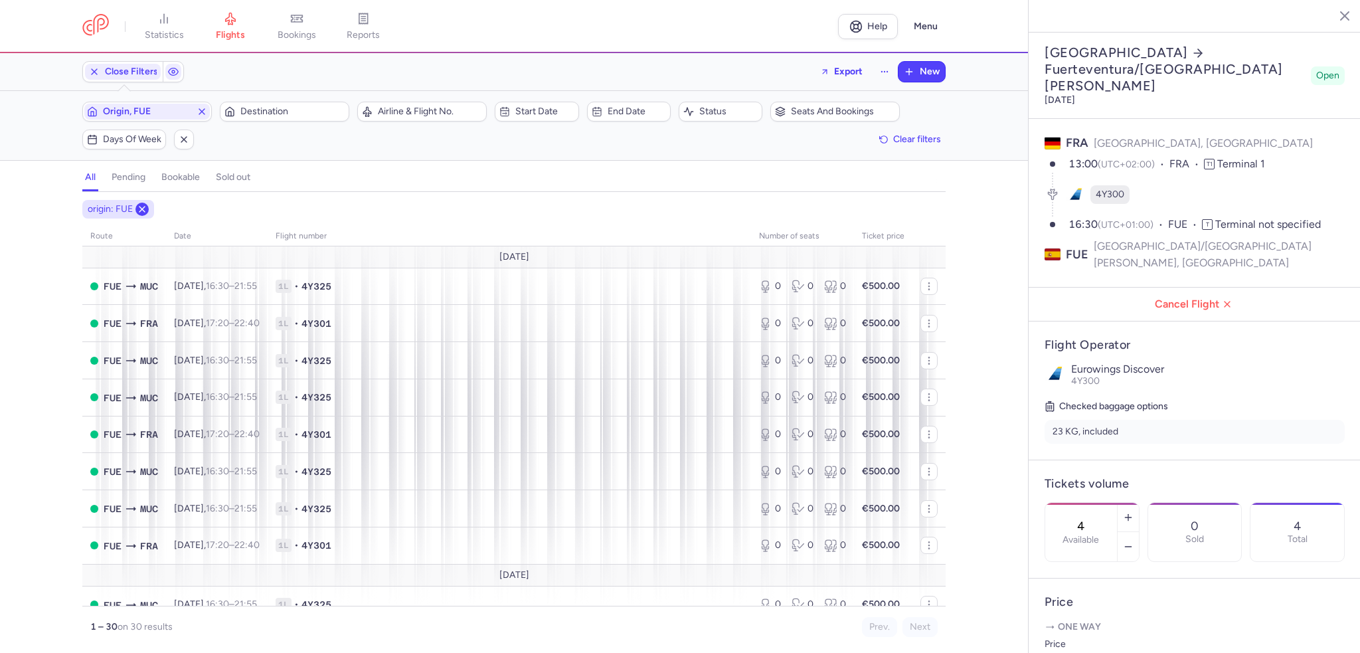
click at [137, 206] on icon at bounding box center [142, 209] width 11 height 11
